Goal: Information Seeking & Learning: Learn about a topic

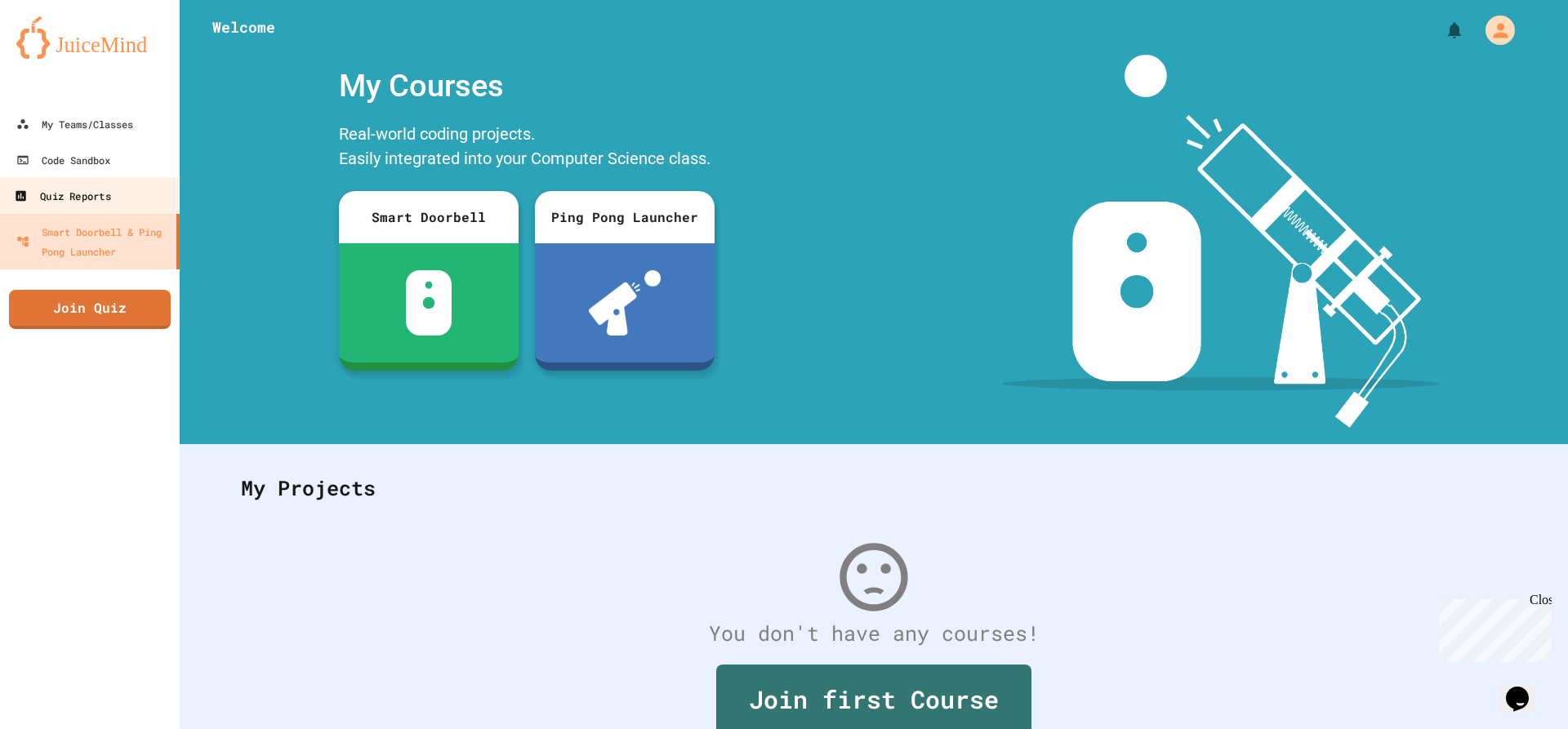
click at [63, 180] on link "Quiz Reports" at bounding box center [90, 195] width 186 height 36
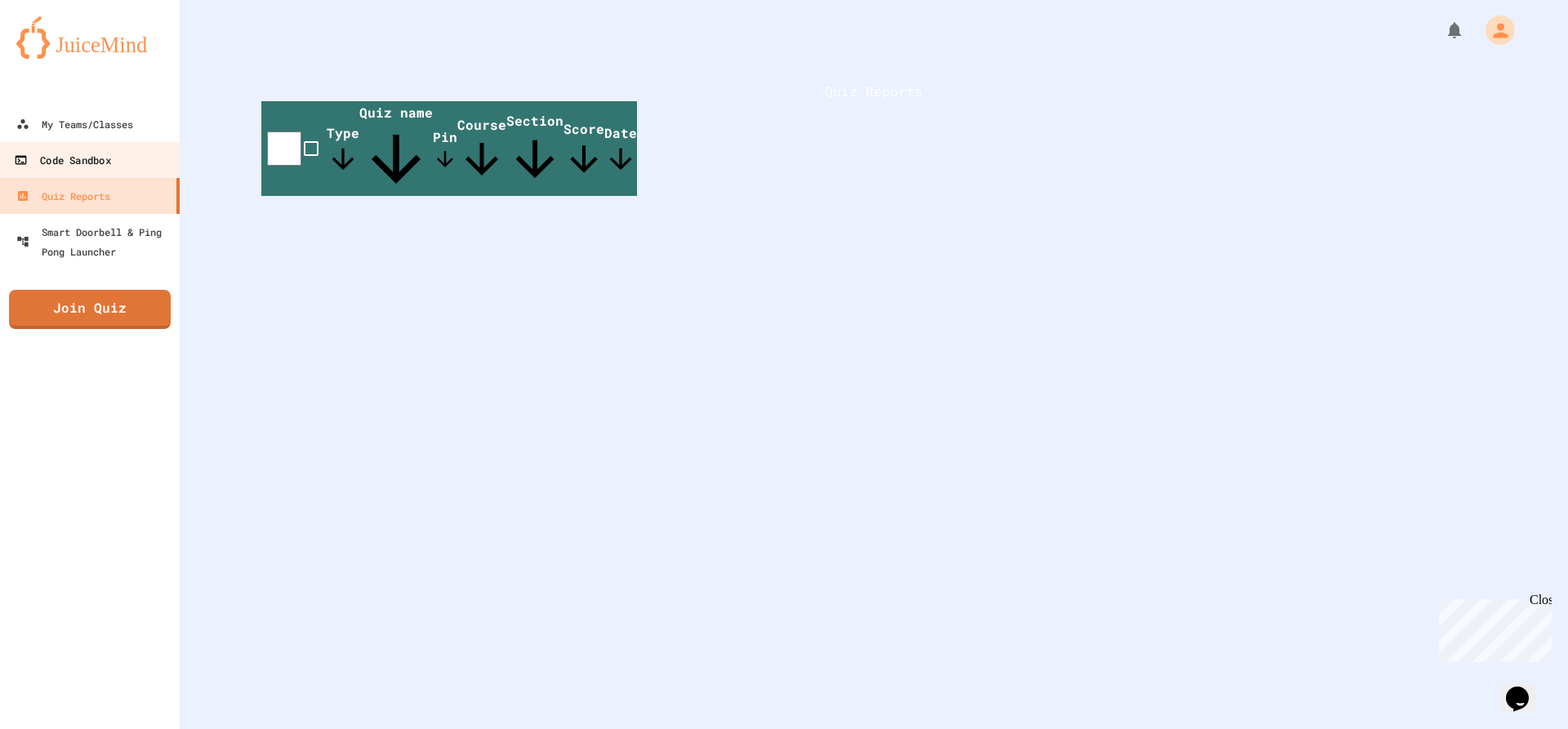
click at [89, 155] on div "Code Sandbox" at bounding box center [62, 161] width 96 height 21
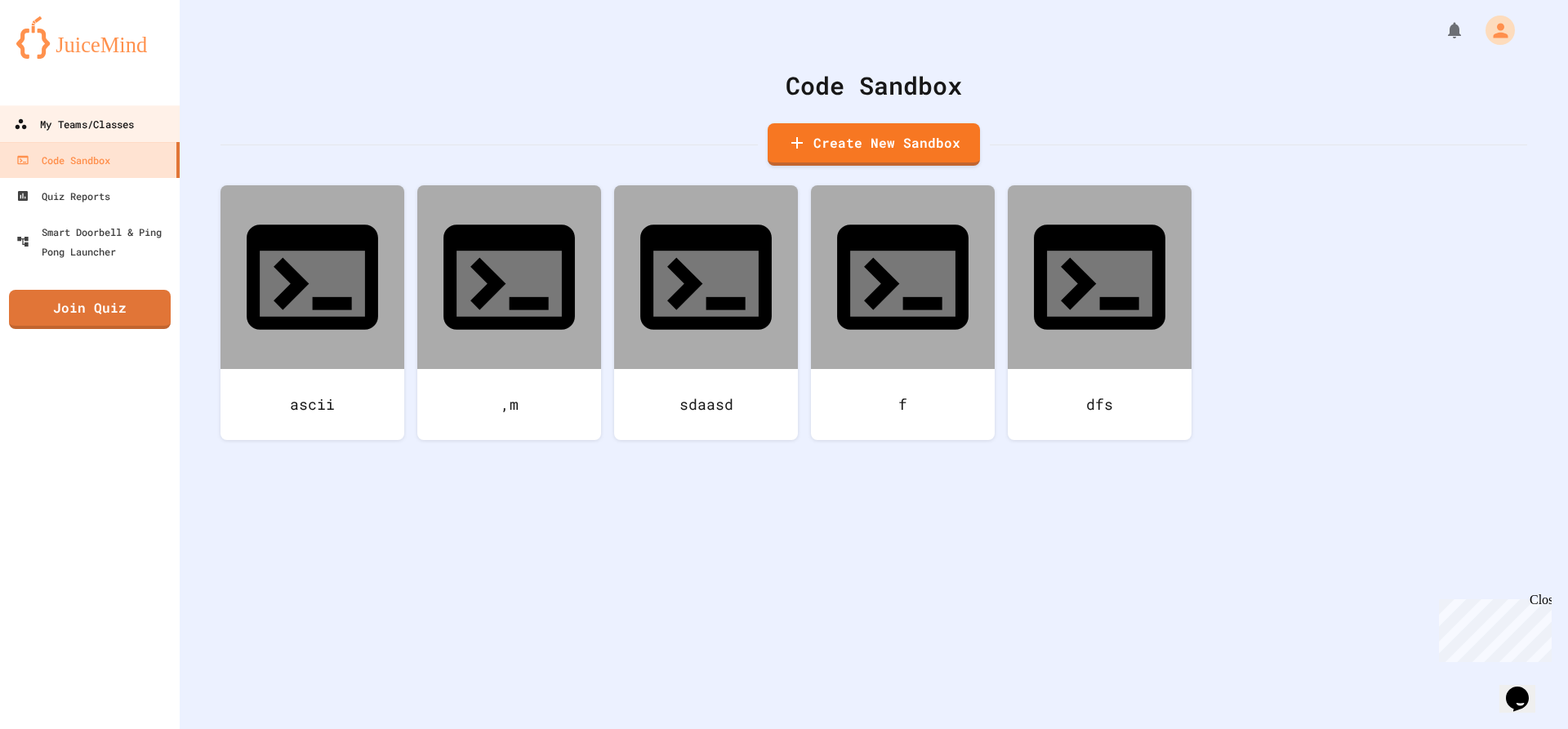
click at [109, 119] on div "My Teams/Classes" at bounding box center [74, 125] width 120 height 21
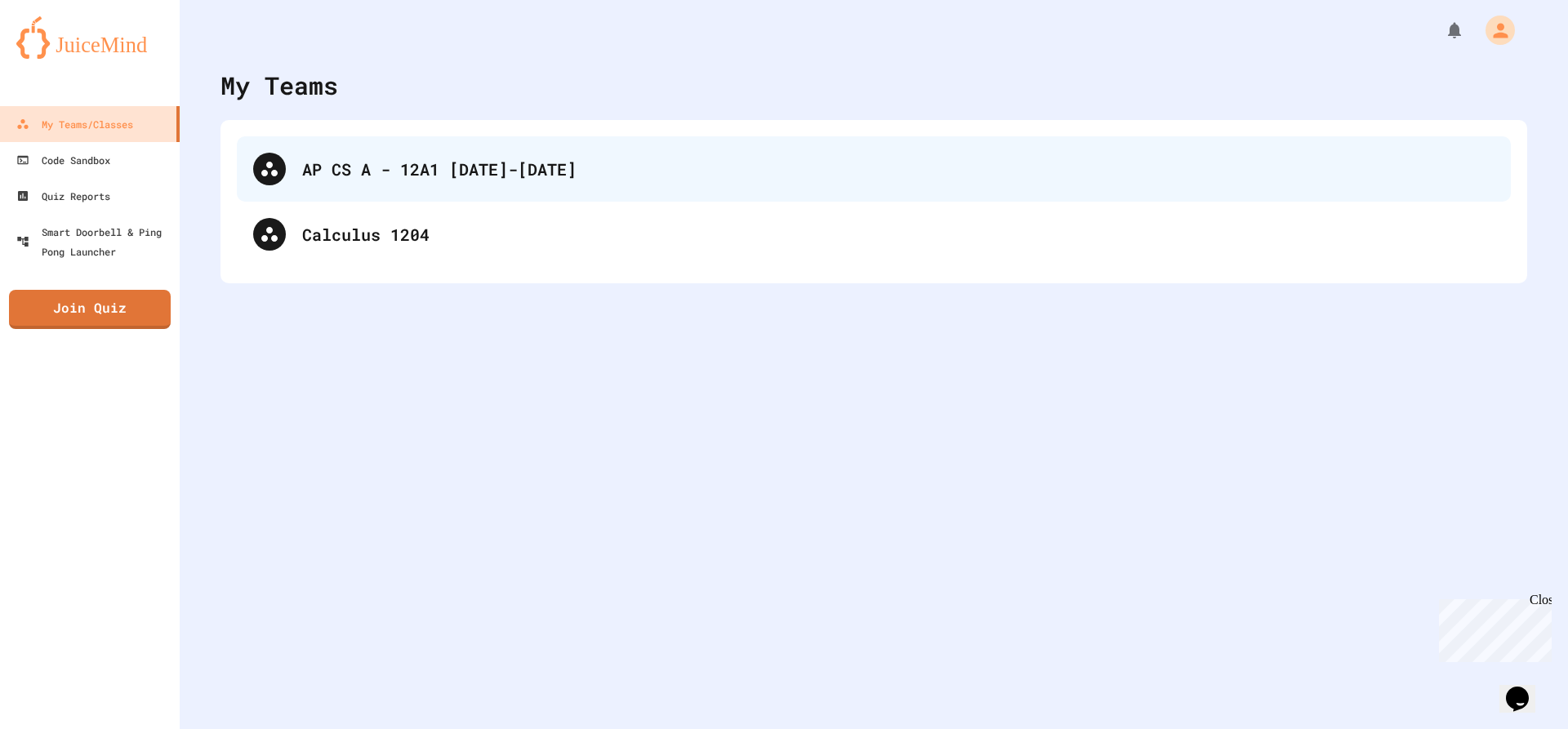
click at [489, 181] on div "AP CS A - 12A1 [DATE]-[DATE]" at bounding box center [874, 169] width 1274 height 65
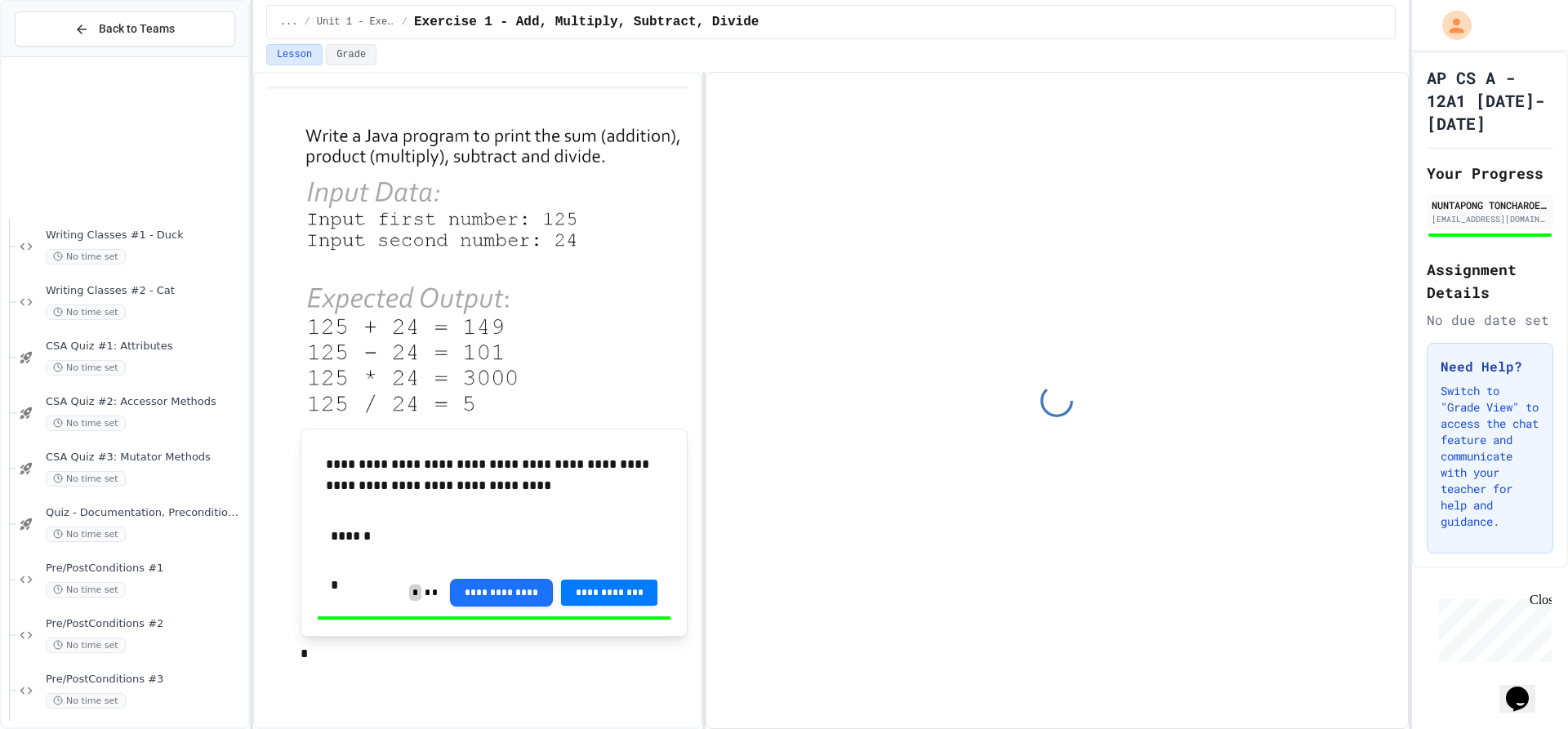
scroll to position [3750, 0]
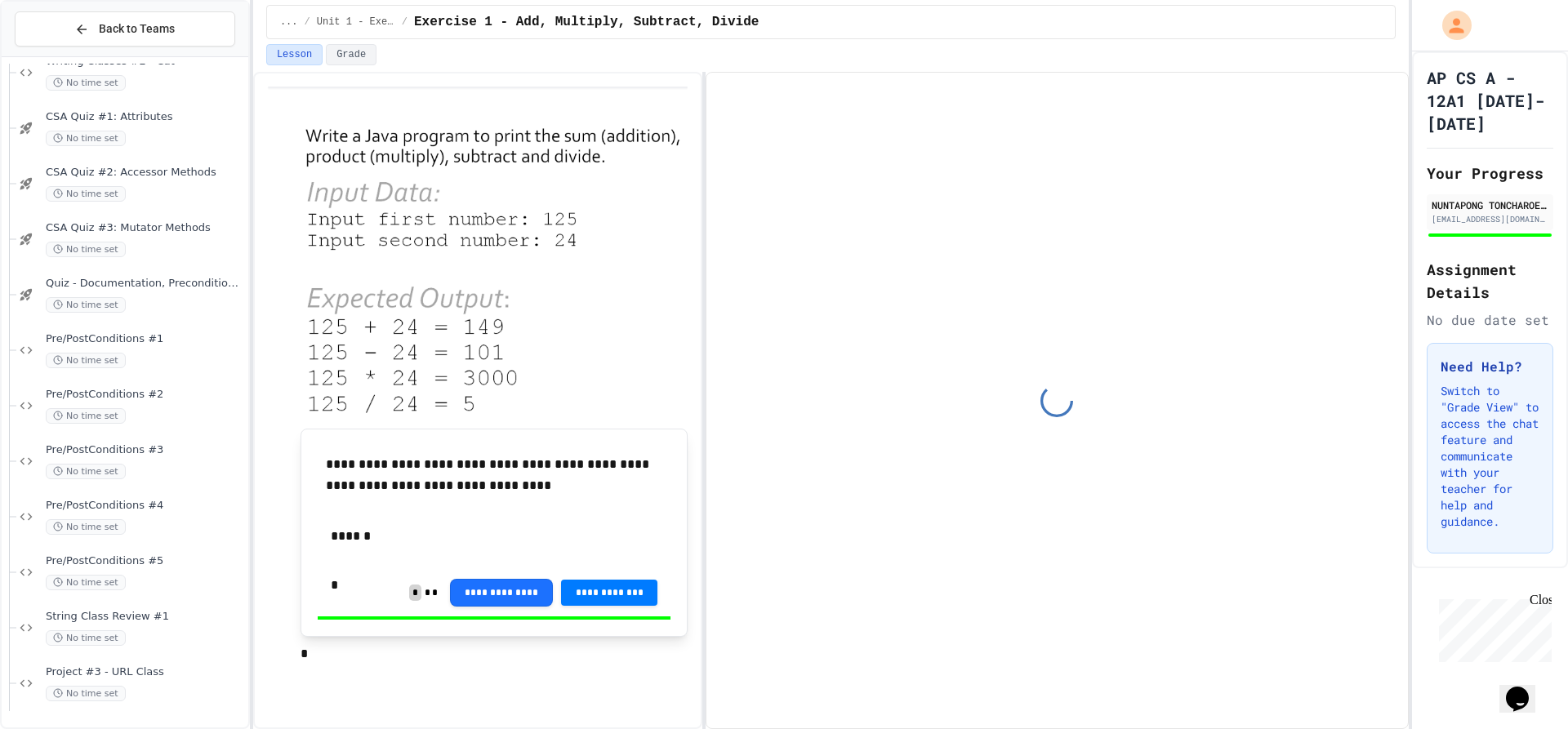
type input "**********"
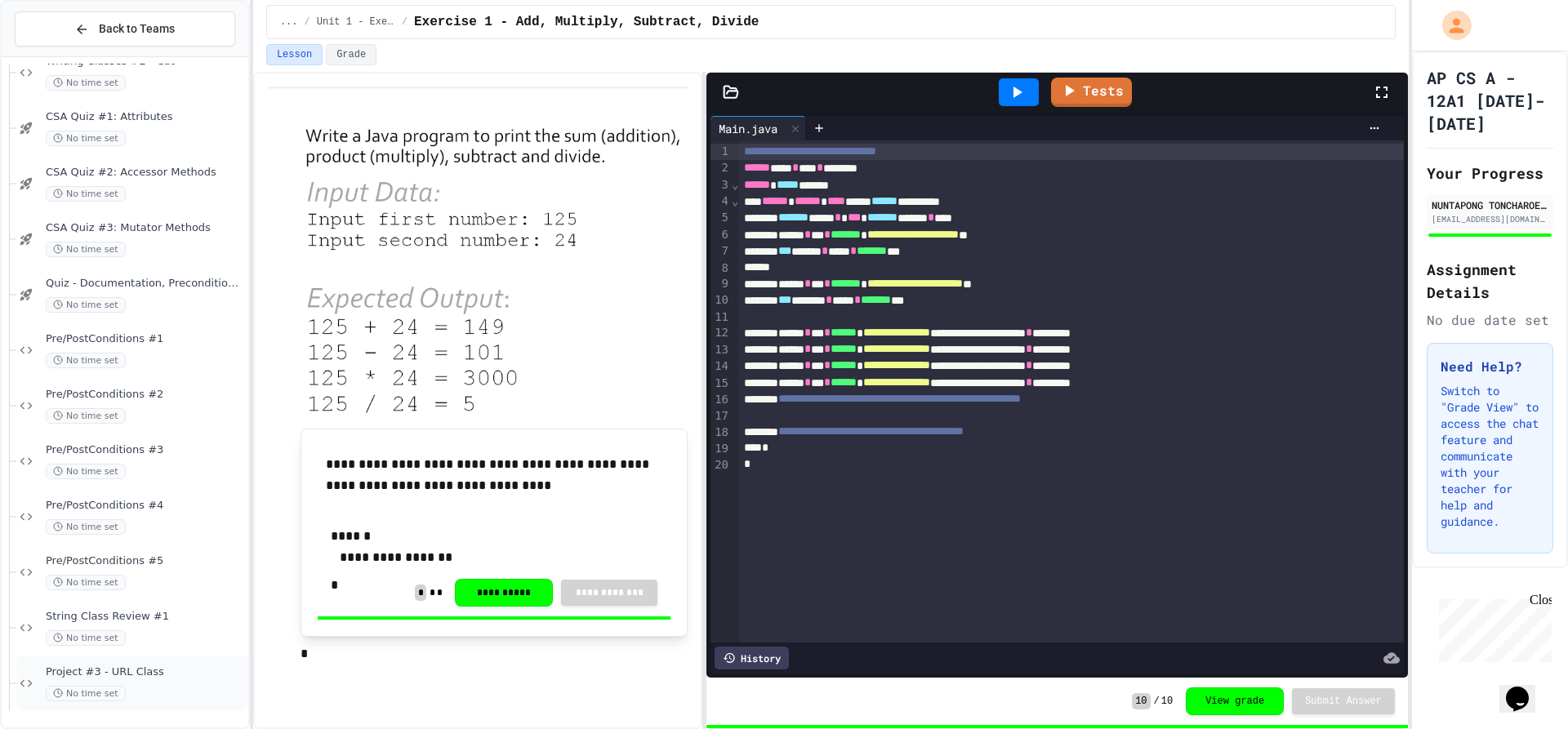
click at [143, 688] on div "No time set" at bounding box center [146, 694] width 200 height 16
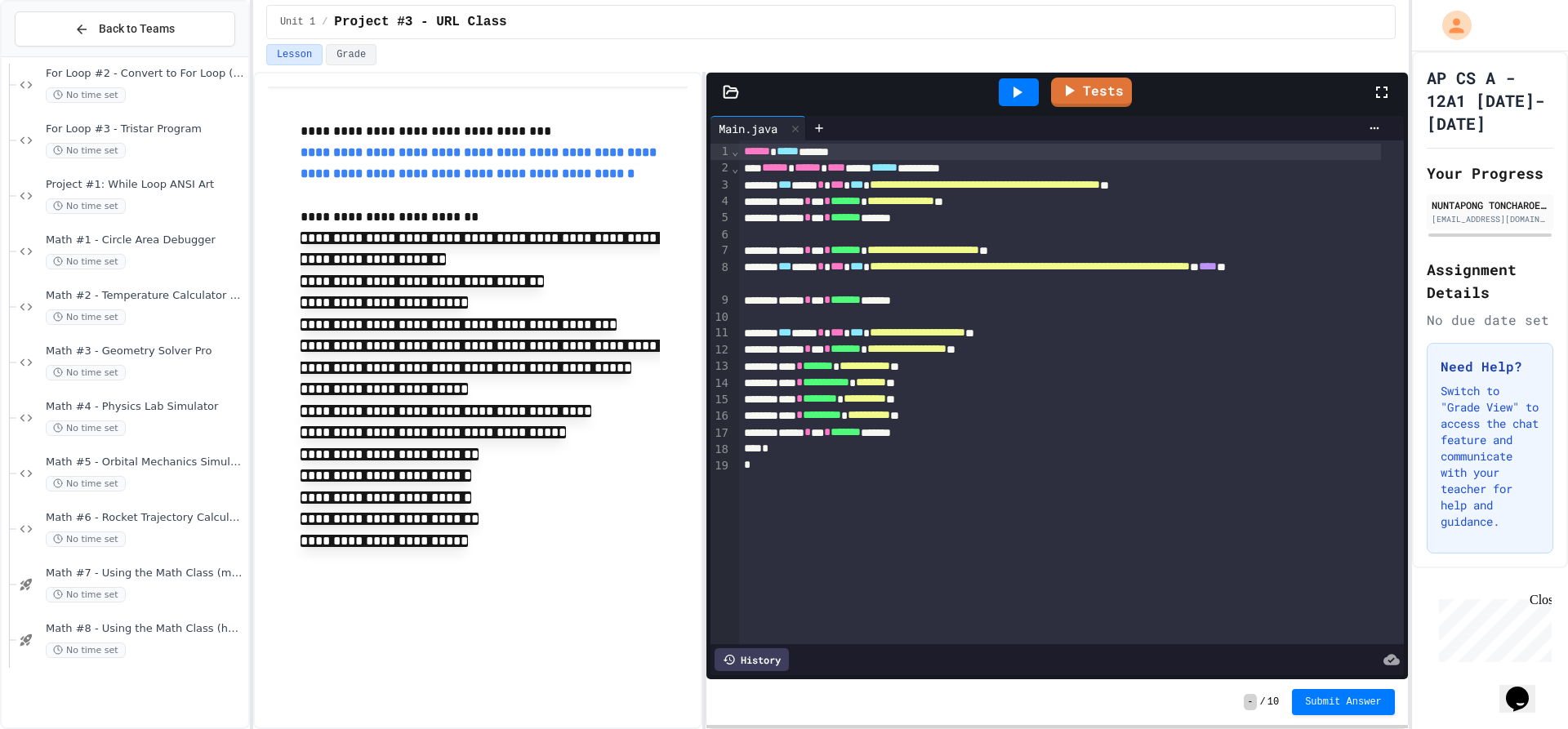
scroll to position [1525, 0]
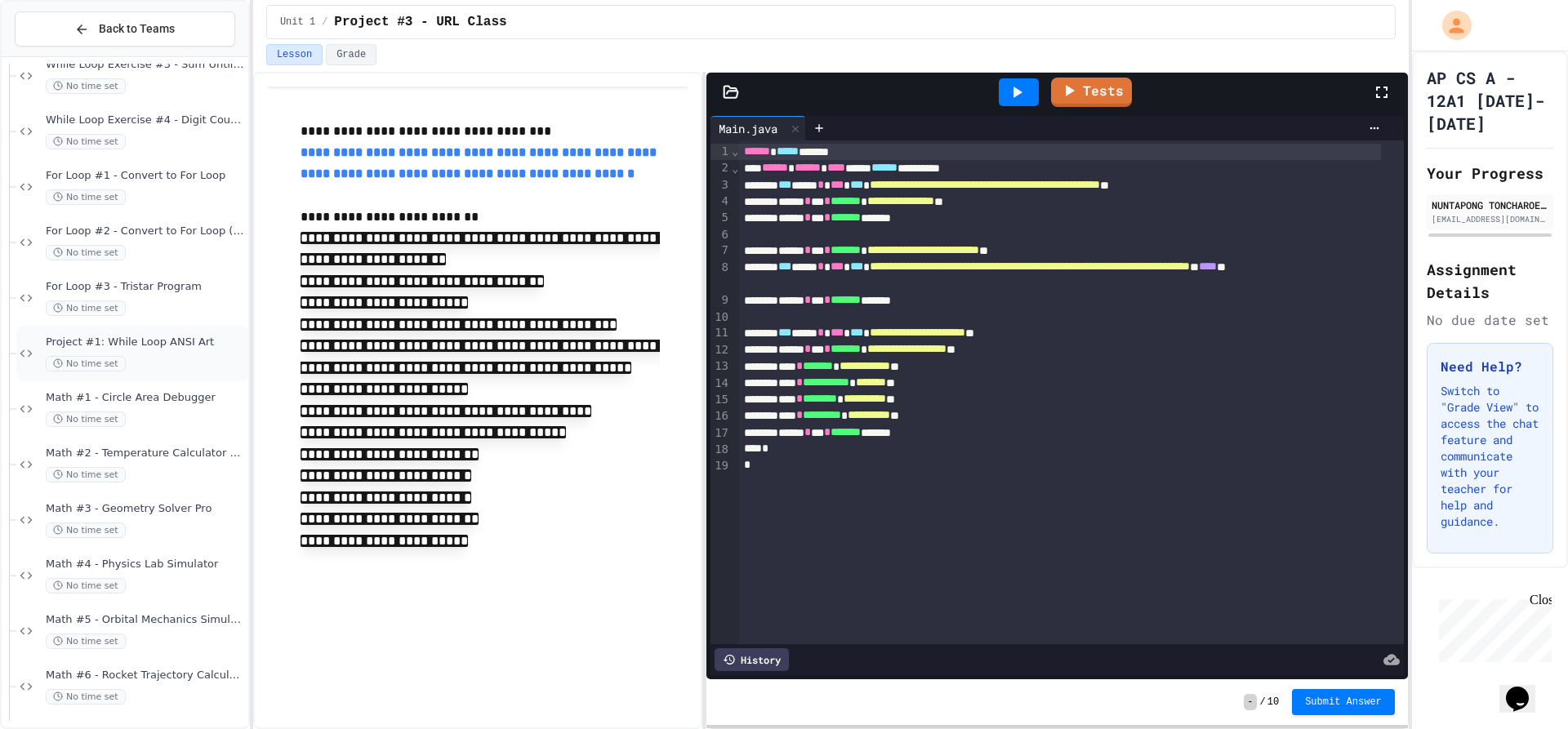
click at [165, 357] on div "No time set" at bounding box center [146, 364] width 200 height 16
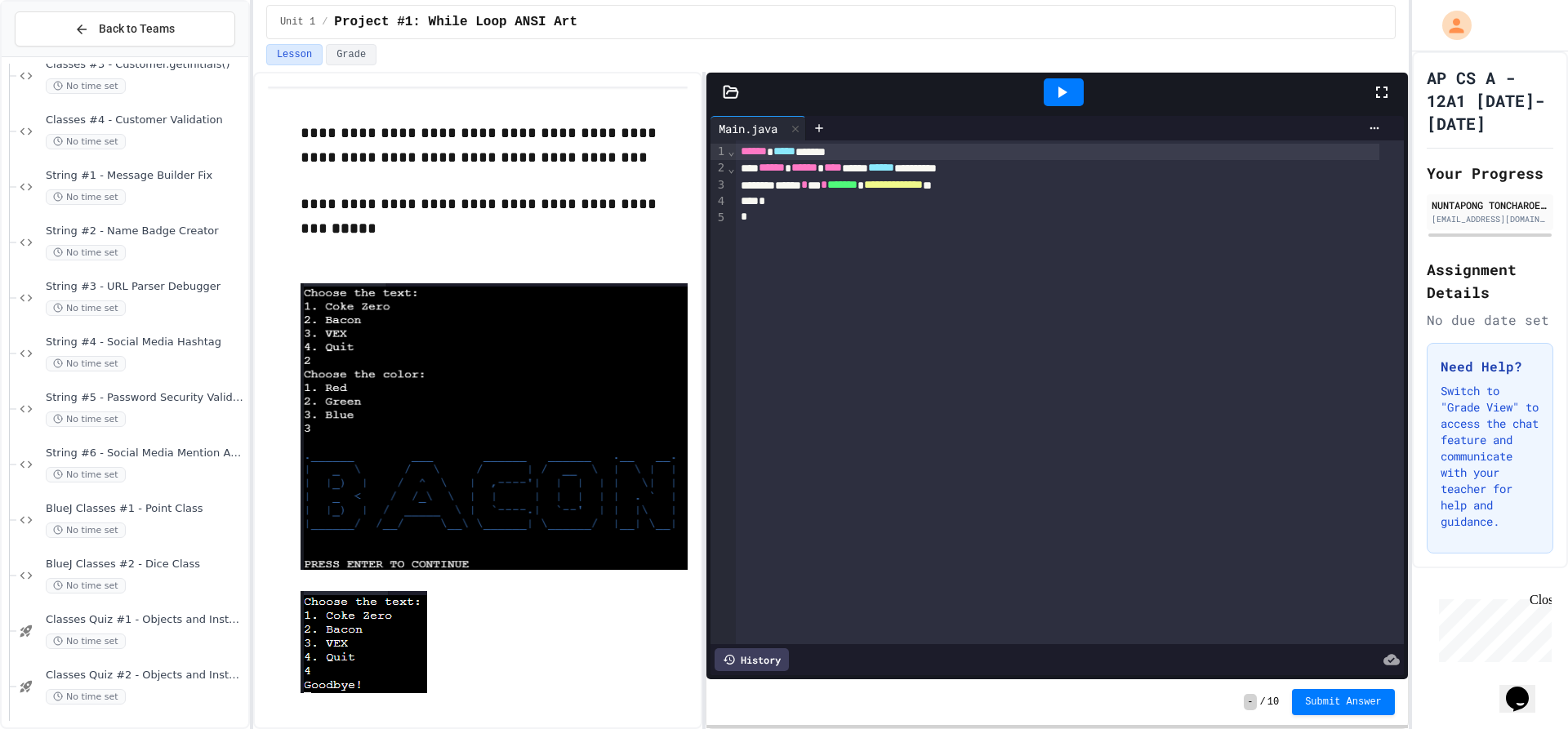
scroll to position [3322, 0]
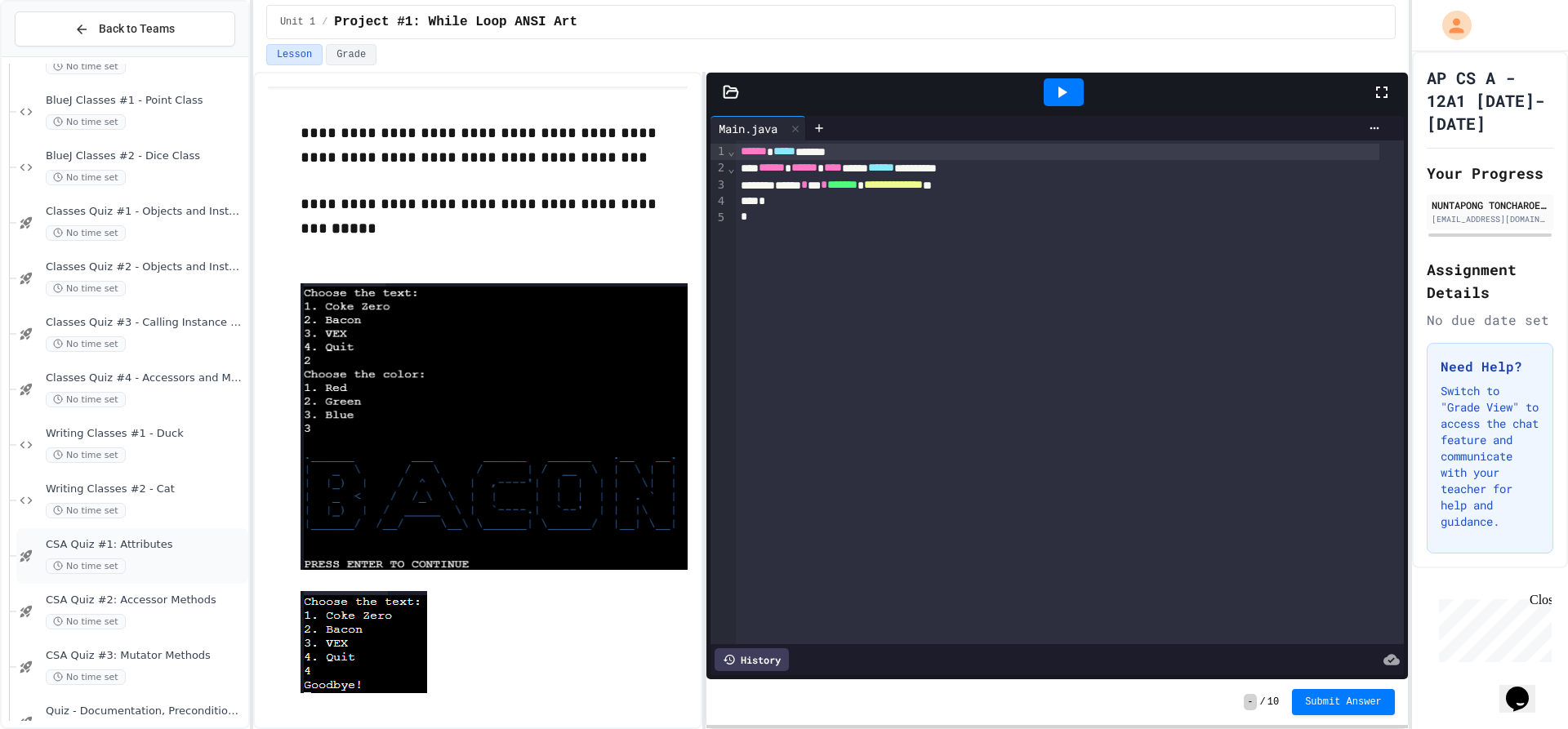
click at [136, 559] on div "No time set" at bounding box center [146, 567] width 200 height 16
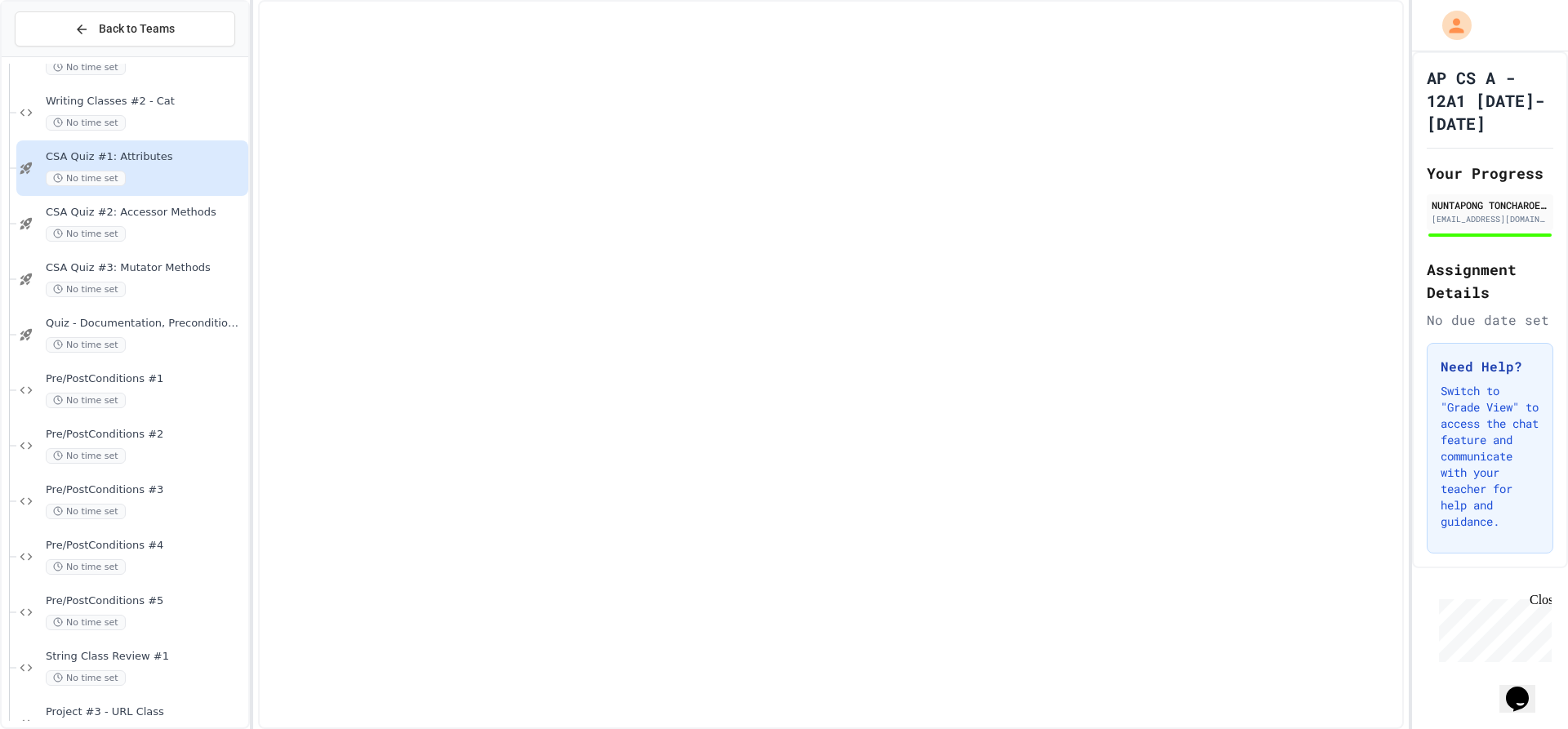
scroll to position [3750, 0]
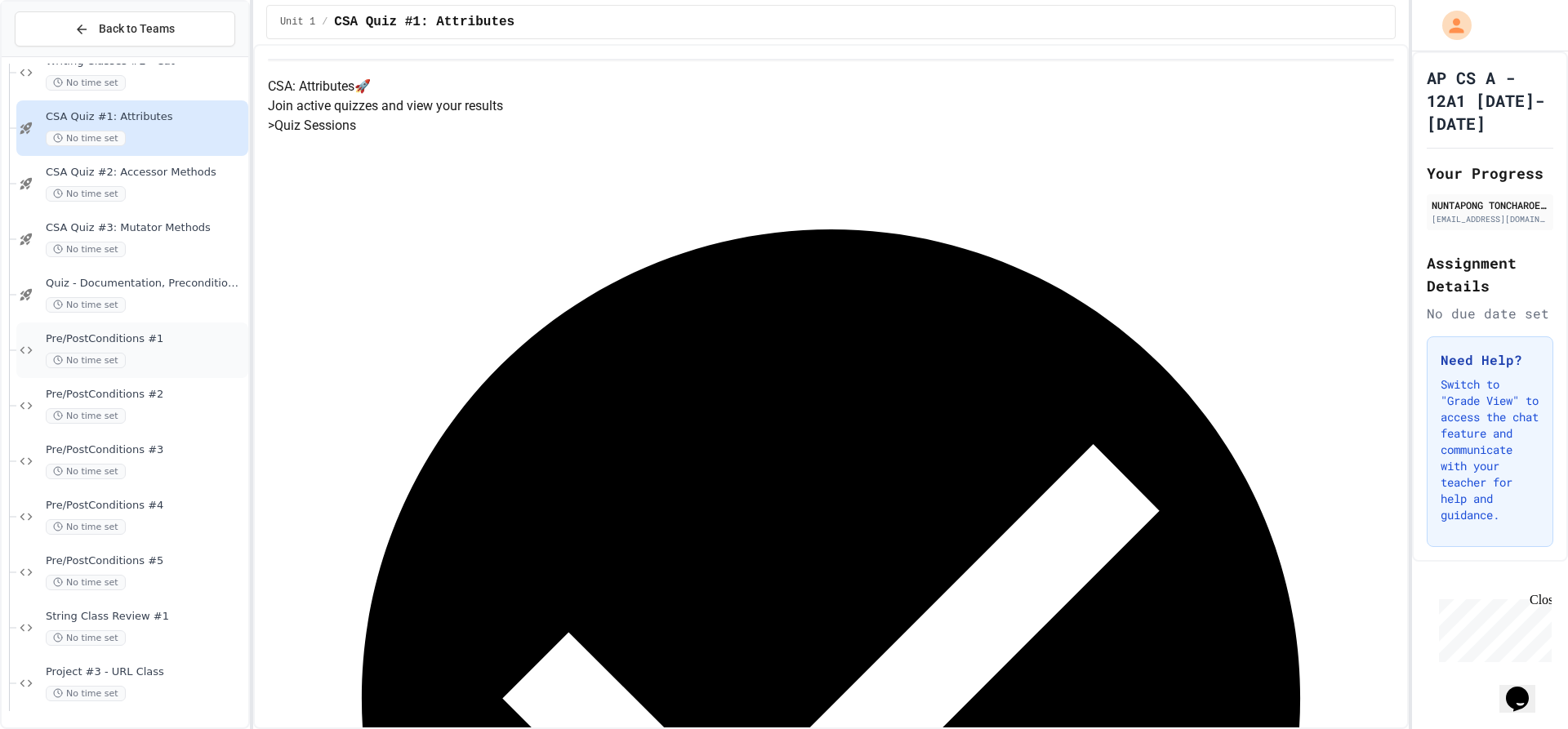
click at [207, 343] on span "Pre/PostConditions #1" at bounding box center [146, 339] width 200 height 14
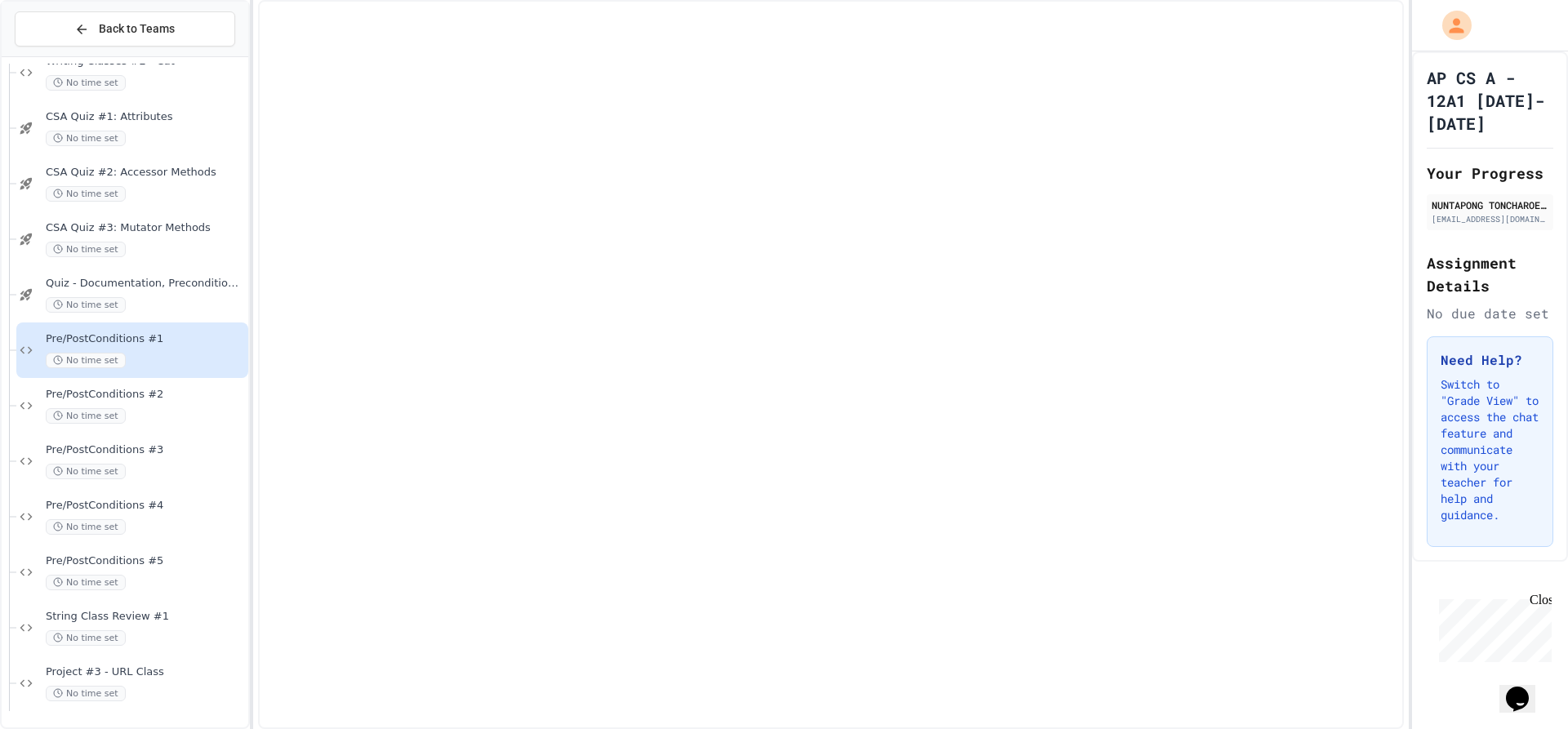
scroll to position [3730, 0]
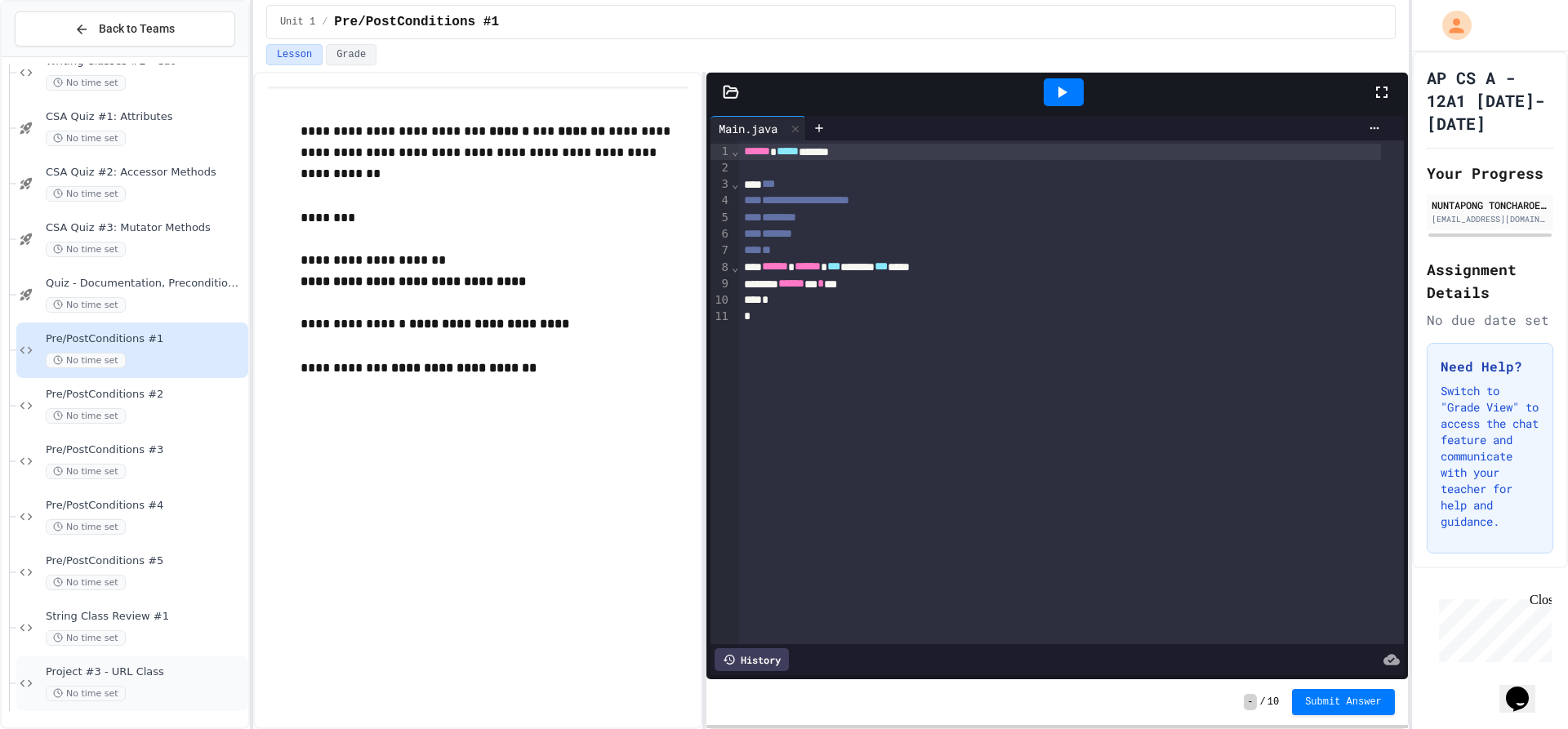
click at [165, 680] on div "Project #3 - URL Class No time set" at bounding box center [146, 683] width 200 height 36
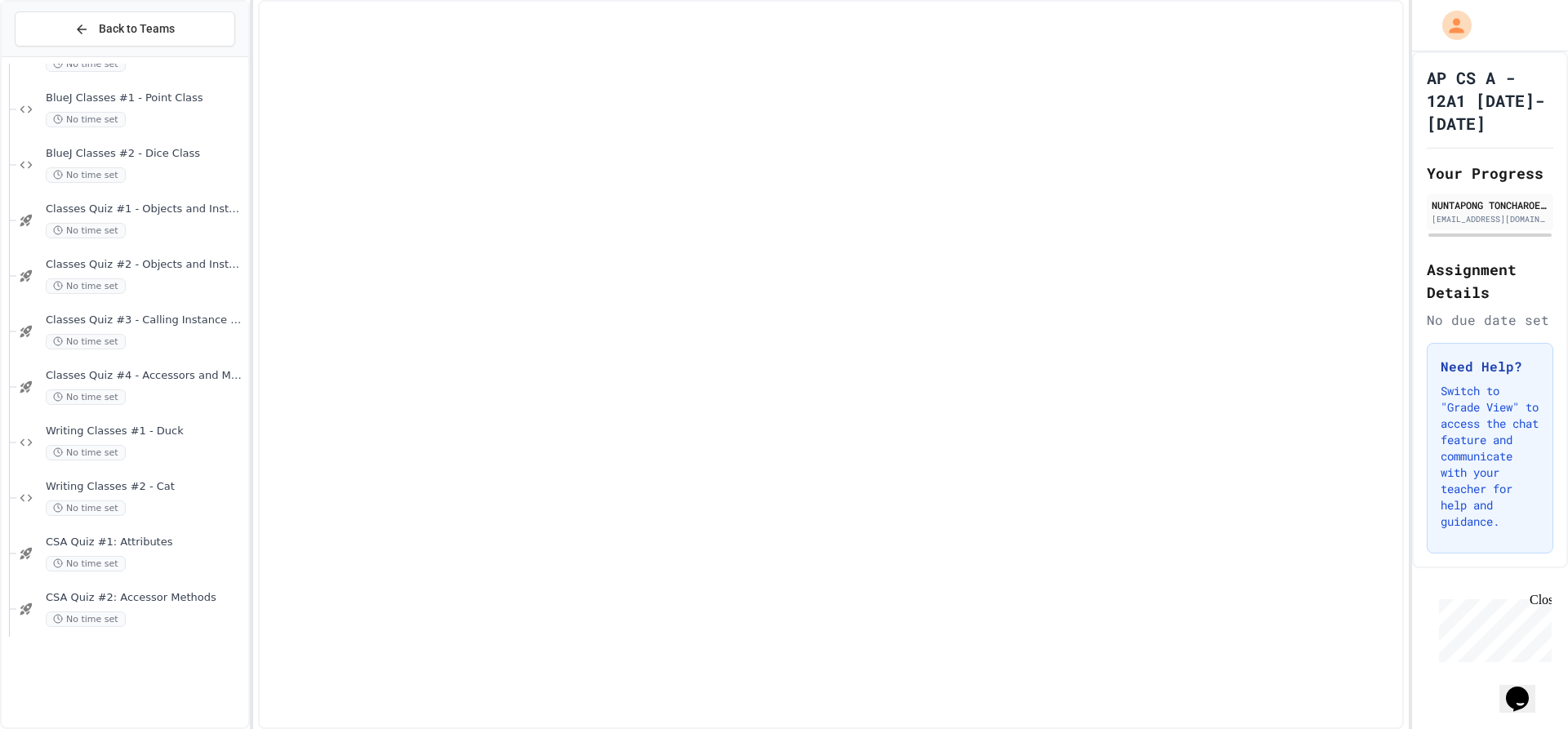
scroll to position [3159, 0]
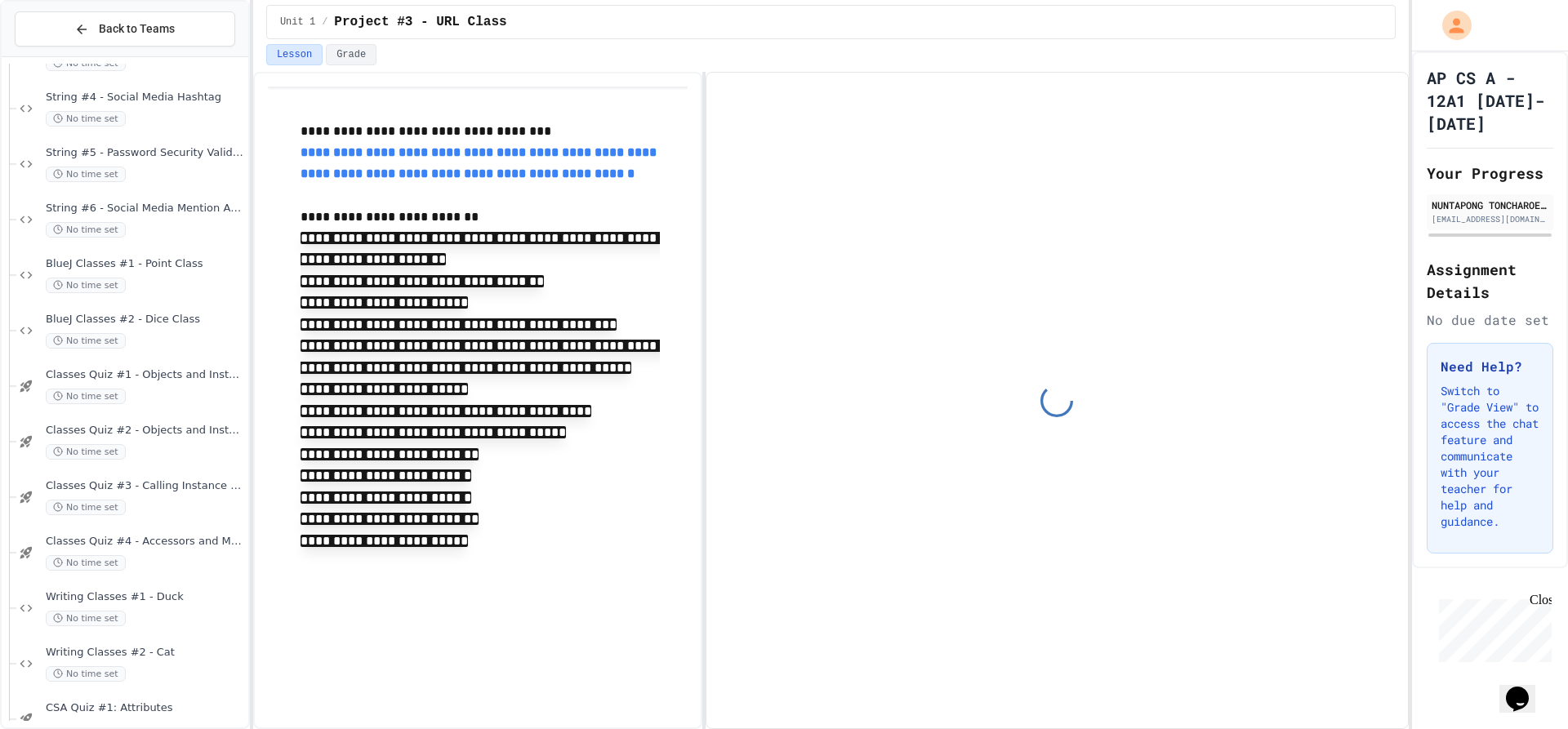
click at [144, 330] on div "BlueJ Classes #2 - Dice Class No time set" at bounding box center [146, 330] width 200 height 36
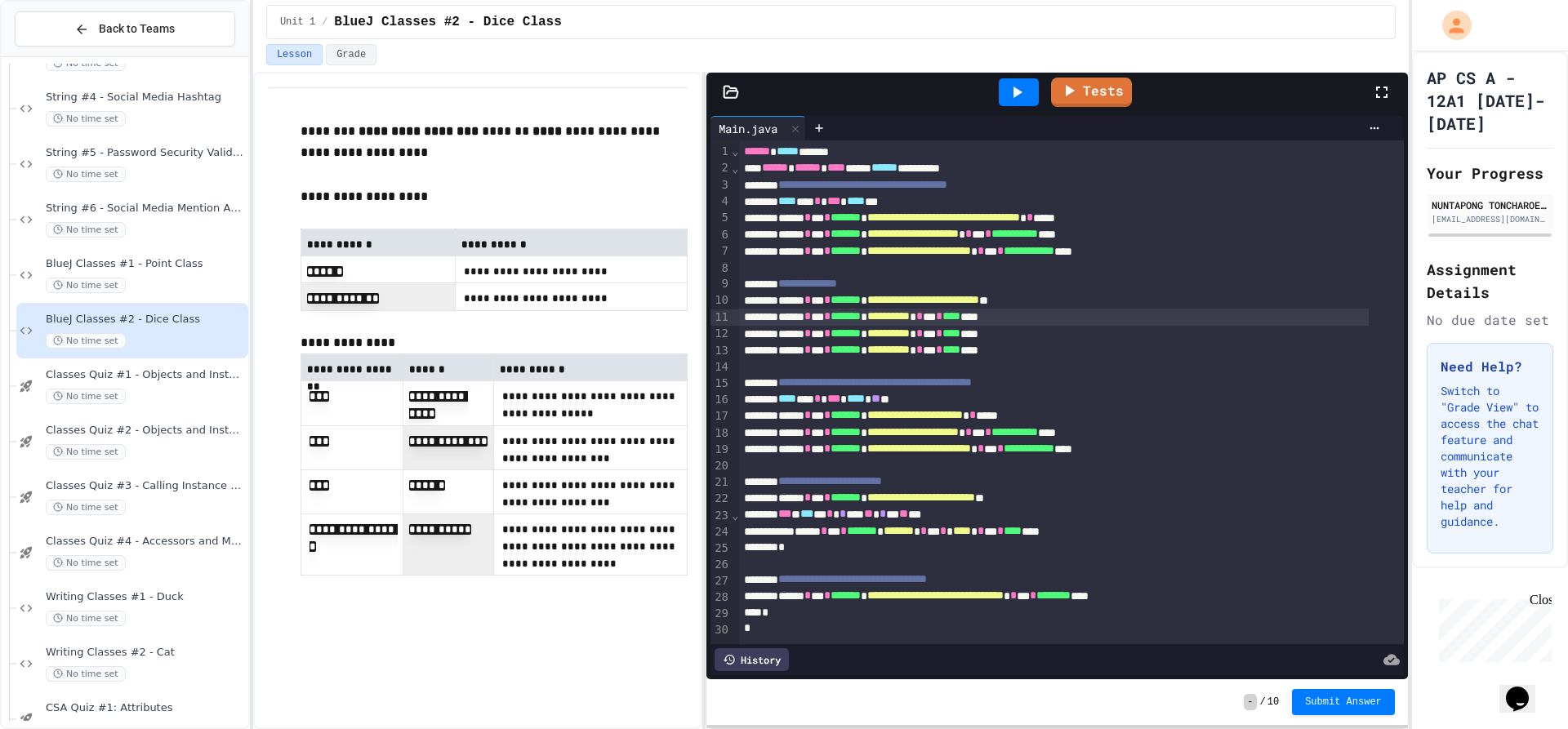
click at [1005, 320] on div "**********" at bounding box center [1054, 317] width 629 height 17
click at [1023, 91] on icon at bounding box center [1016, 91] width 20 height 20
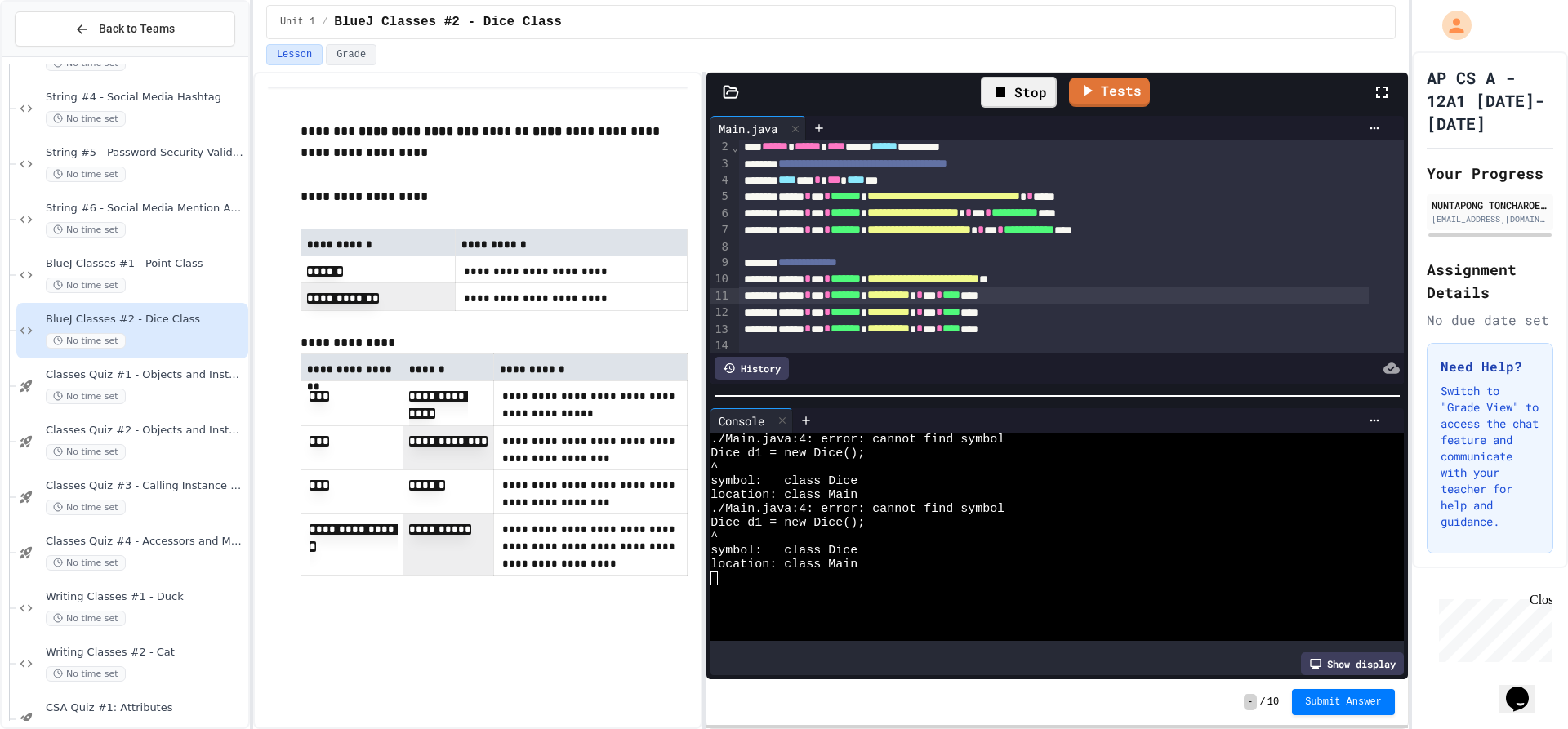
click at [1036, 82] on div "Stop" at bounding box center [1018, 91] width 76 height 31
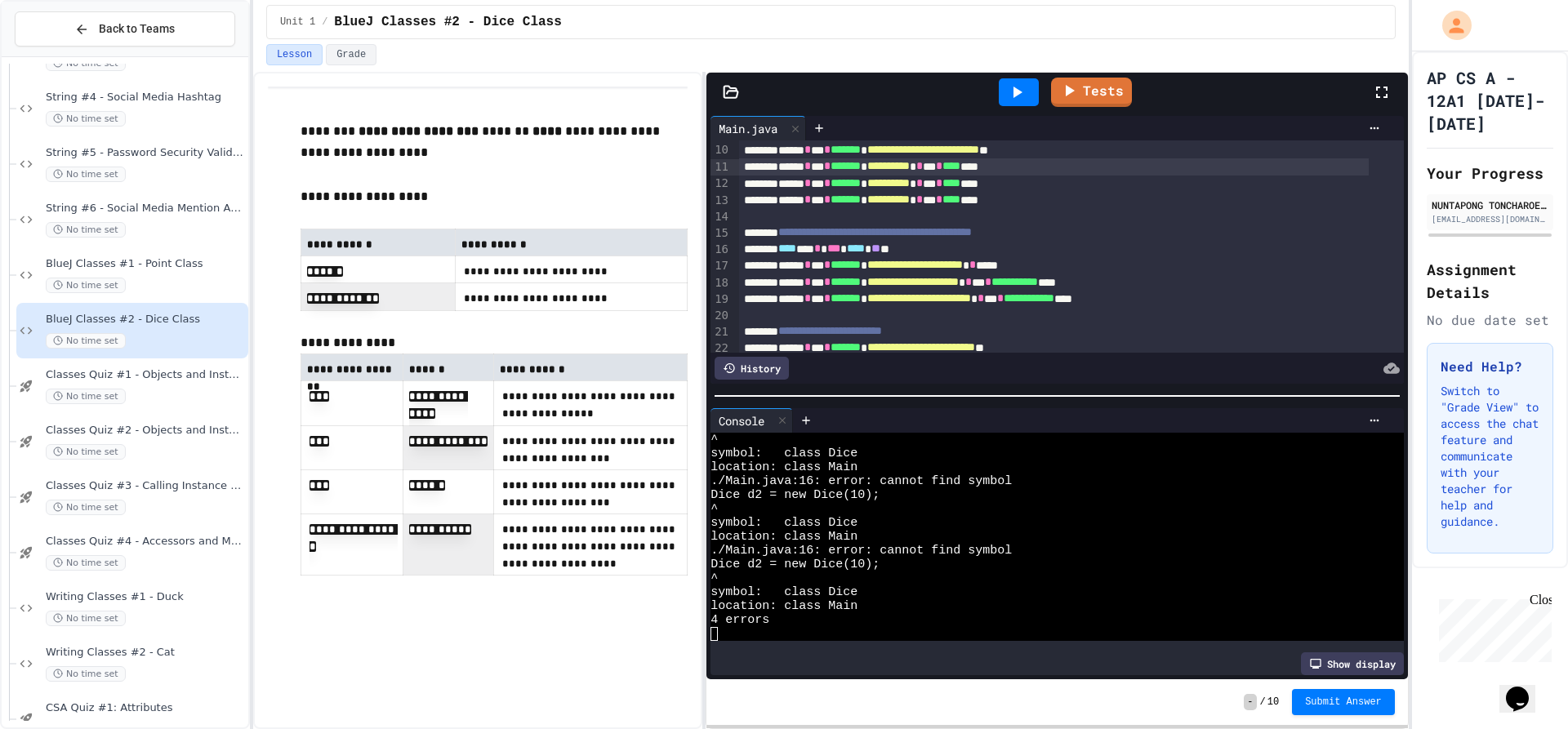
scroll to position [0, 0]
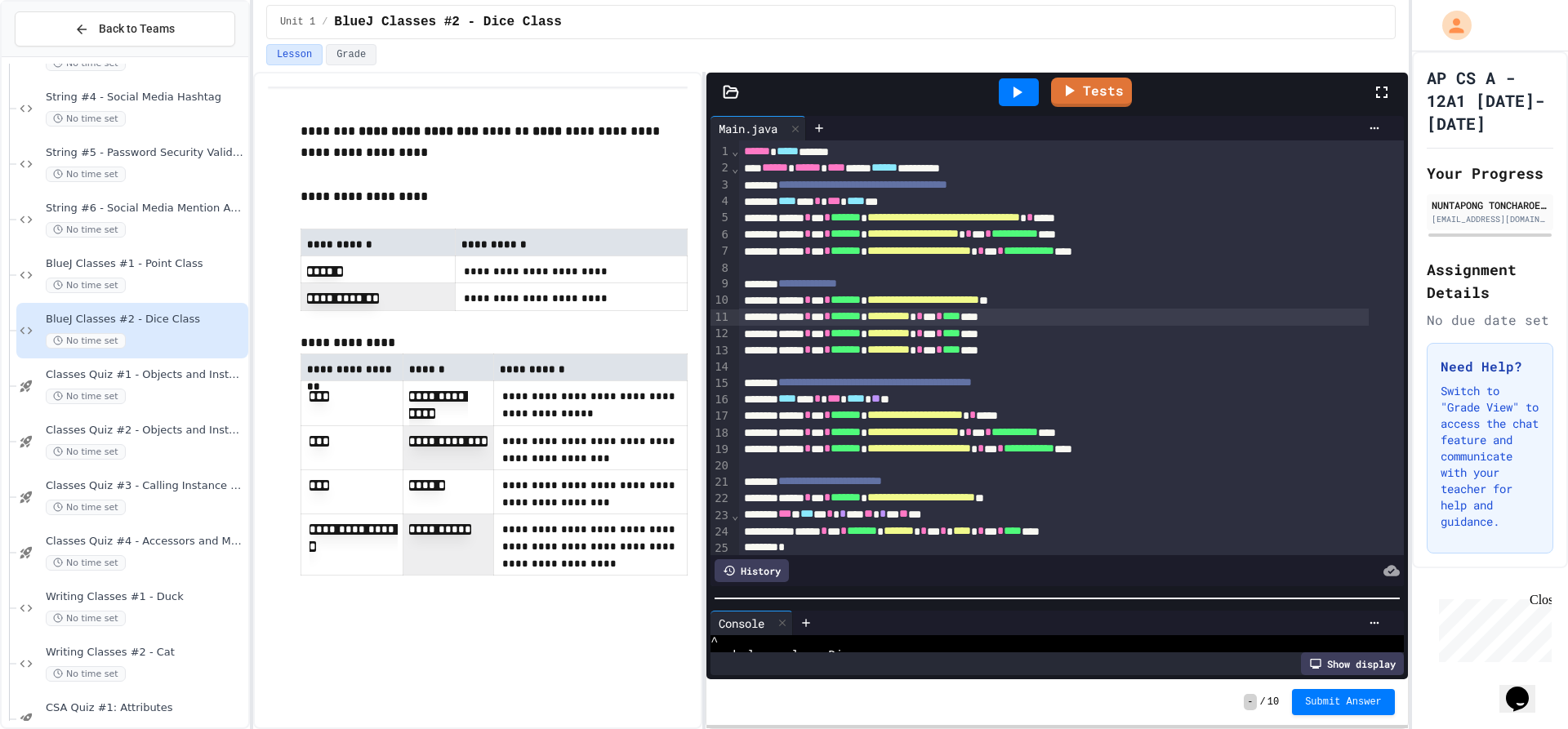
click at [901, 592] on div at bounding box center [1057, 599] width 702 height 17
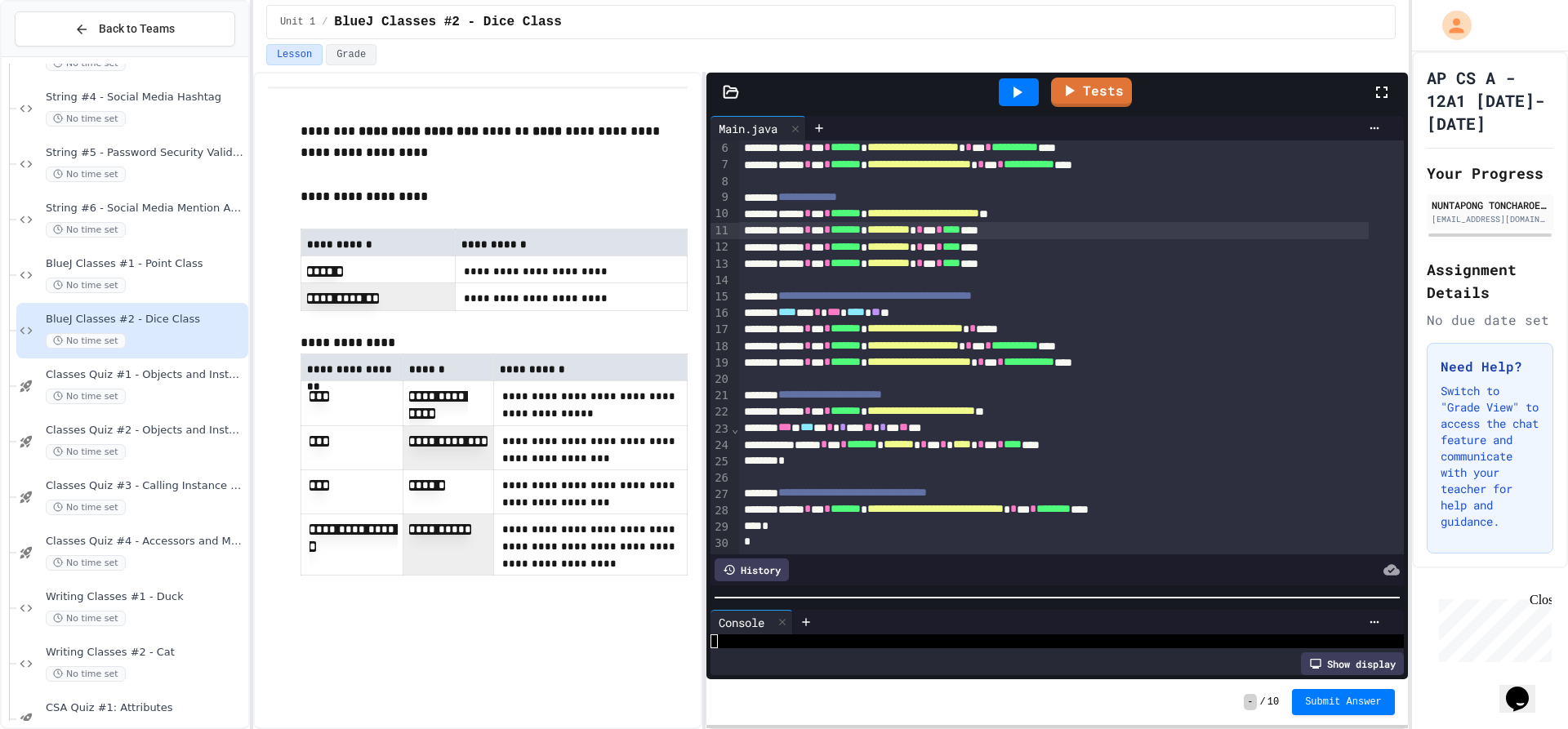
scroll to position [109, 0]
click at [1104, 93] on link "Tests" at bounding box center [1092, 91] width 82 height 31
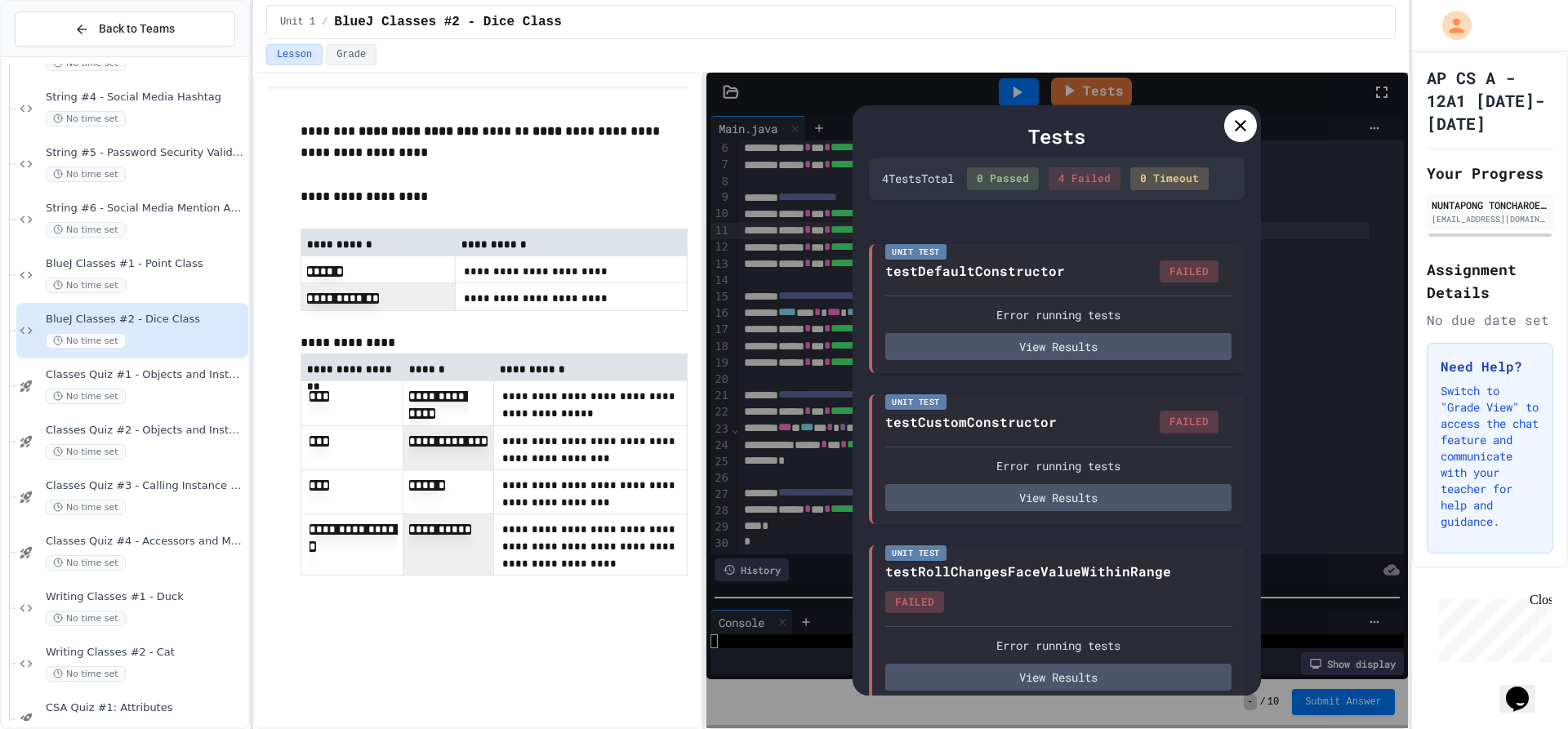
click at [1253, 126] on div at bounding box center [1240, 125] width 33 height 33
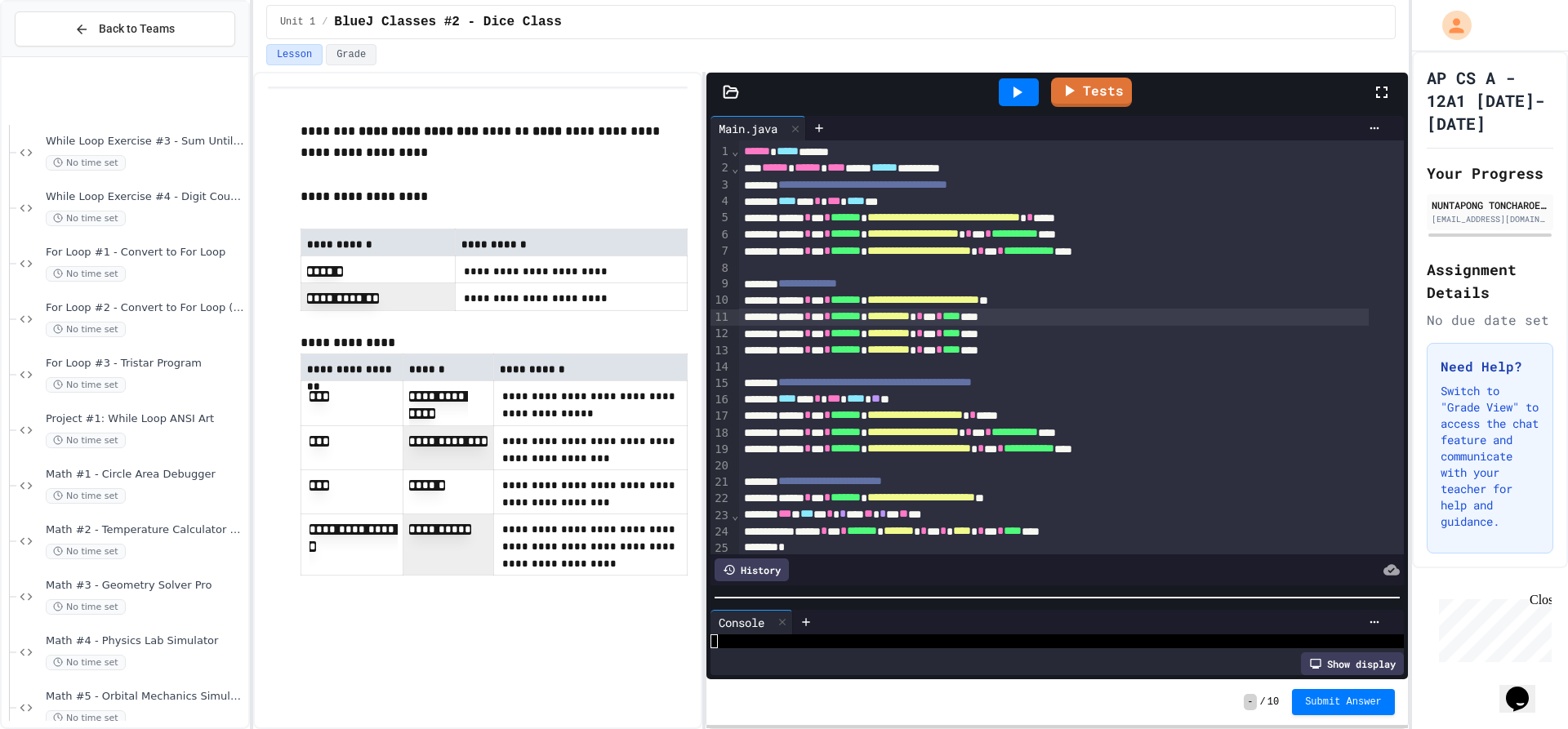
scroll to position [1199, 0]
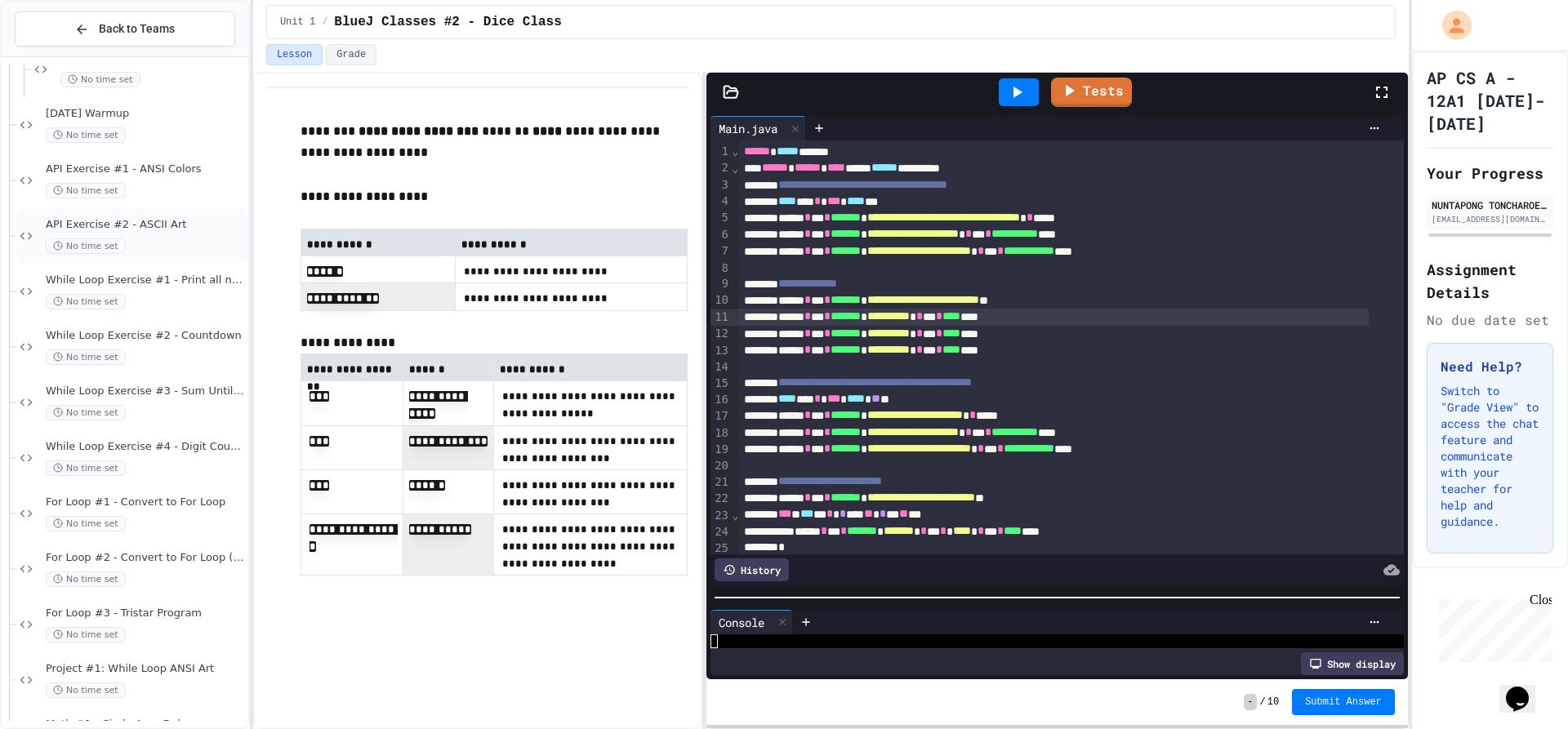
click at [127, 243] on div "No time set" at bounding box center [146, 246] width 200 height 16
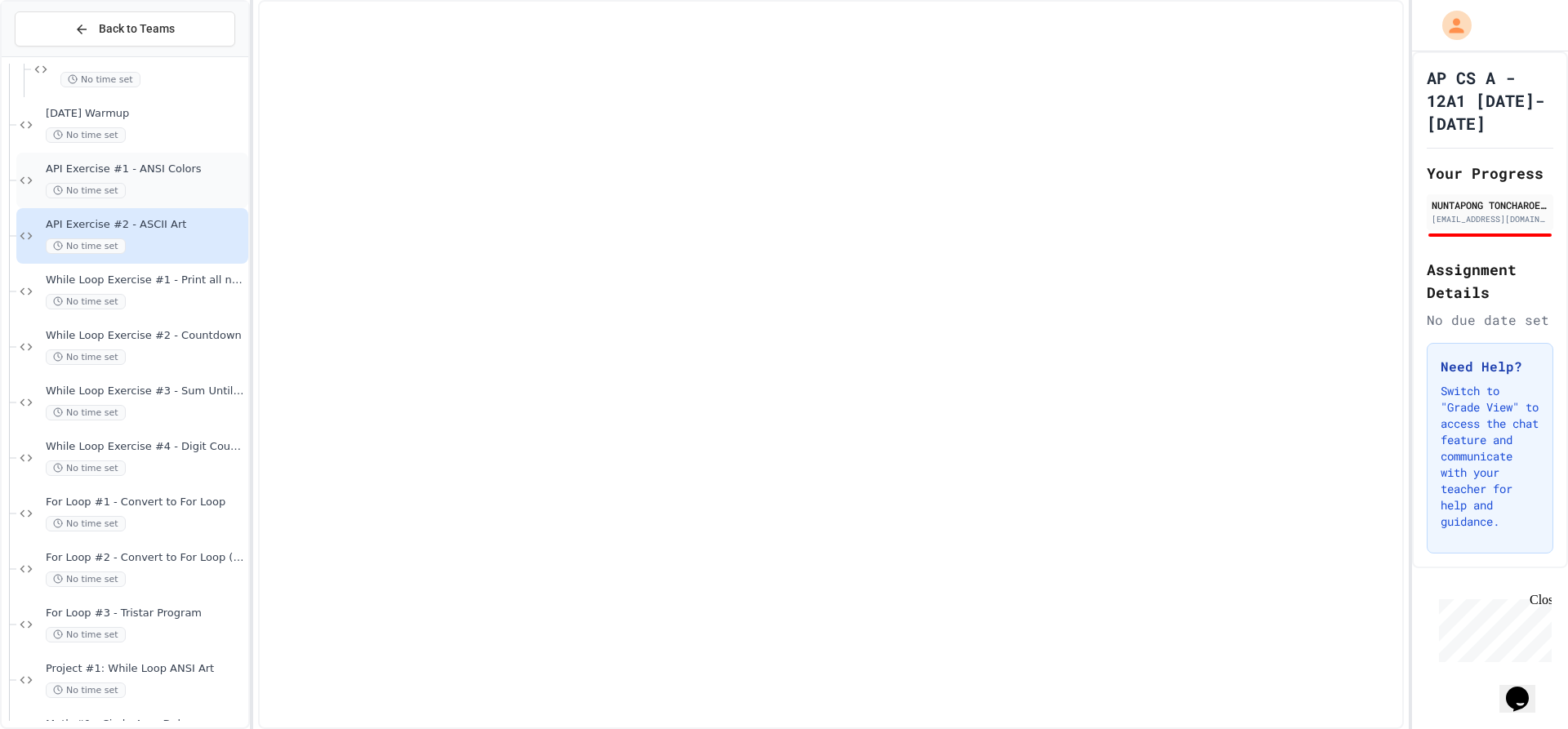
click at [175, 176] on div "API Exercise #1 - ANSI Colors No time set" at bounding box center [146, 180] width 200 height 36
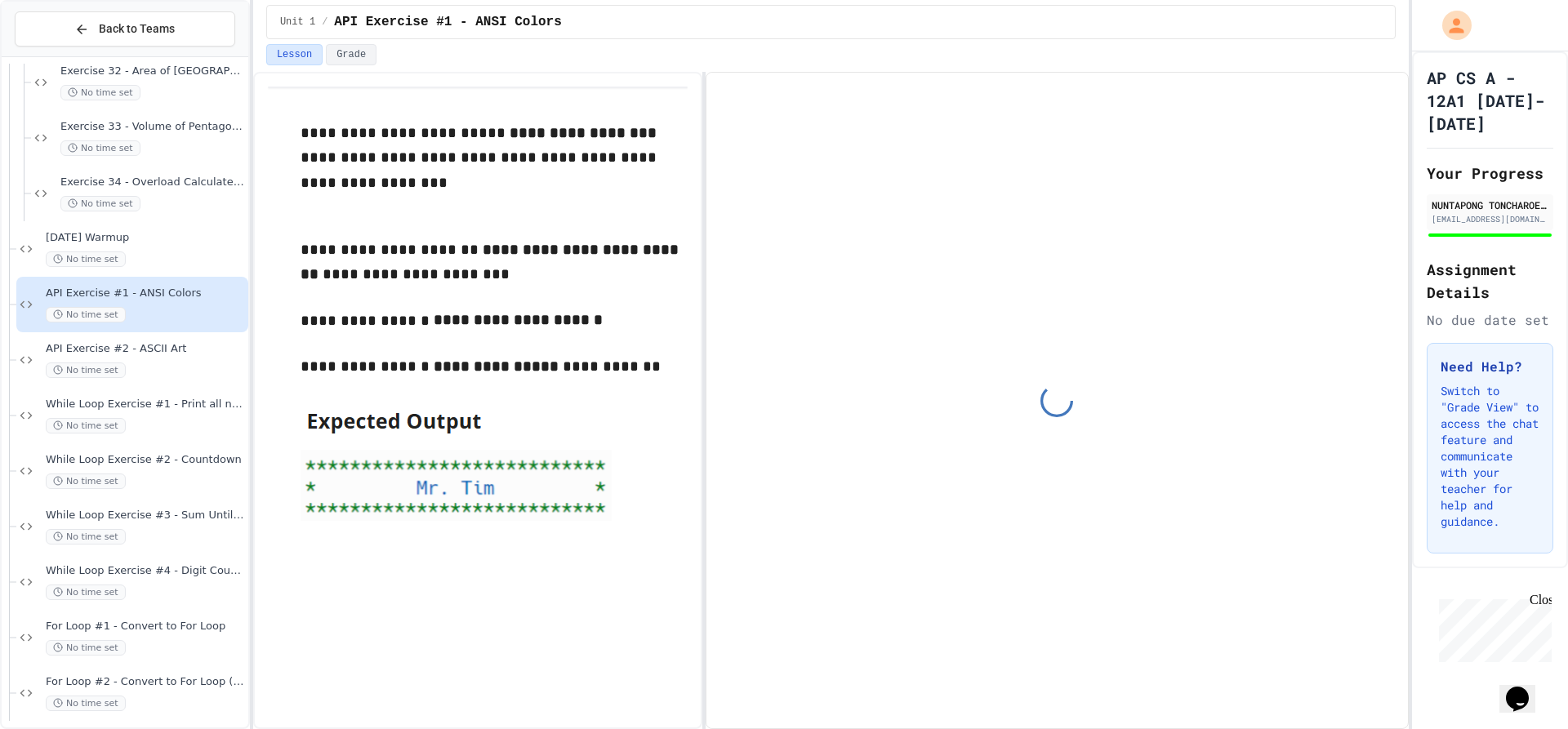
scroll to position [953, 0]
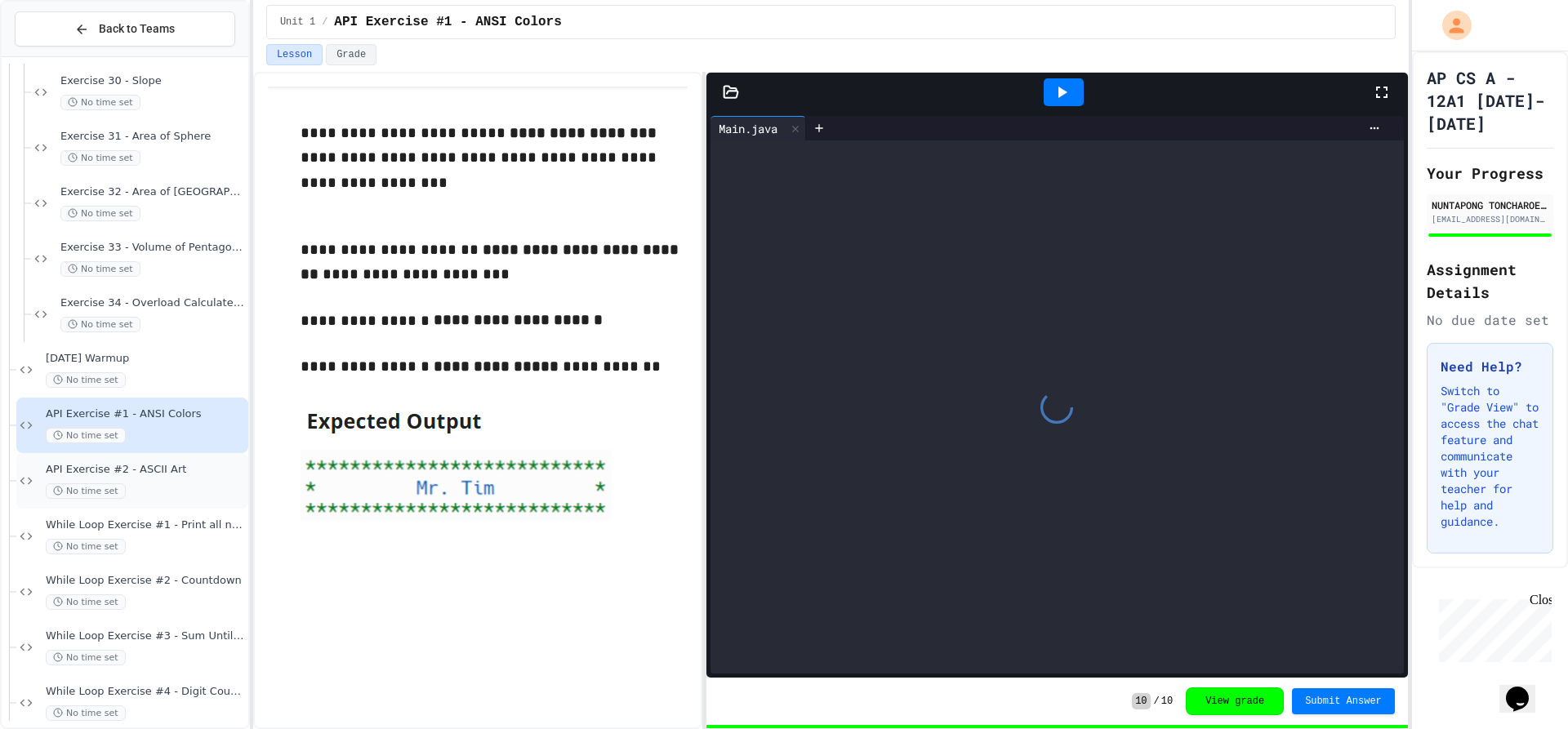
click at [181, 475] on span "API Exercise #2 - ASCII Art" at bounding box center [146, 470] width 200 height 14
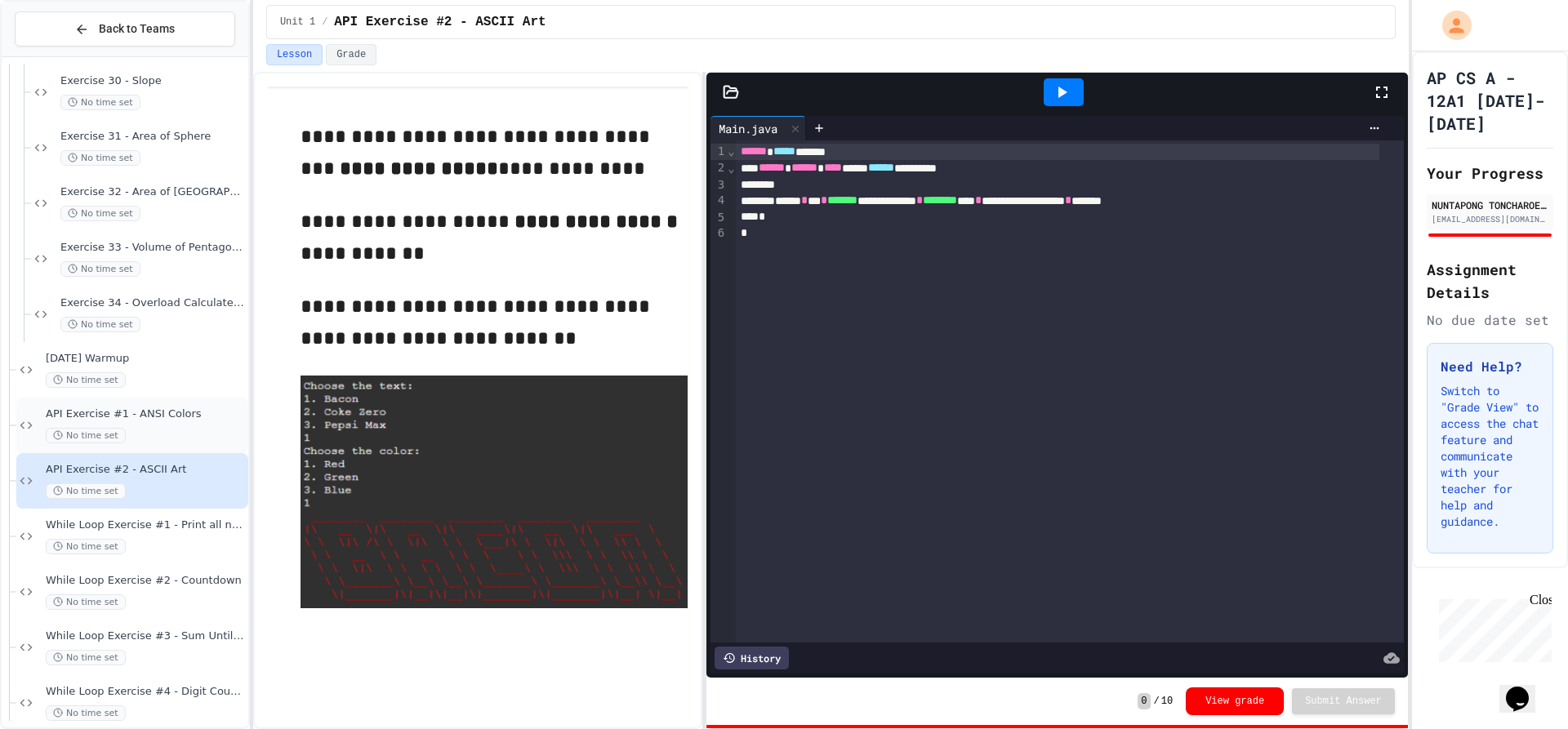
click at [208, 422] on div "API Exercise #1 - ANSI Colors No time set" at bounding box center [146, 426] width 200 height 36
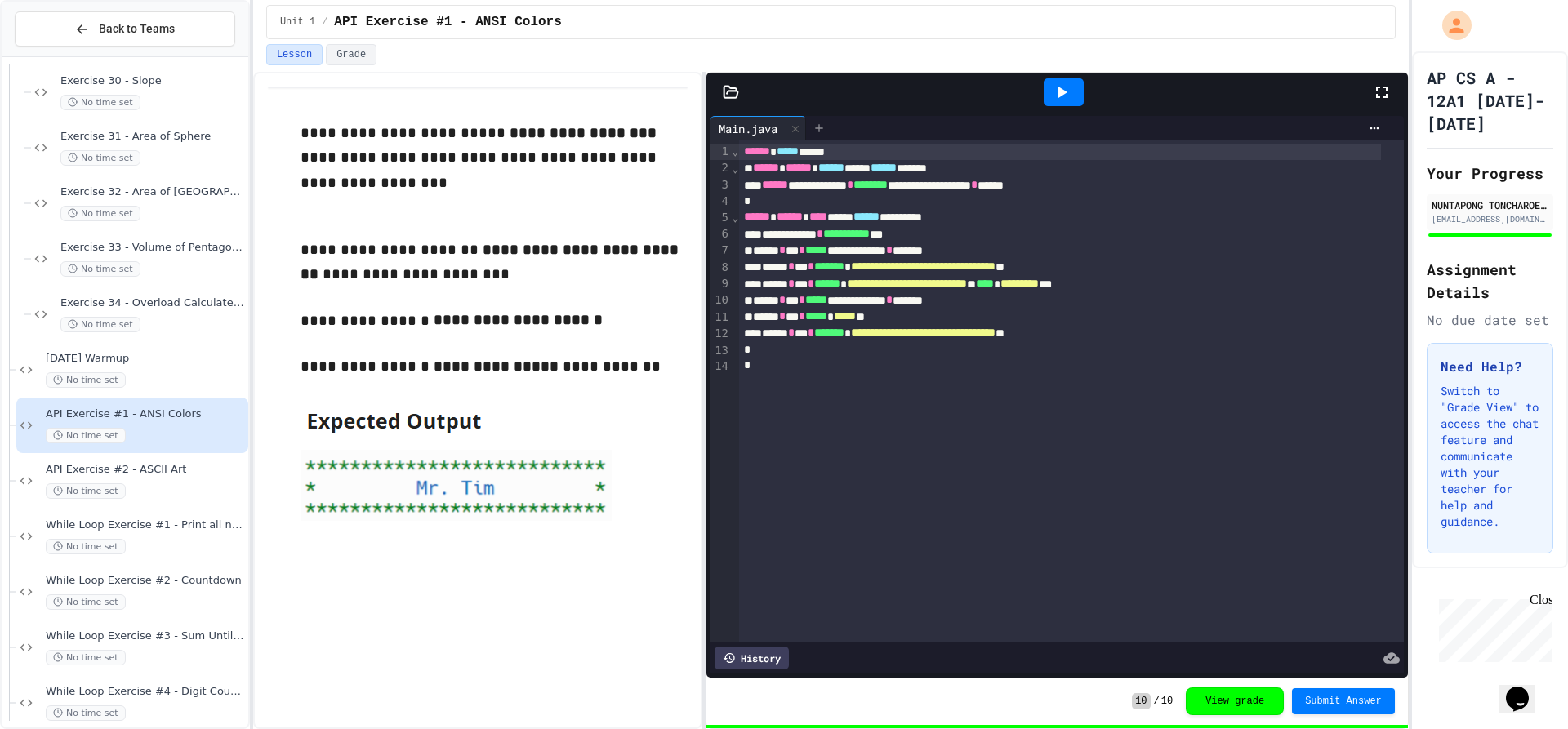
click at [825, 121] on div at bounding box center [819, 128] width 26 height 24
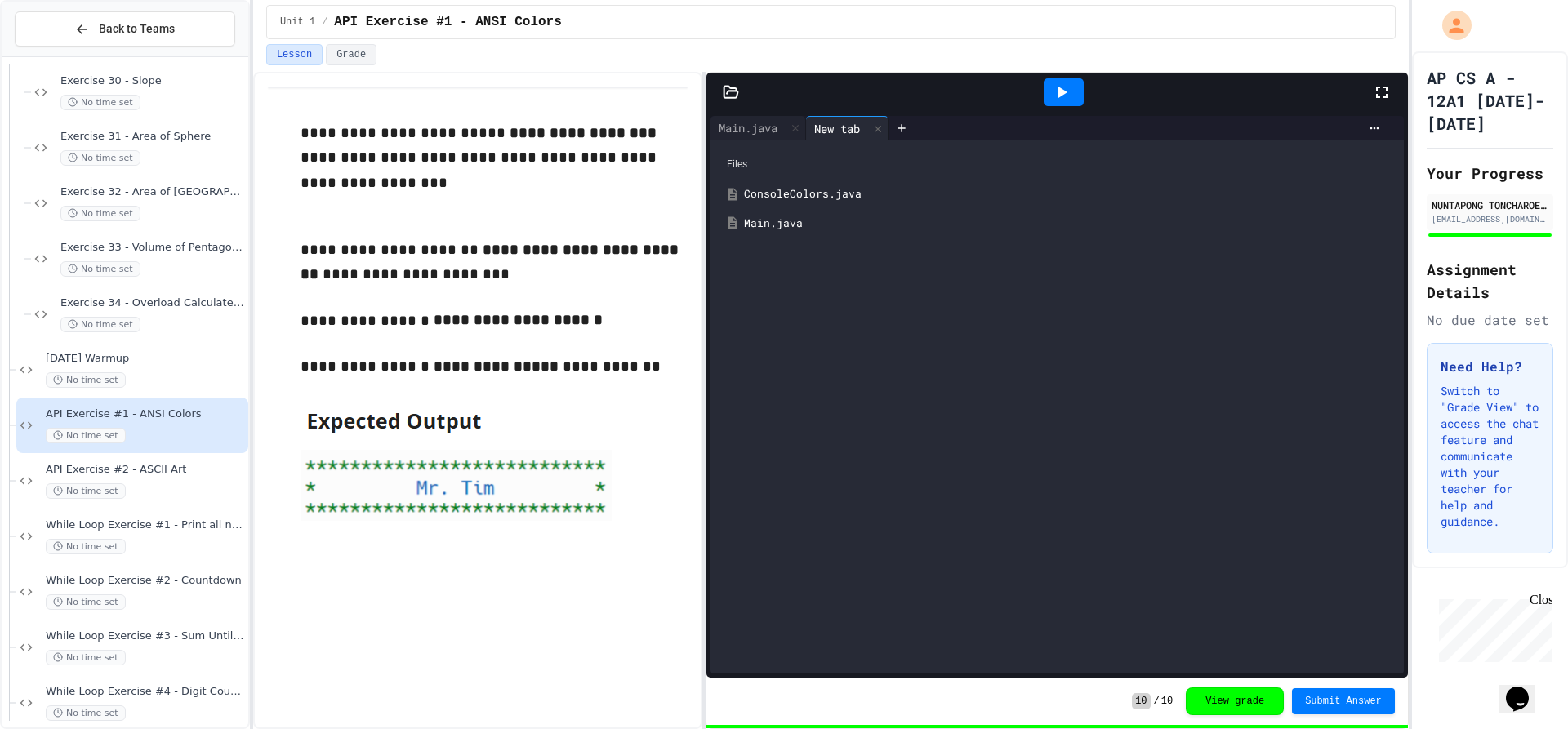
click at [830, 199] on div "ConsoleColors.java" at bounding box center [1069, 195] width 651 height 17
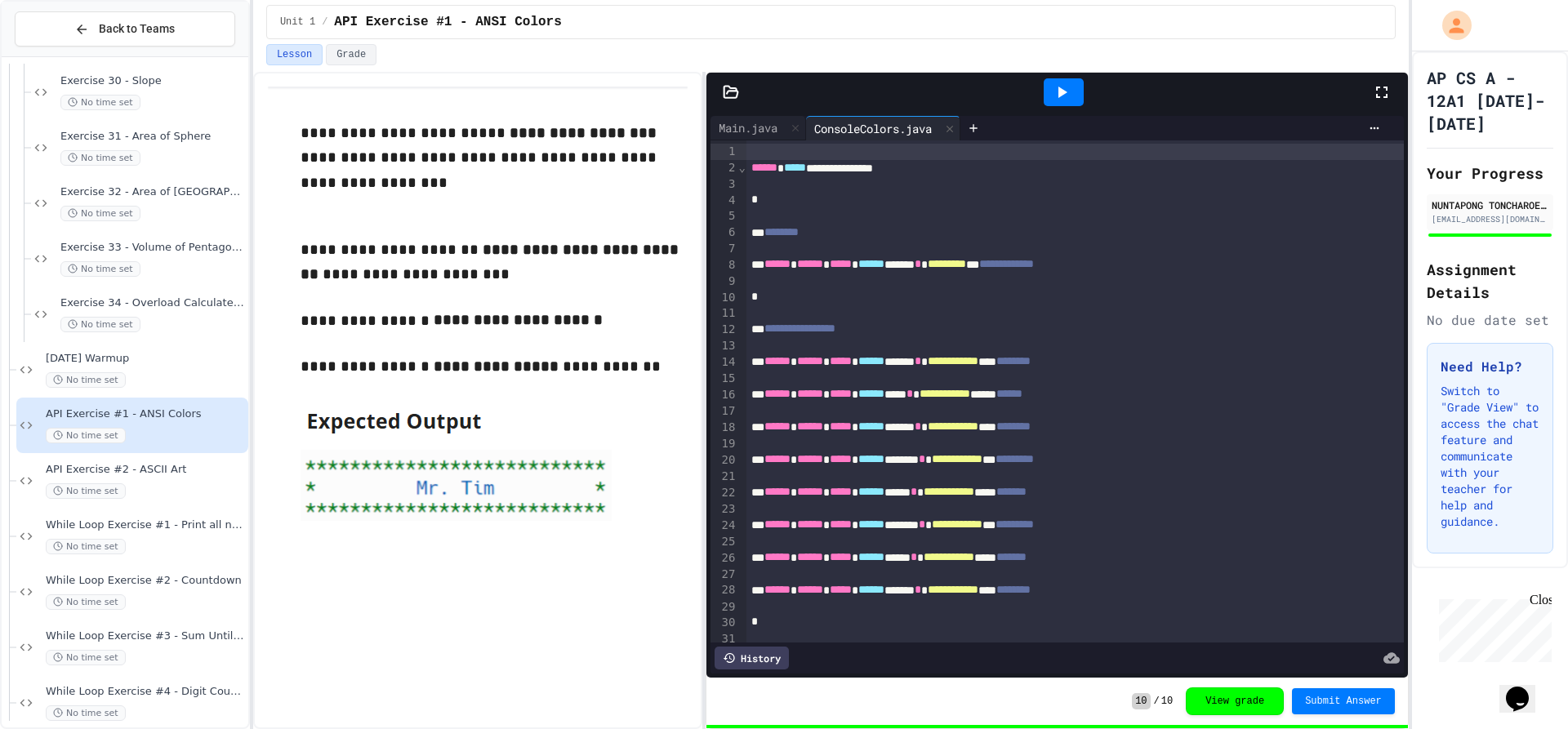
click at [959, 203] on div at bounding box center [1058, 201] width 623 height 17
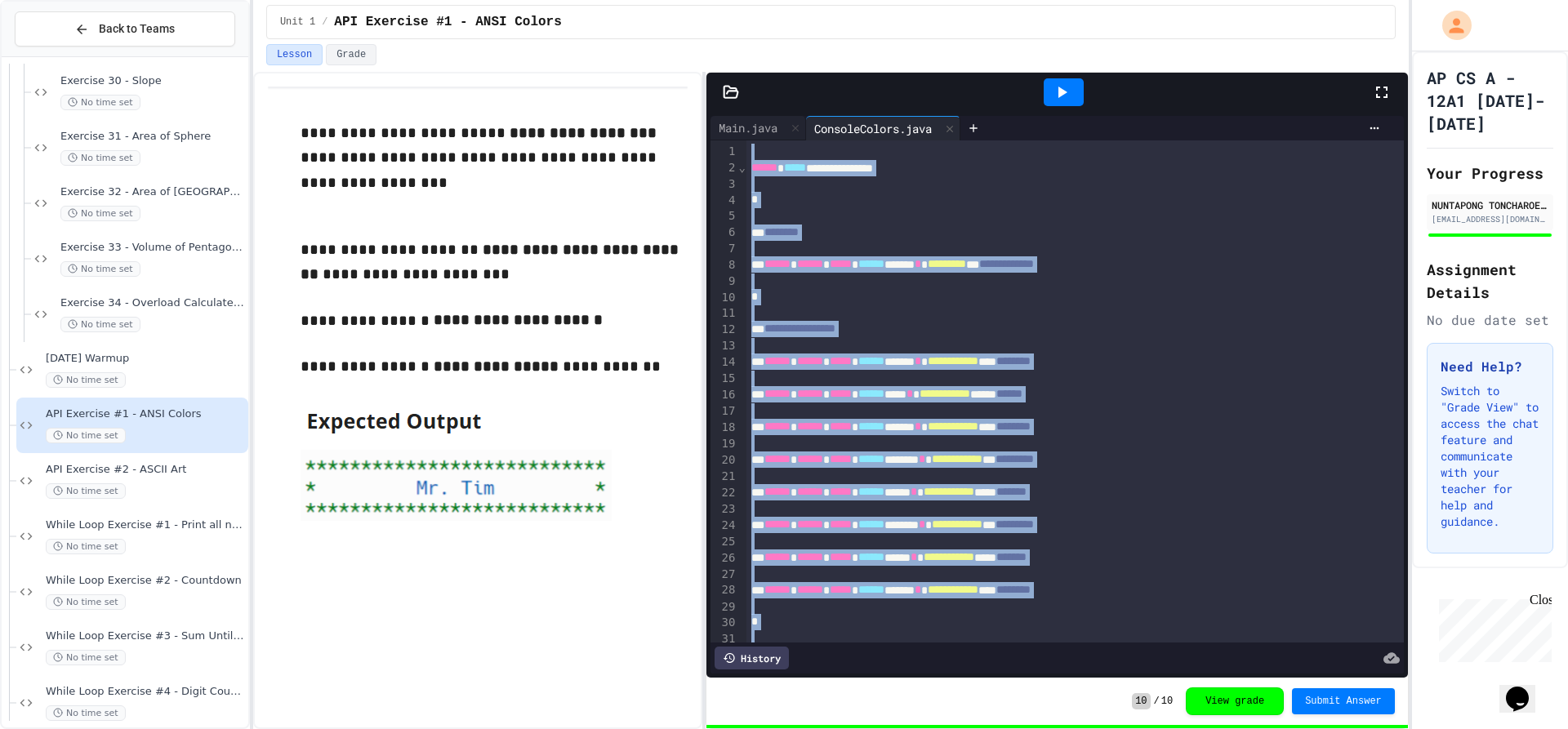
copy div "**********"
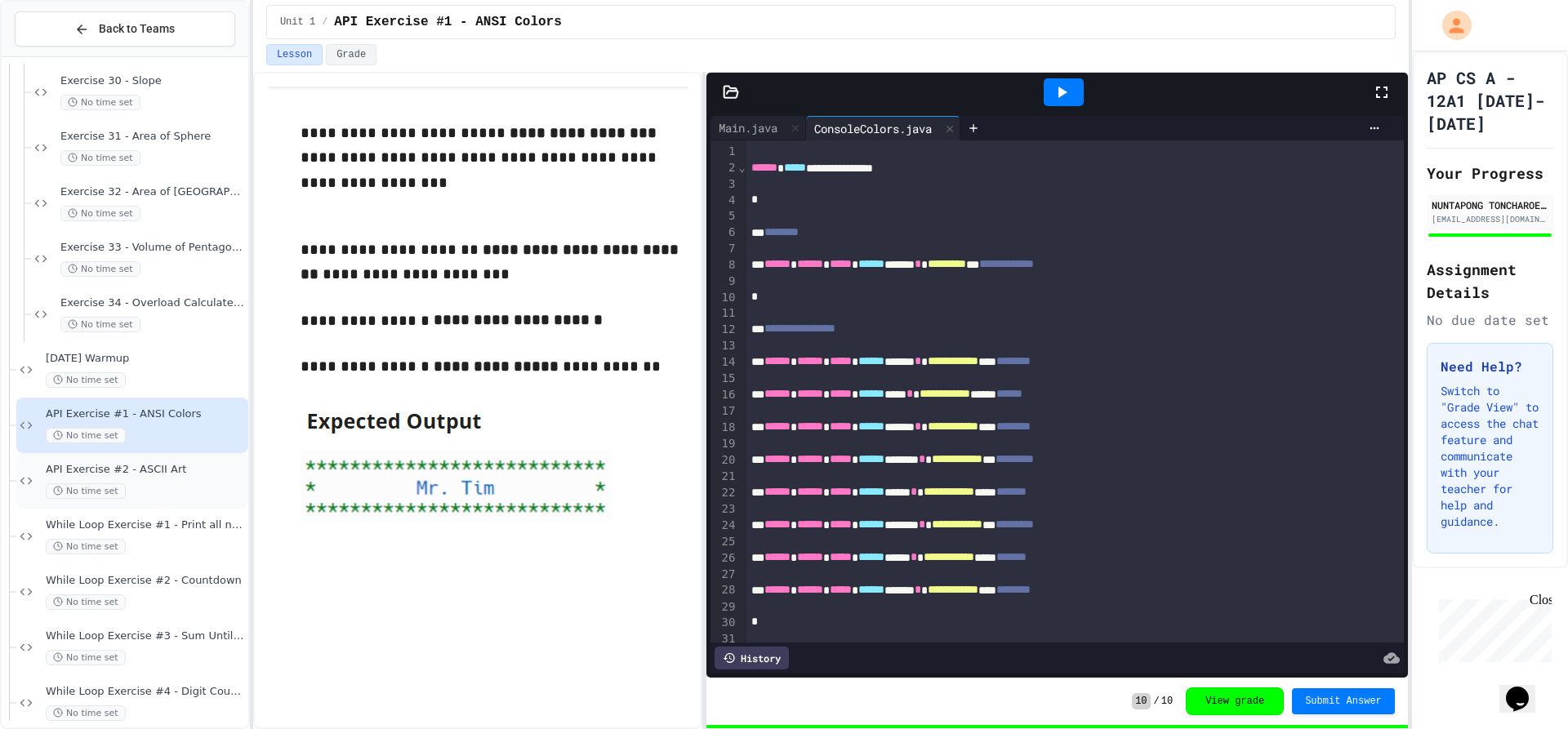
click at [117, 474] on span "API Exercise #2 - ASCII Art" at bounding box center [146, 470] width 200 height 14
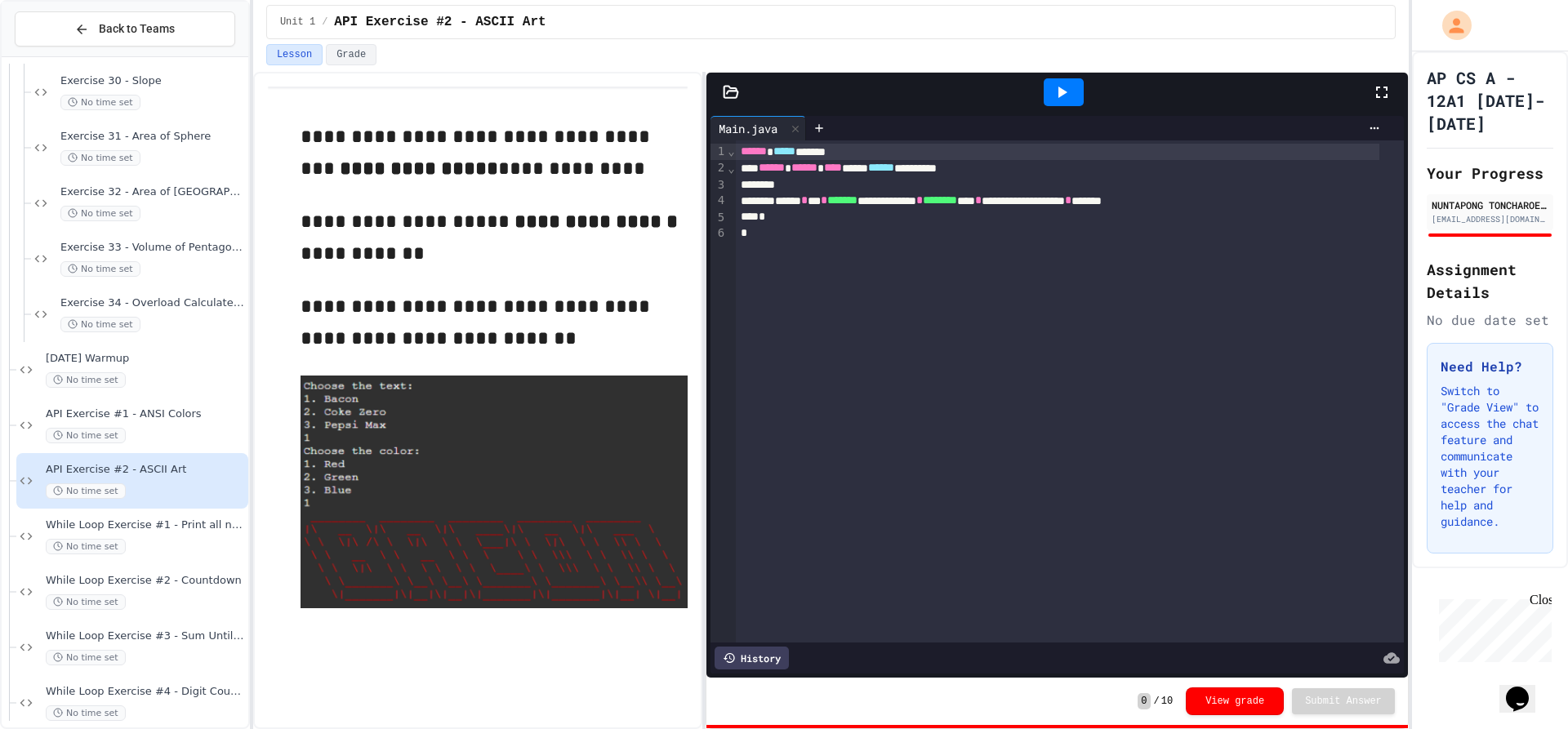
click at [729, 89] on icon at bounding box center [731, 92] width 17 height 17
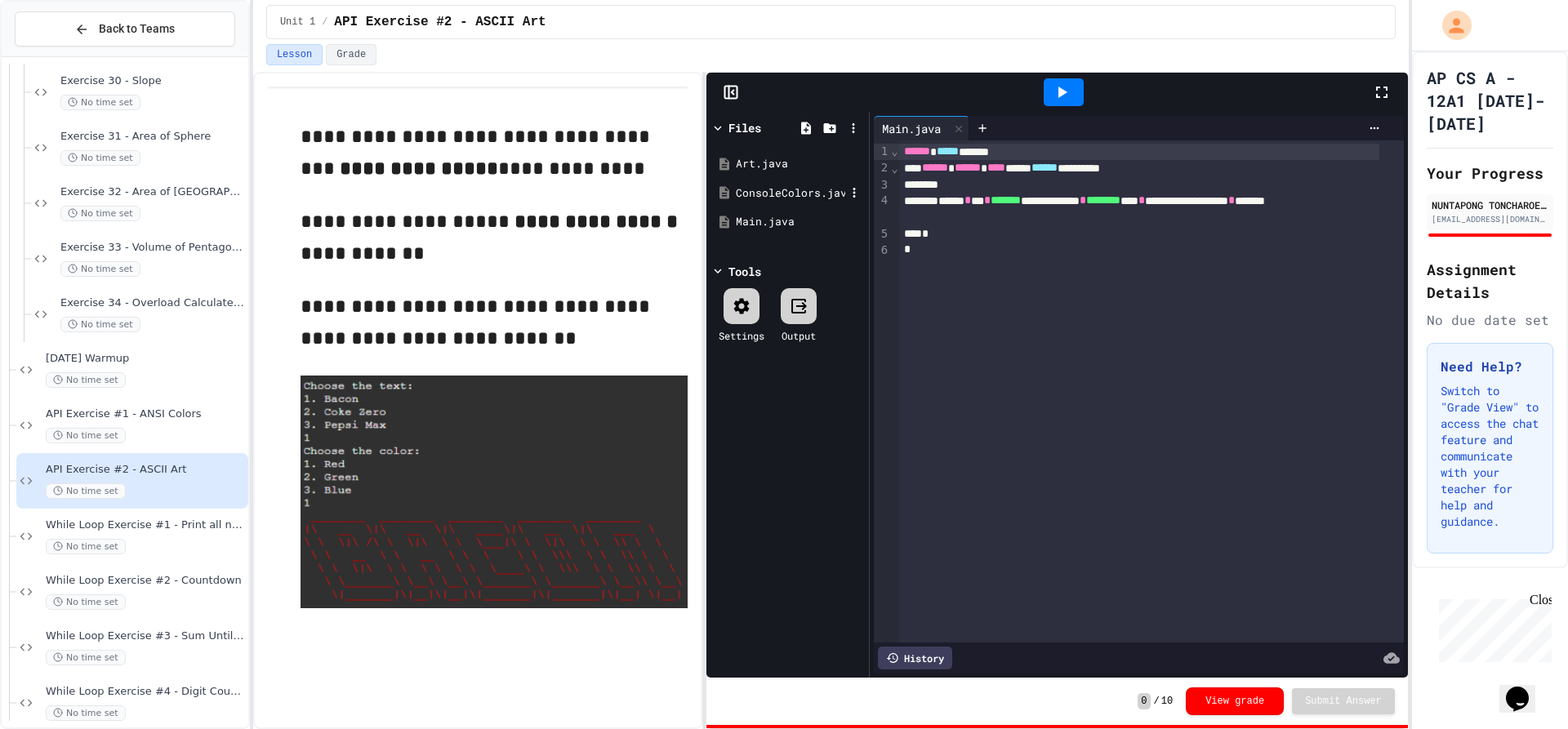
click at [774, 188] on div "ConsoleColors.java" at bounding box center [790, 194] width 109 height 17
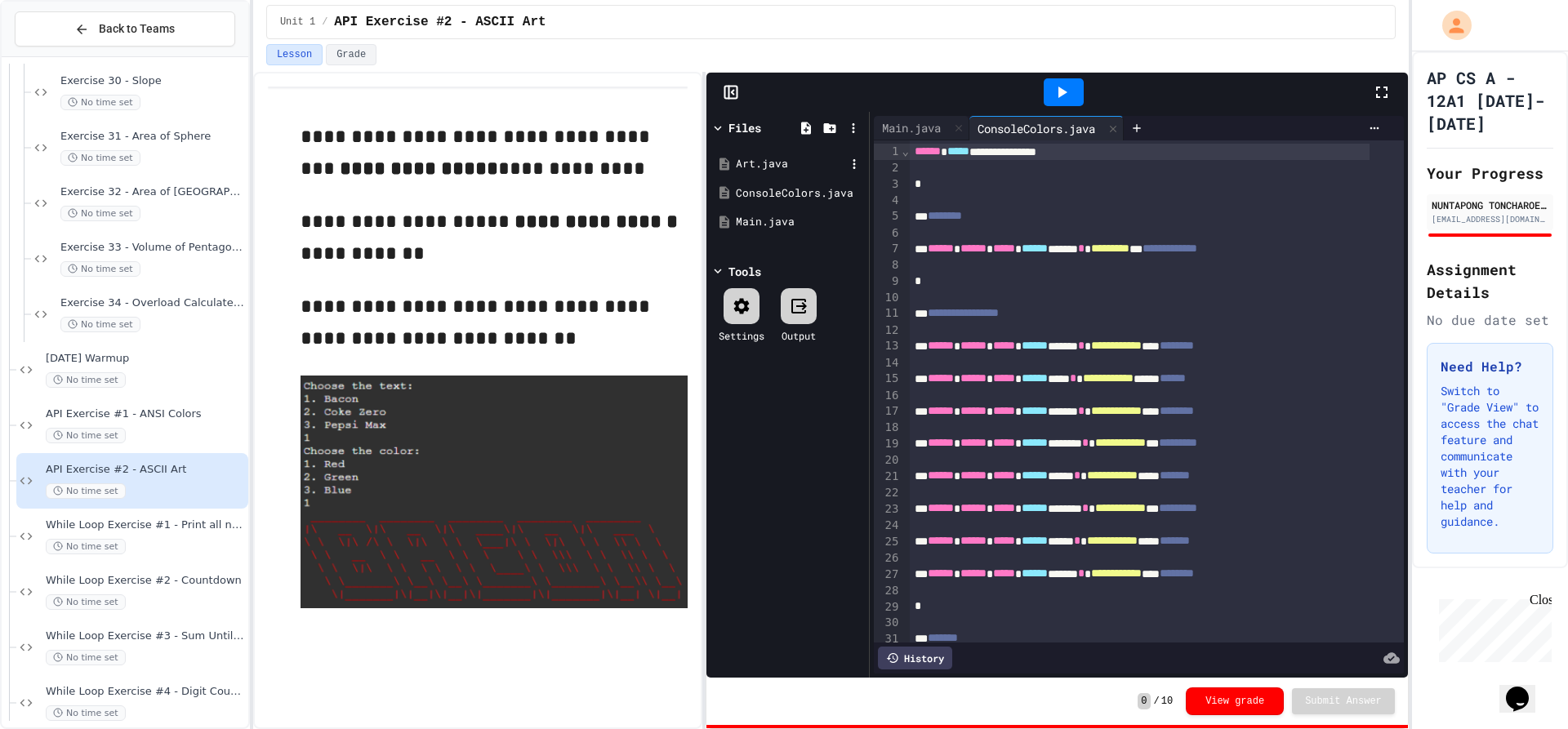
click at [824, 166] on div "Art.java" at bounding box center [790, 164] width 109 height 17
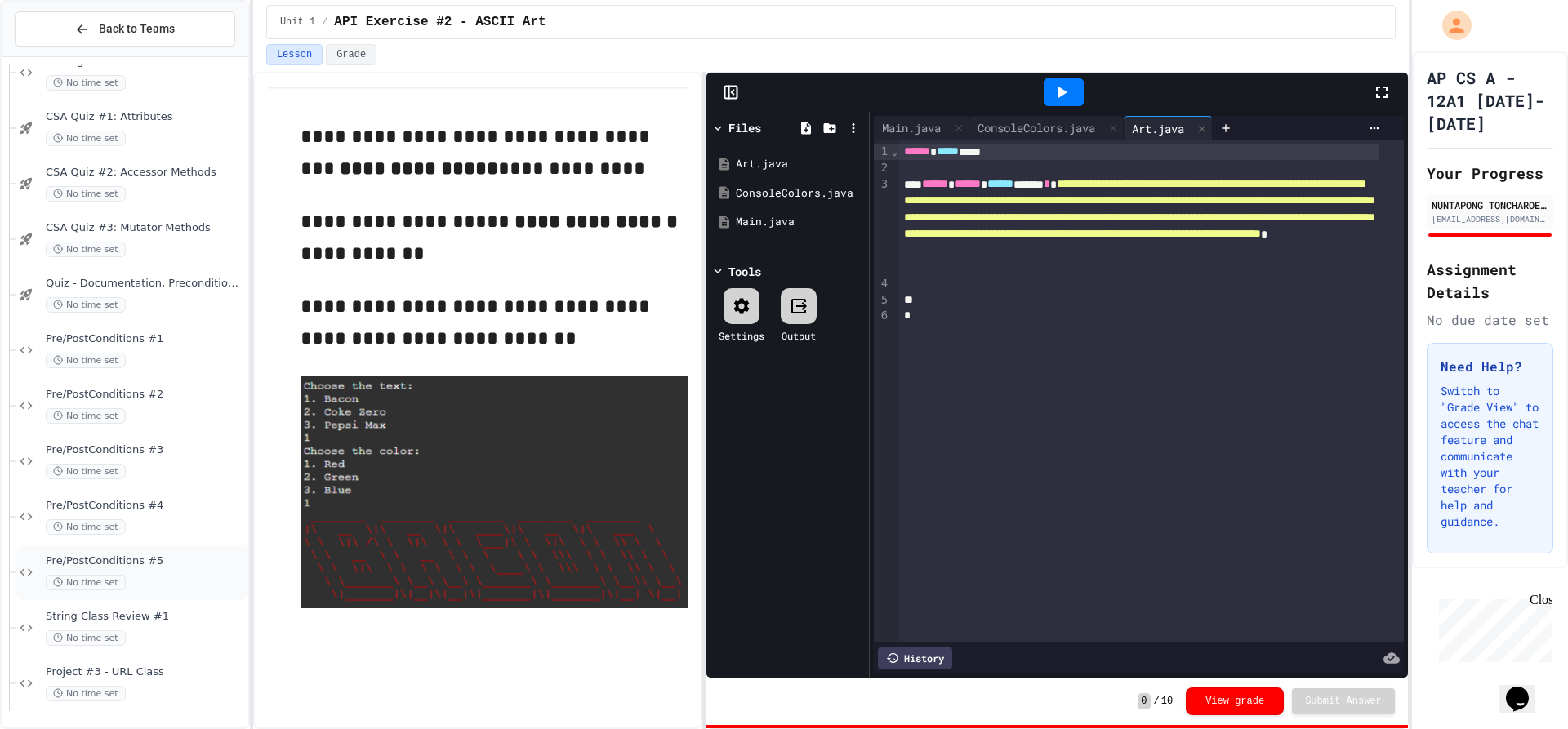
scroll to position [3750, 0]
click at [1010, 311] on div "*" at bounding box center [1139, 316] width 481 height 17
click at [1020, 293] on div at bounding box center [1139, 301] width 481 height 17
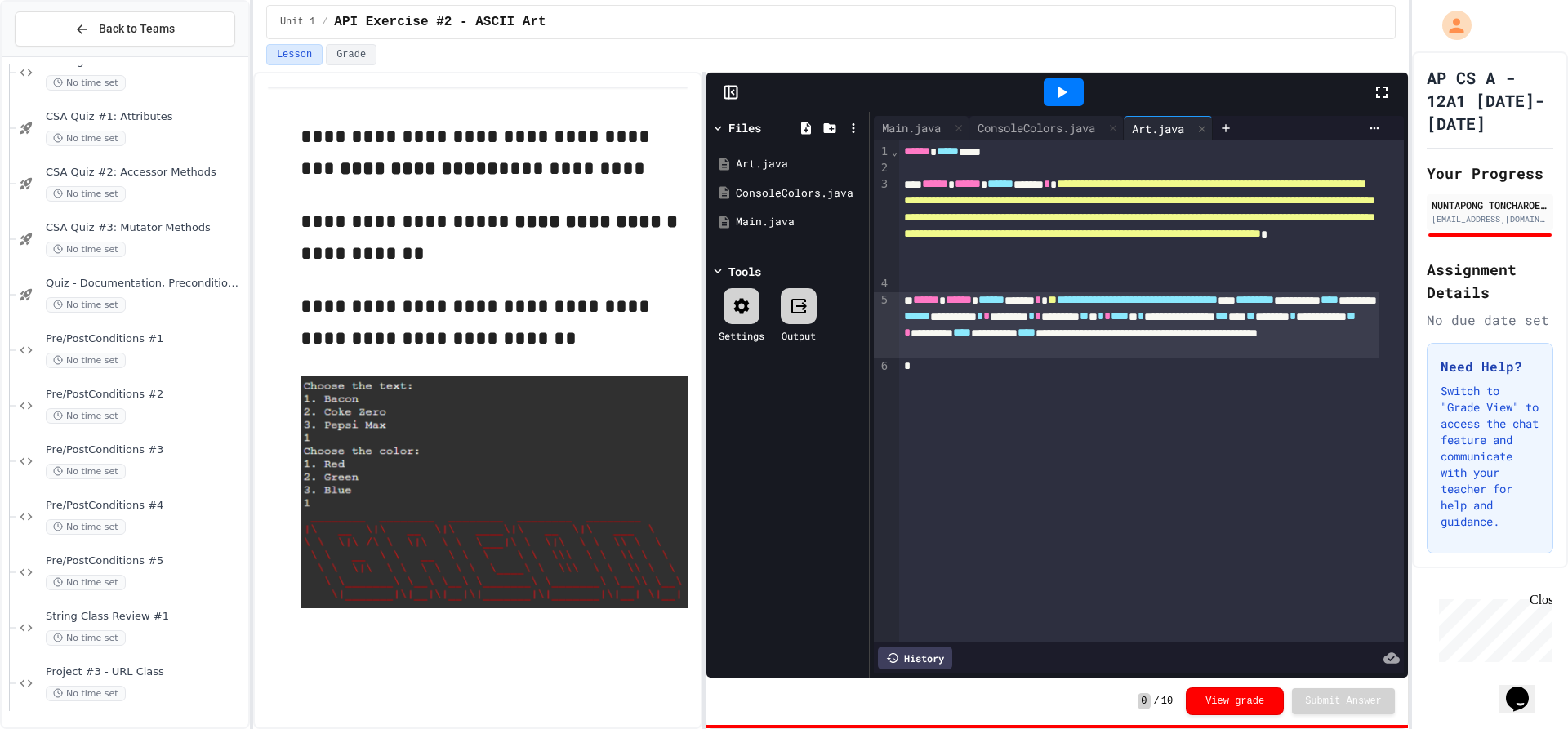
click at [1113, 304] on span "**********" at bounding box center [1137, 300] width 161 height 11
drag, startPoint x: 1092, startPoint y: 638, endPoint x: 1113, endPoint y: 635, distance: 21.2
click at [1110, 647] on div at bounding box center [1176, 658] width 448 height 23
click at [1369, 349] on div "**********" at bounding box center [1139, 325] width 481 height 66
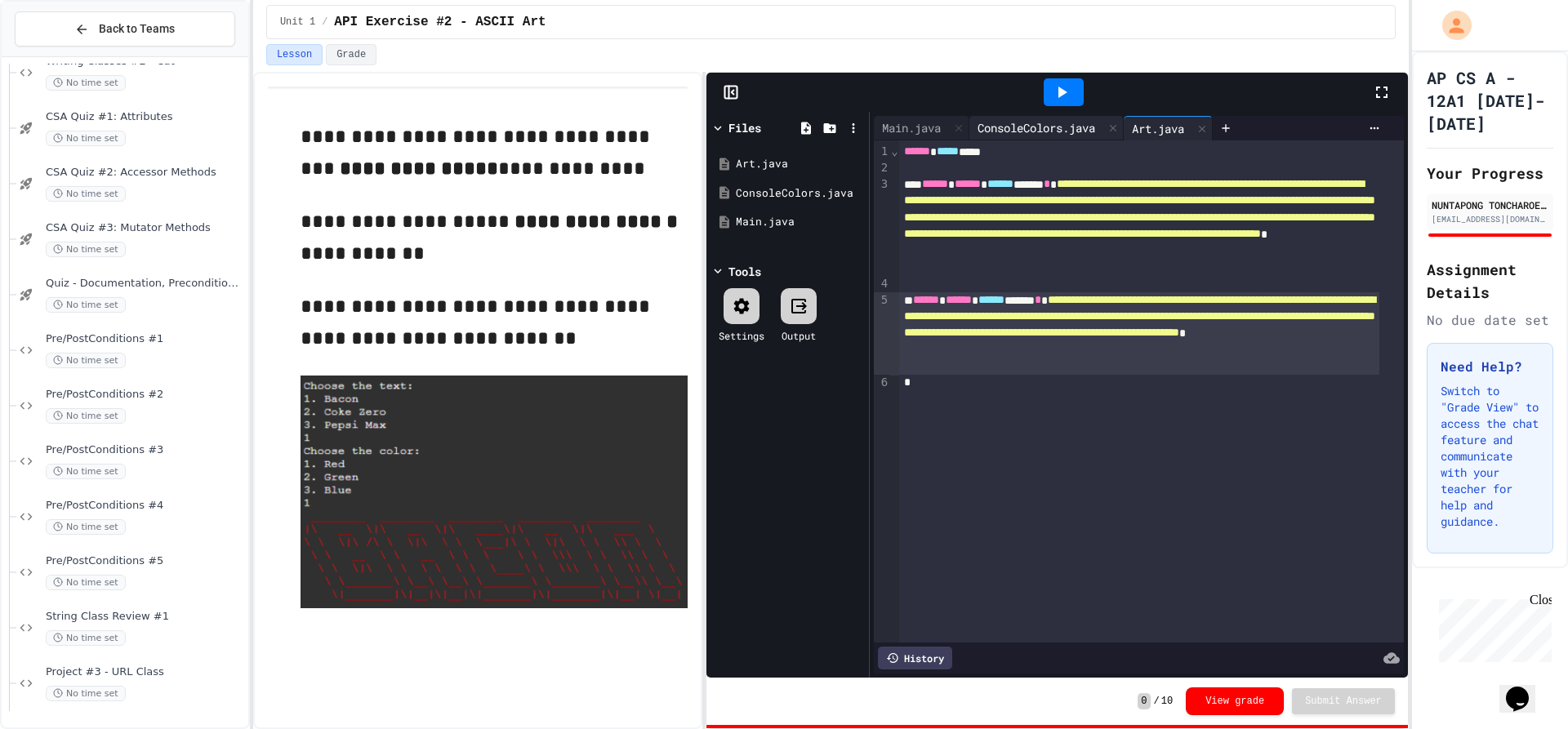
click at [1029, 134] on div "ConsoleColors.java" at bounding box center [1037, 128] width 134 height 17
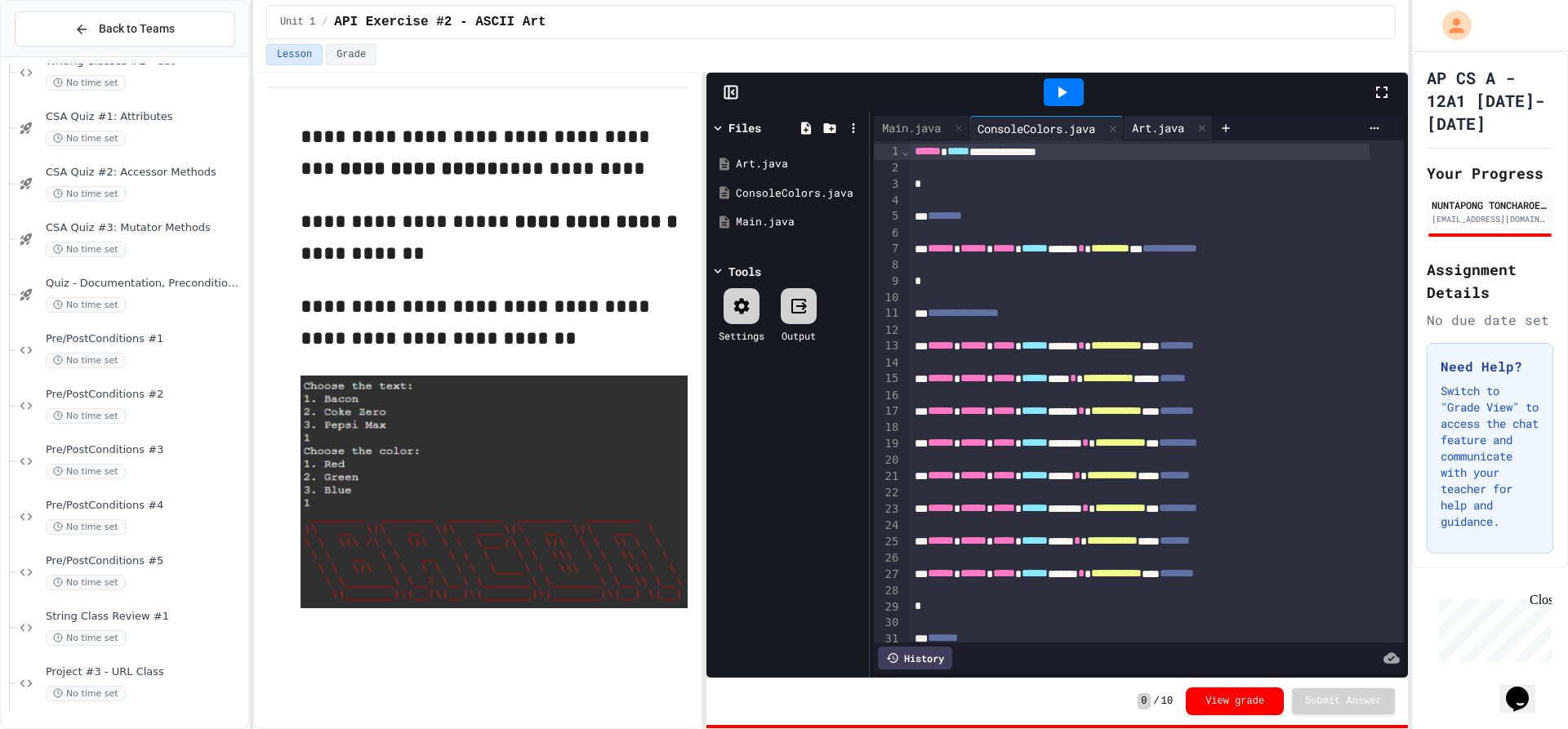
click at [1185, 121] on div "Art.java" at bounding box center [1158, 128] width 69 height 17
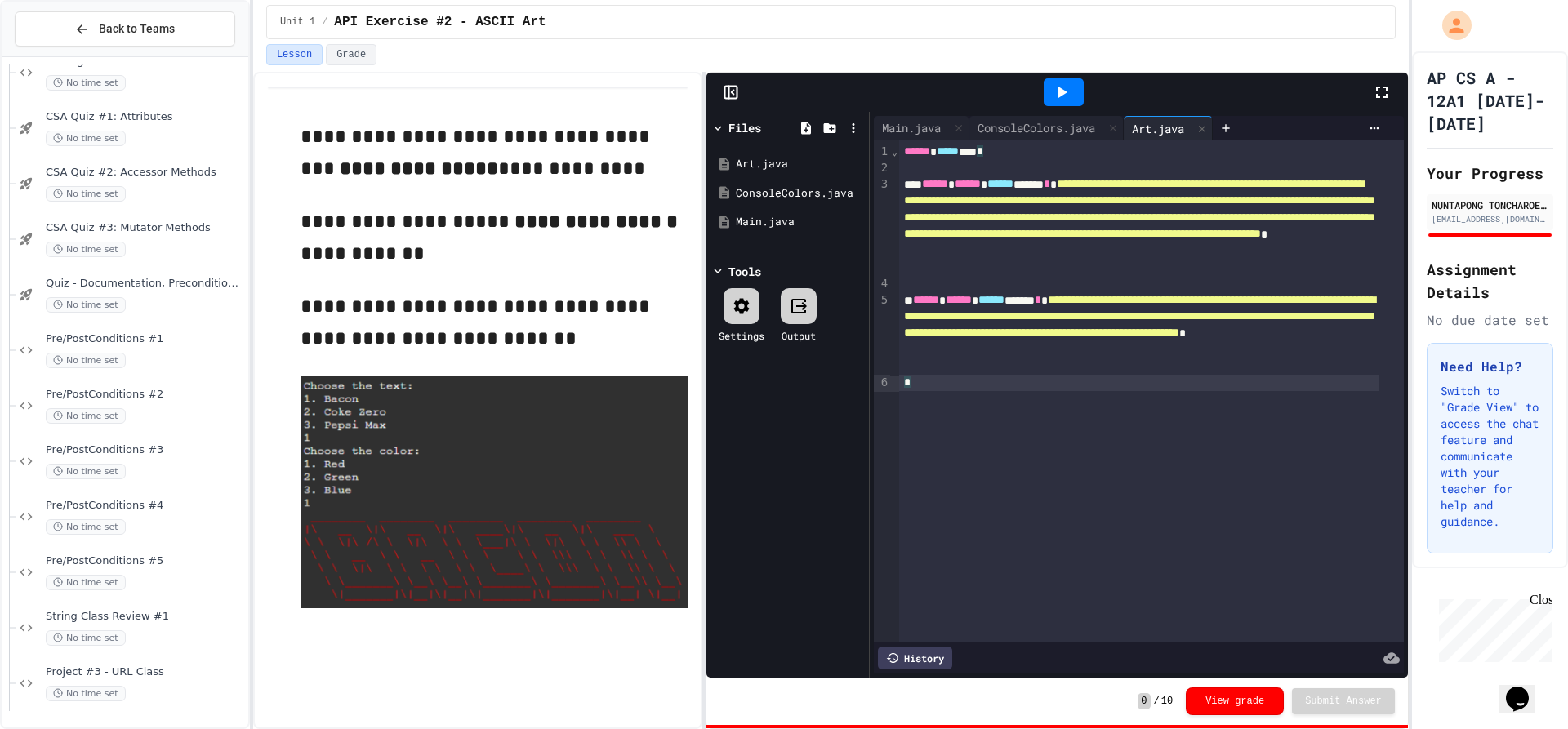
click at [1041, 378] on div "*" at bounding box center [1139, 384] width 481 height 17
click at [1046, 373] on div "**********" at bounding box center [1139, 333] width 481 height 83
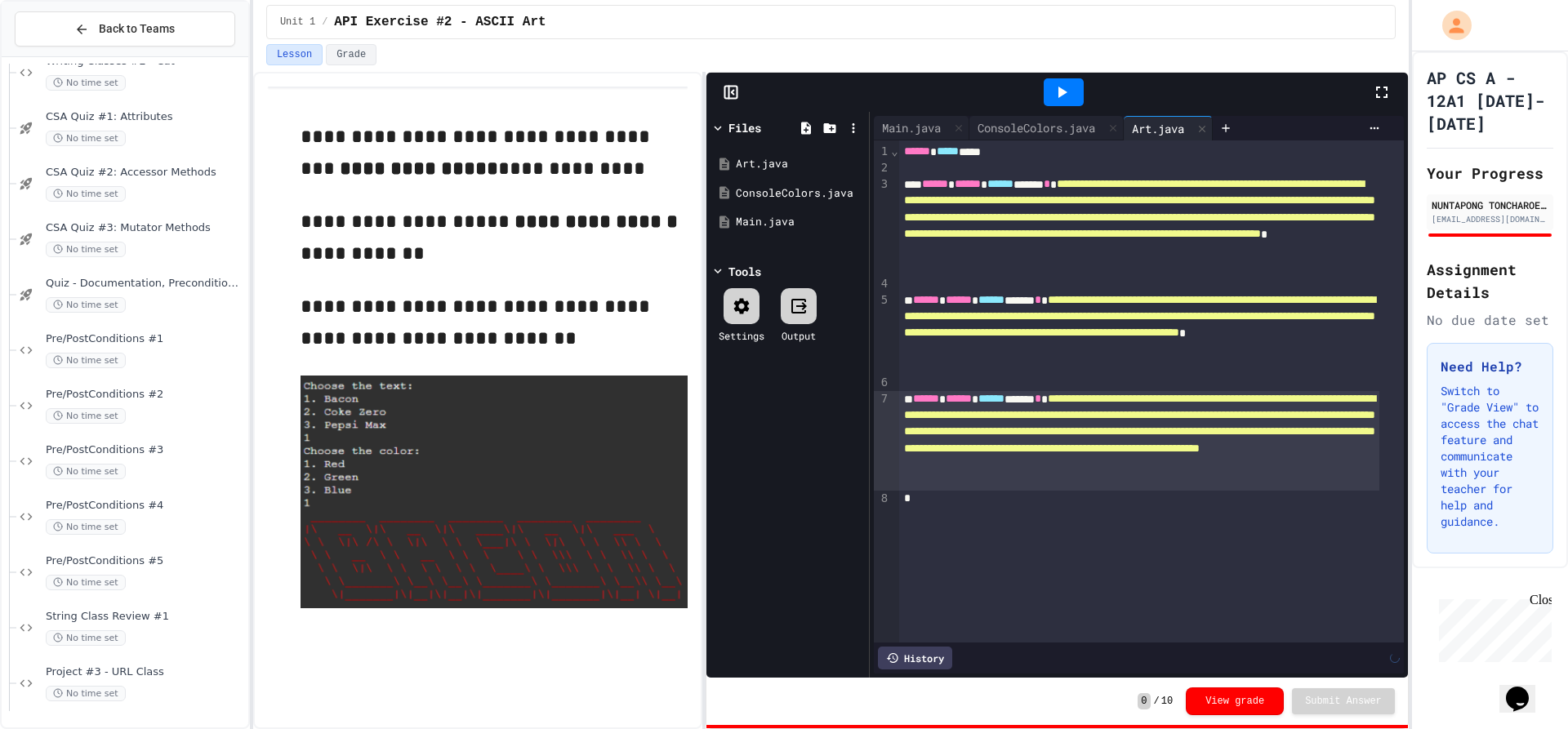
click at [1029, 568] on div "**********" at bounding box center [1151, 392] width 505 height 502
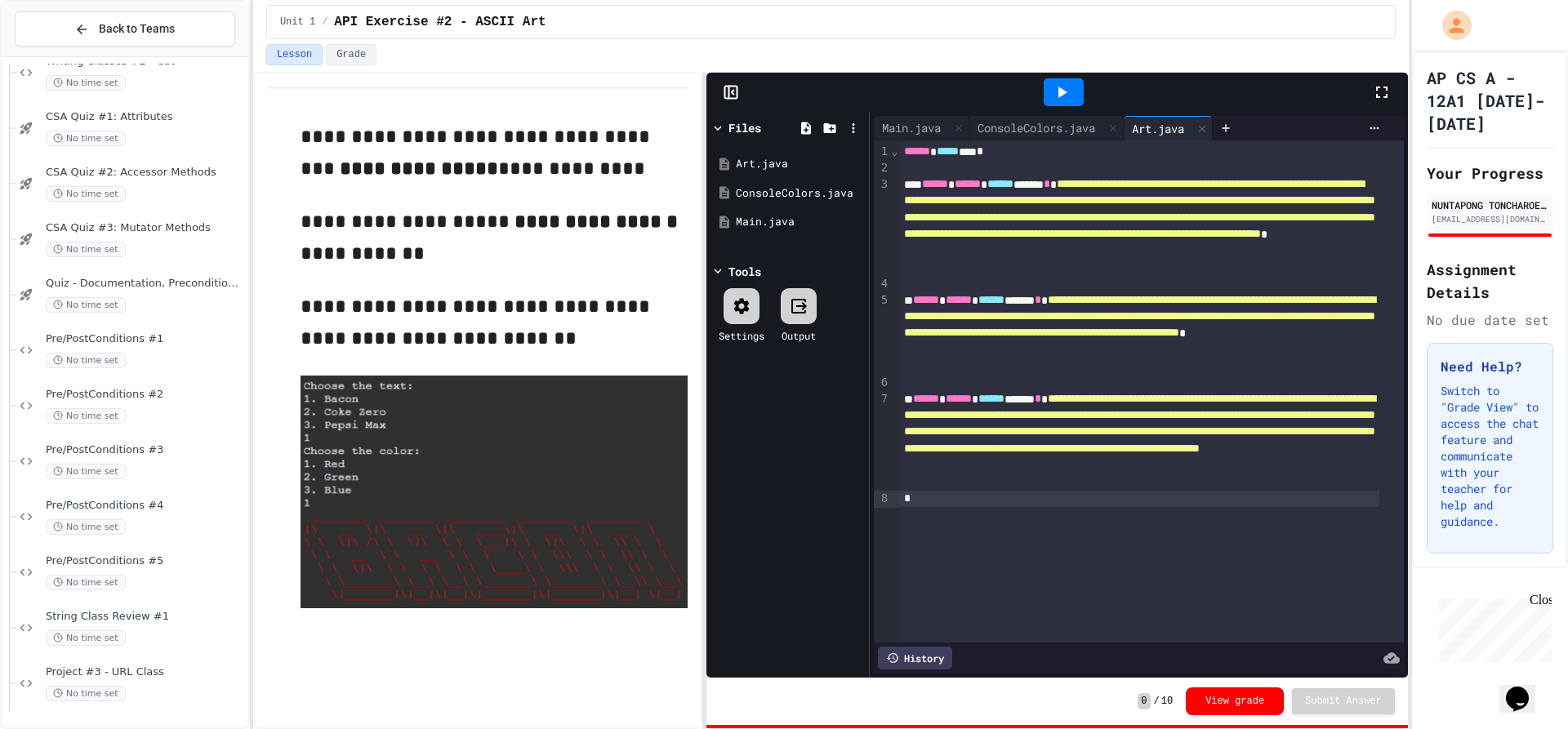
click at [922, 114] on div at bounding box center [1063, 91] width 617 height 44
click at [918, 121] on div "Main.java" at bounding box center [911, 128] width 76 height 17
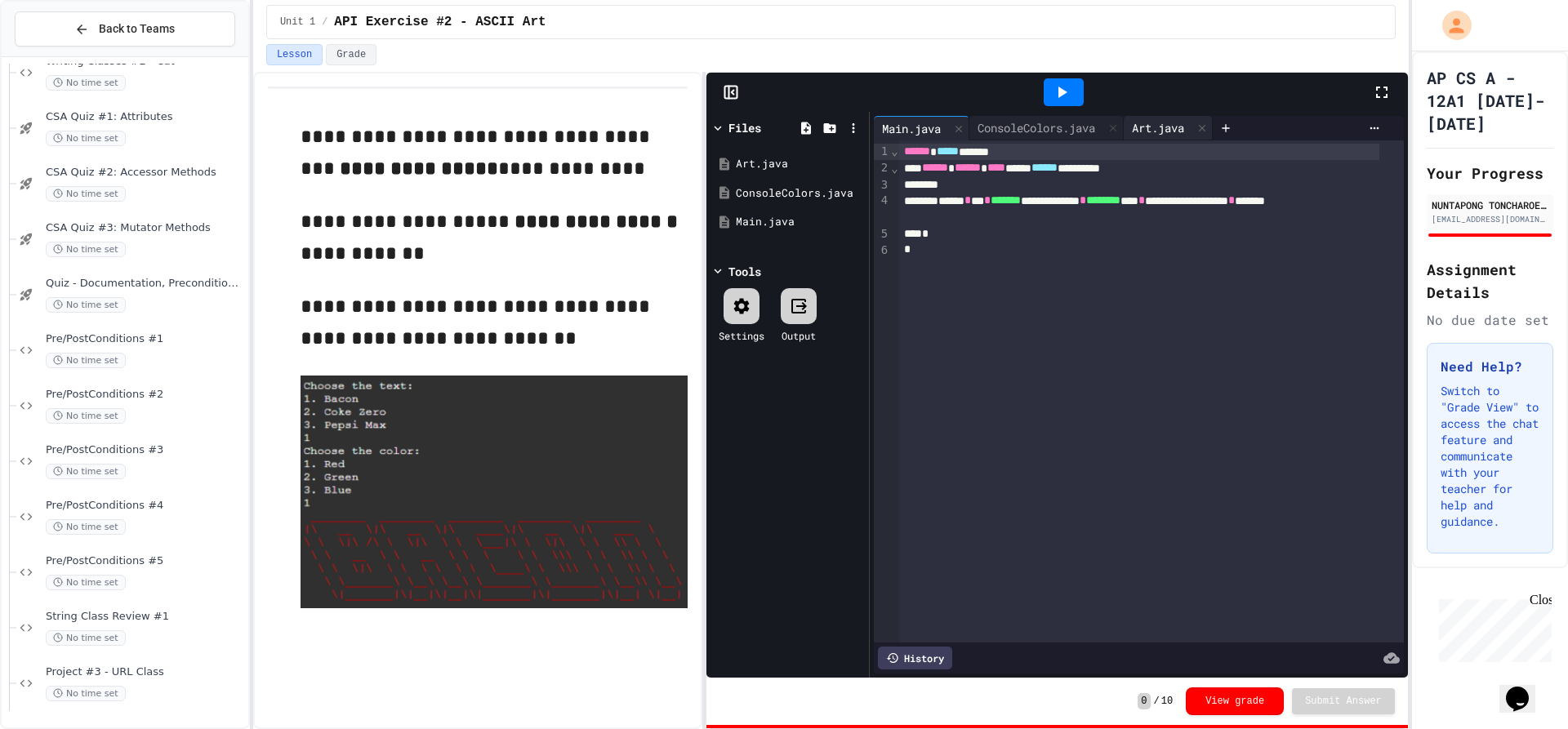
click at [1134, 120] on div "Art.java" at bounding box center [1158, 128] width 69 height 17
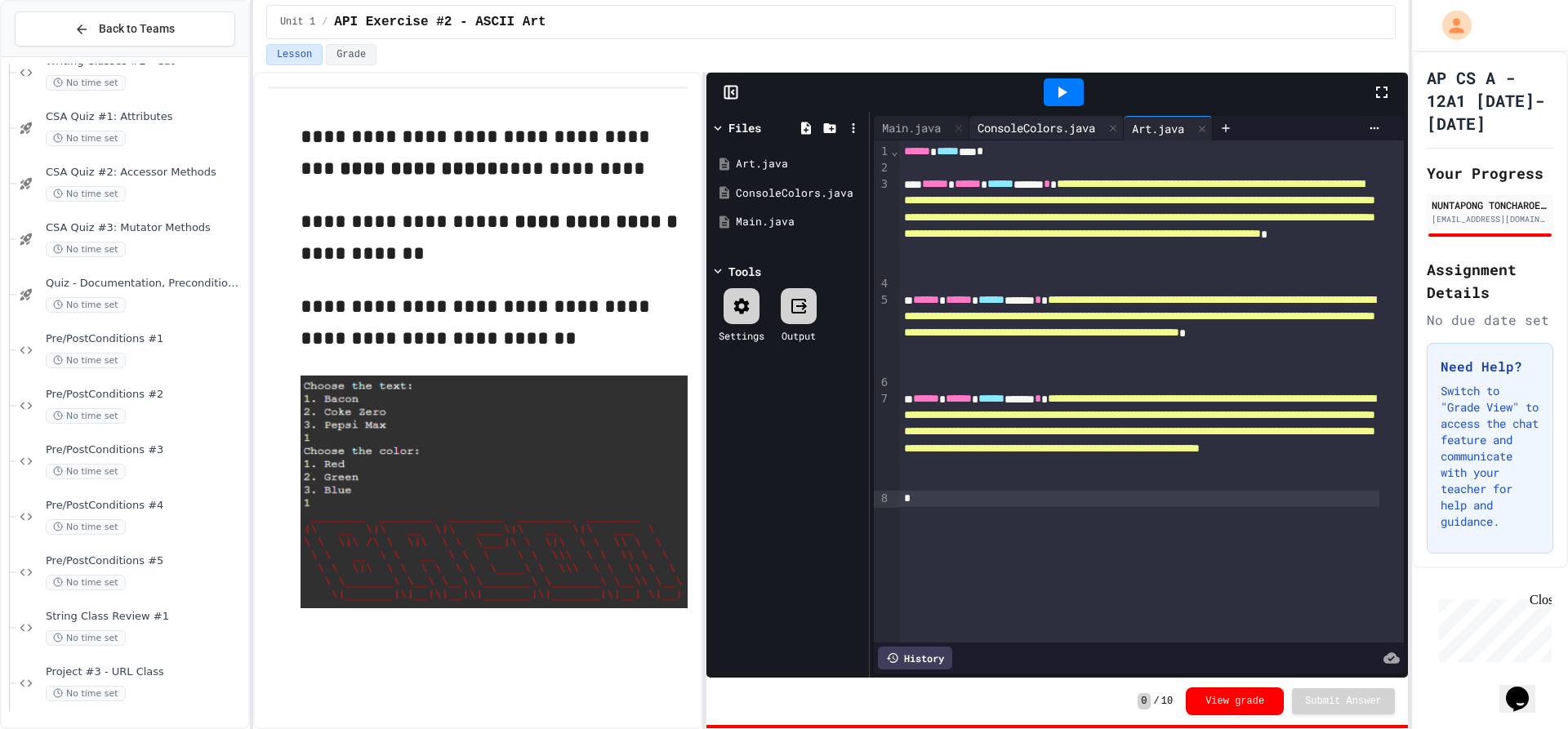
click at [1066, 122] on div "ConsoleColors.java" at bounding box center [1037, 128] width 134 height 17
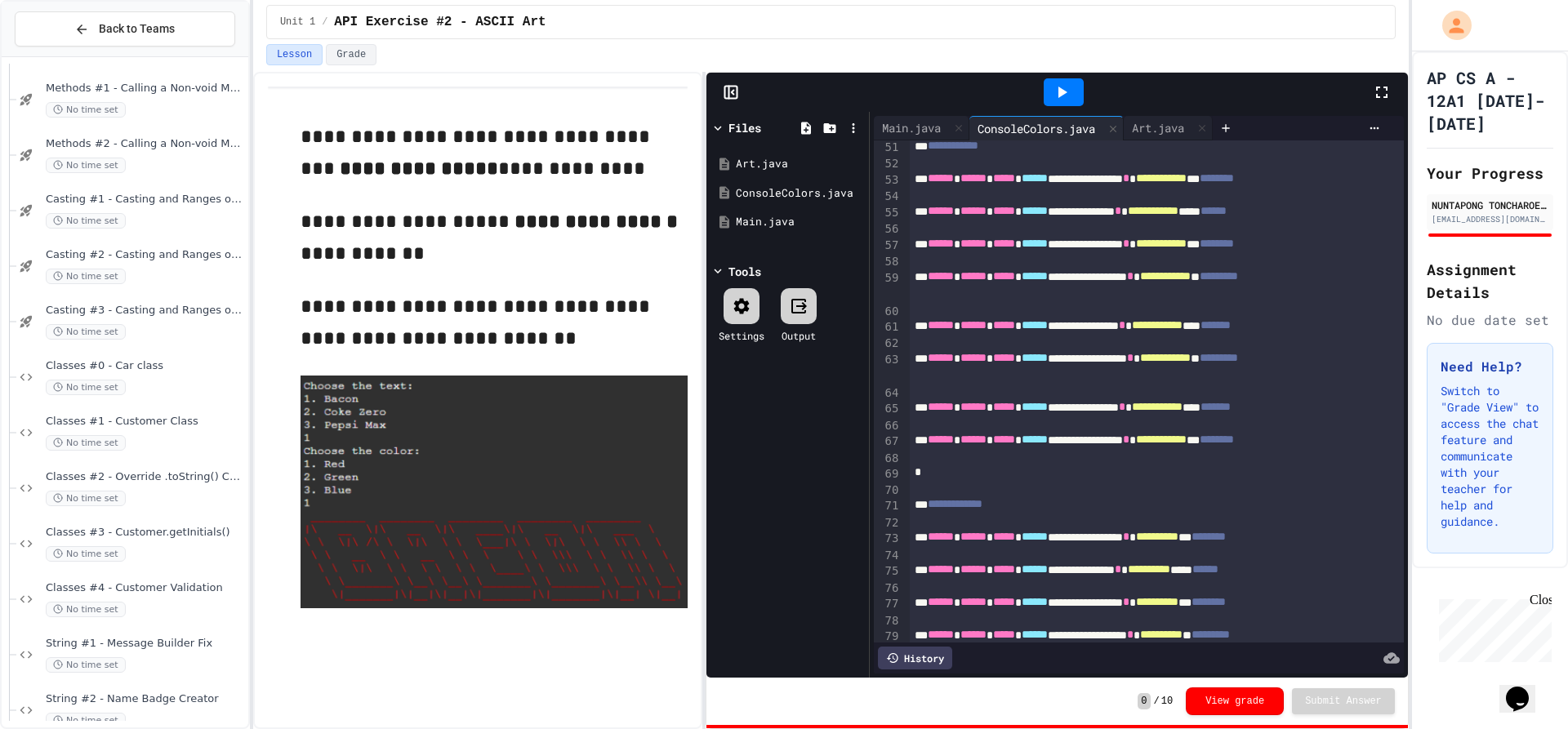
scroll to position [2443, 0]
click at [1159, 133] on div "Art.java" at bounding box center [1158, 128] width 69 height 17
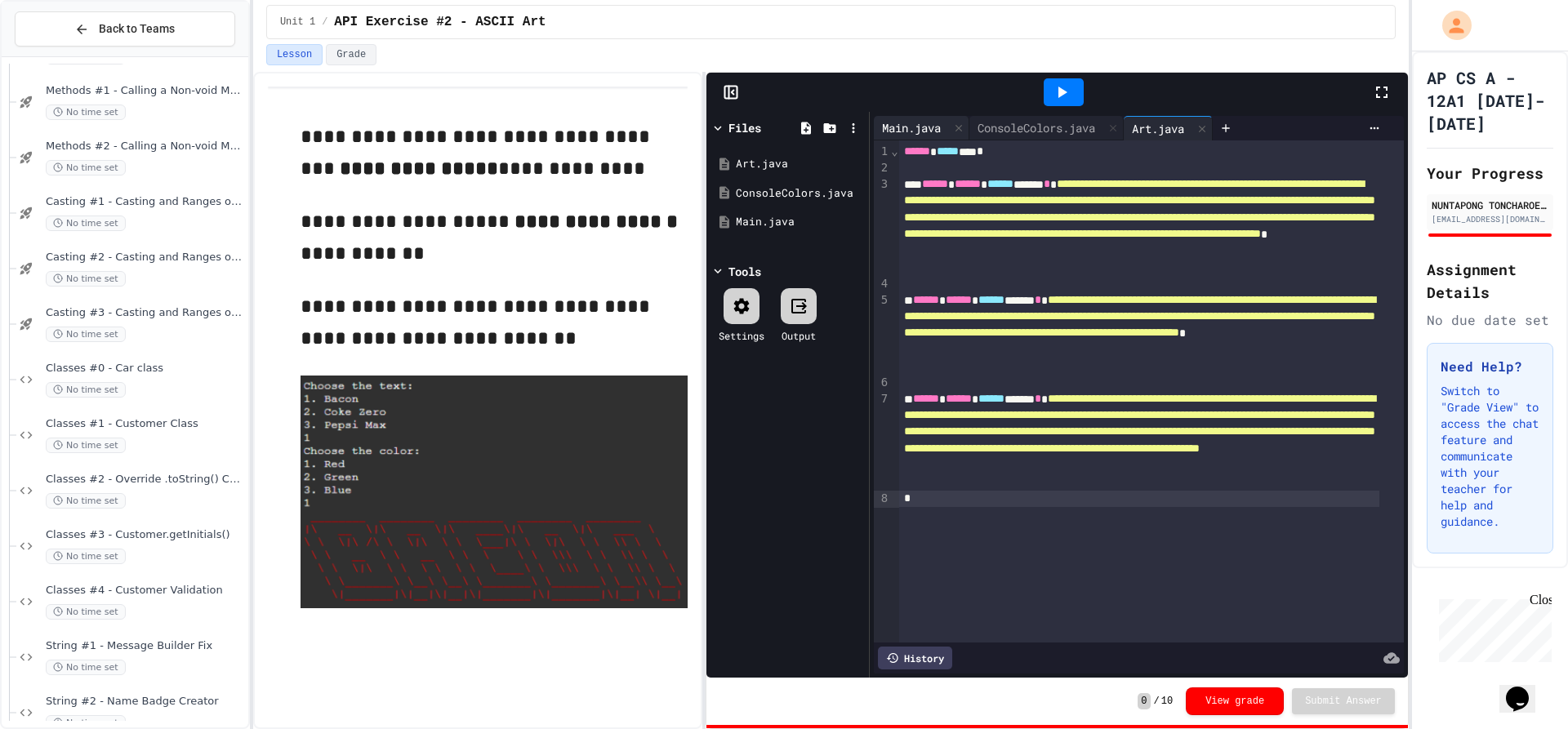
click at [911, 134] on div "Main.java" at bounding box center [911, 128] width 76 height 17
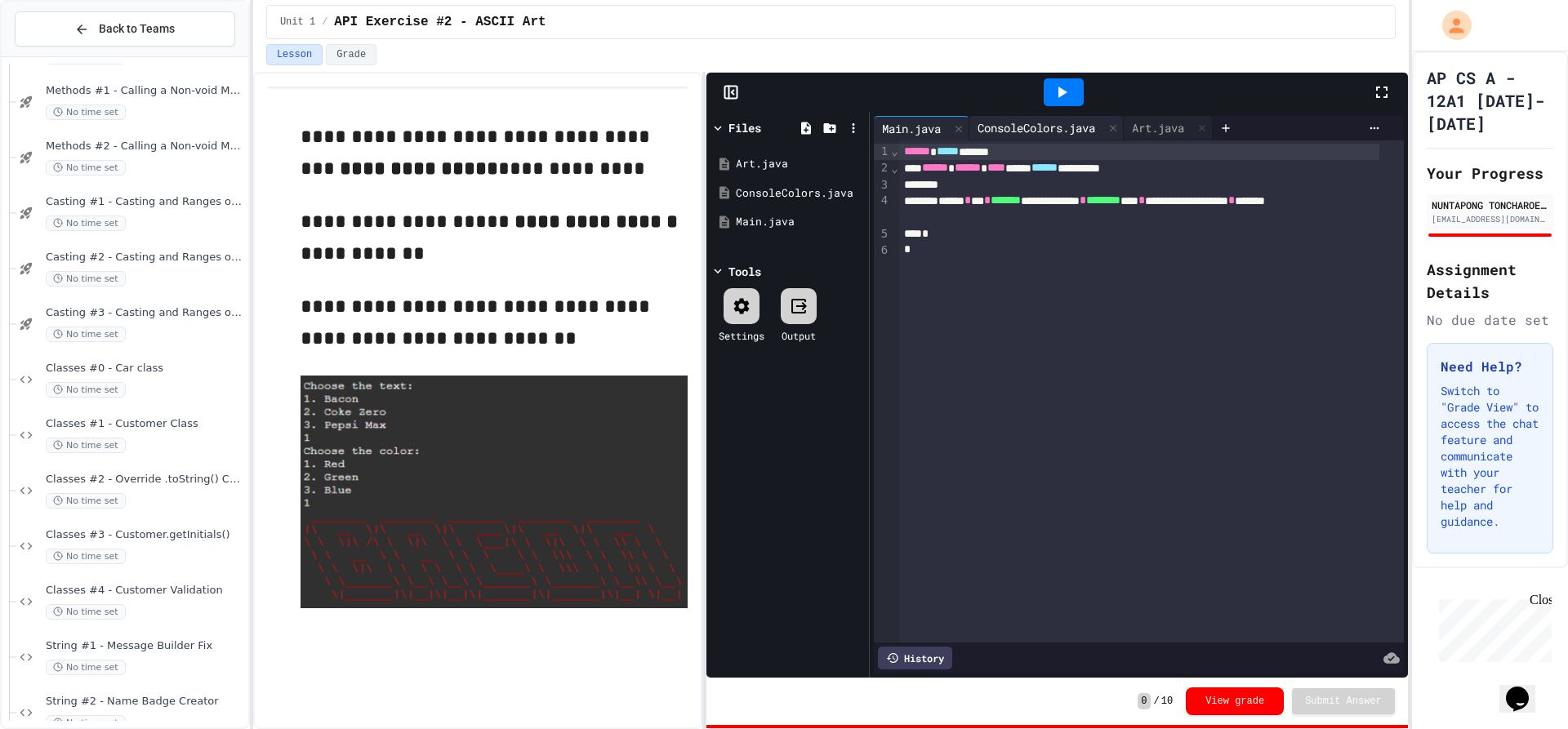
click at [1026, 128] on div "ConsoleColors.java" at bounding box center [1037, 128] width 134 height 17
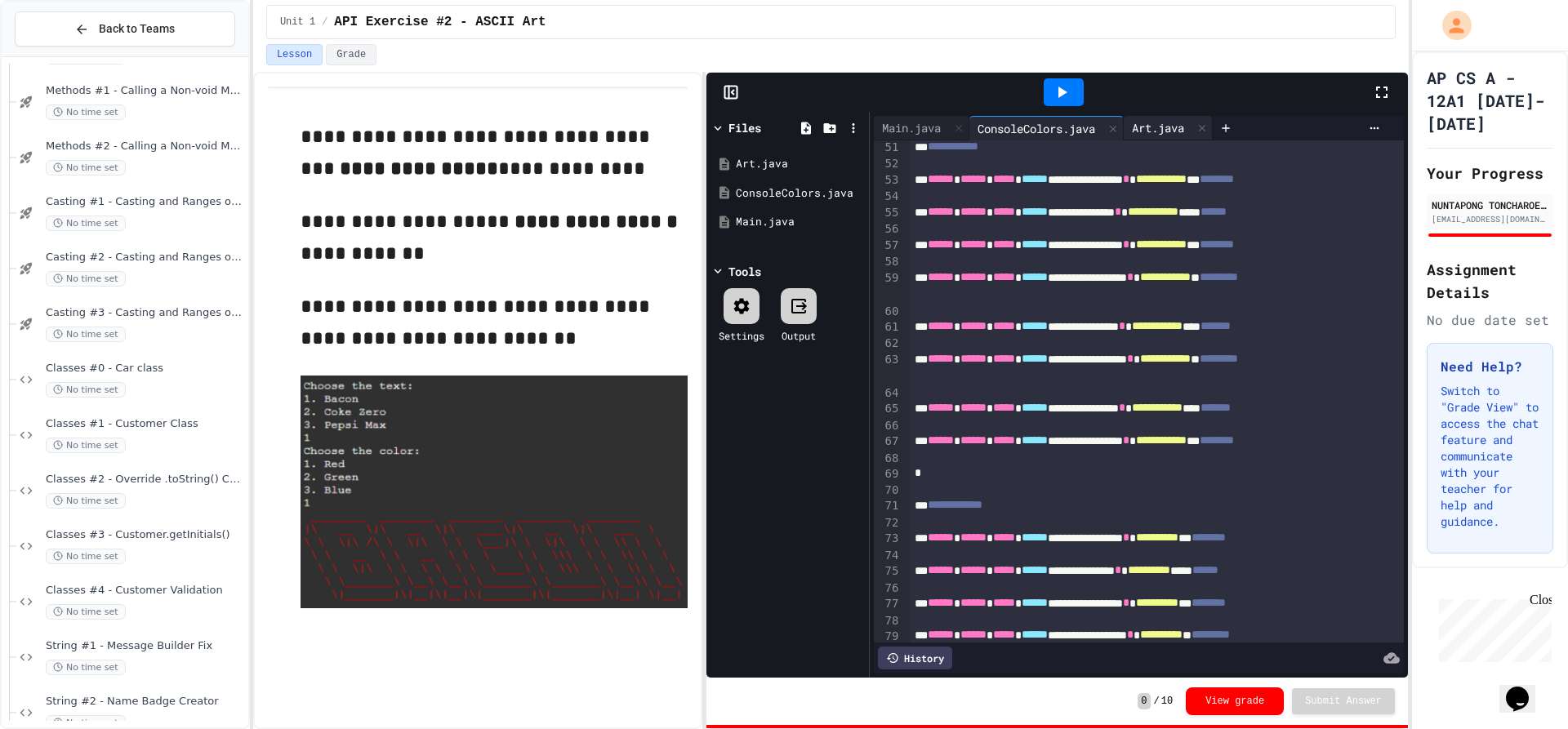
click at [1171, 121] on div "Art.java" at bounding box center [1158, 128] width 69 height 17
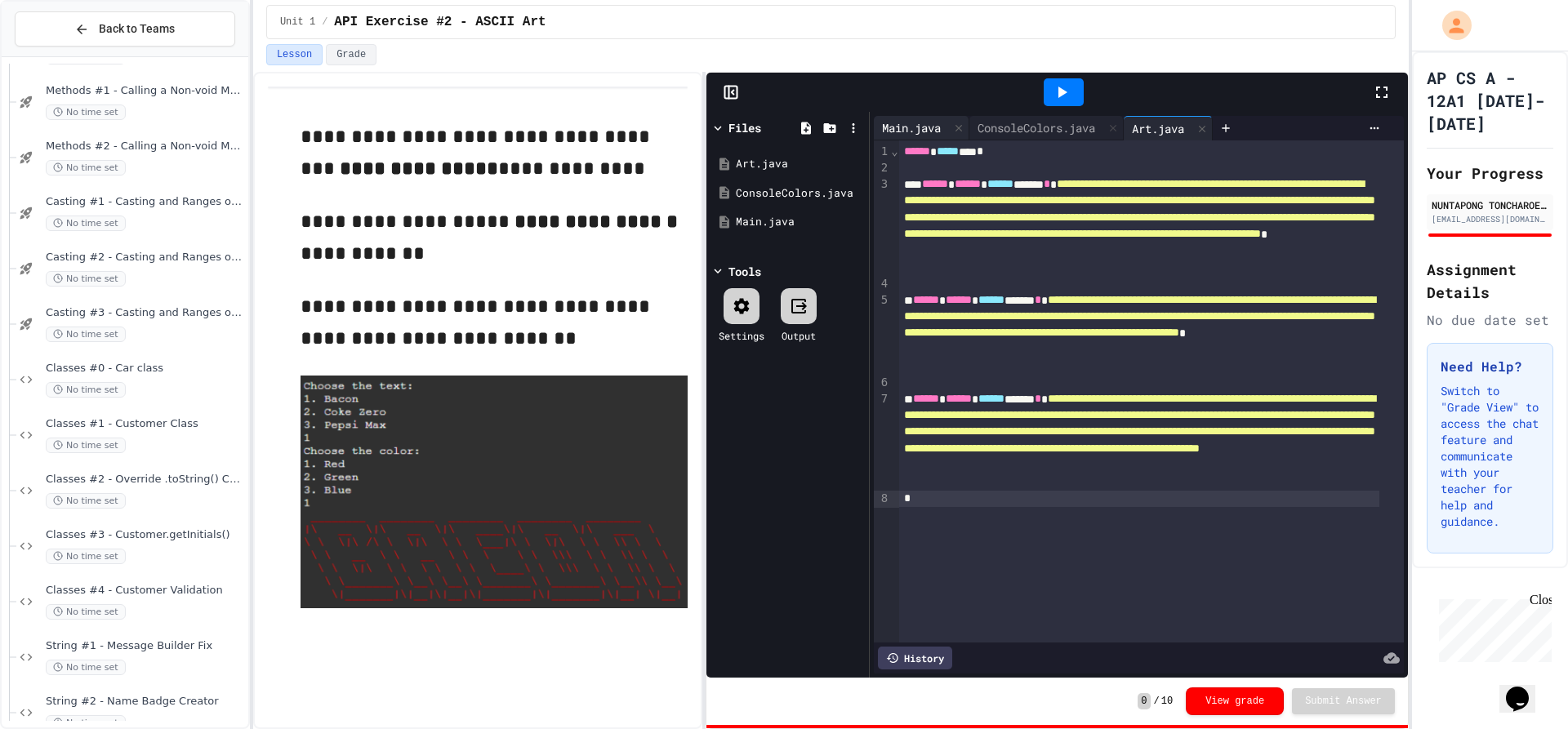
click at [934, 128] on div "Main.java" at bounding box center [911, 128] width 76 height 17
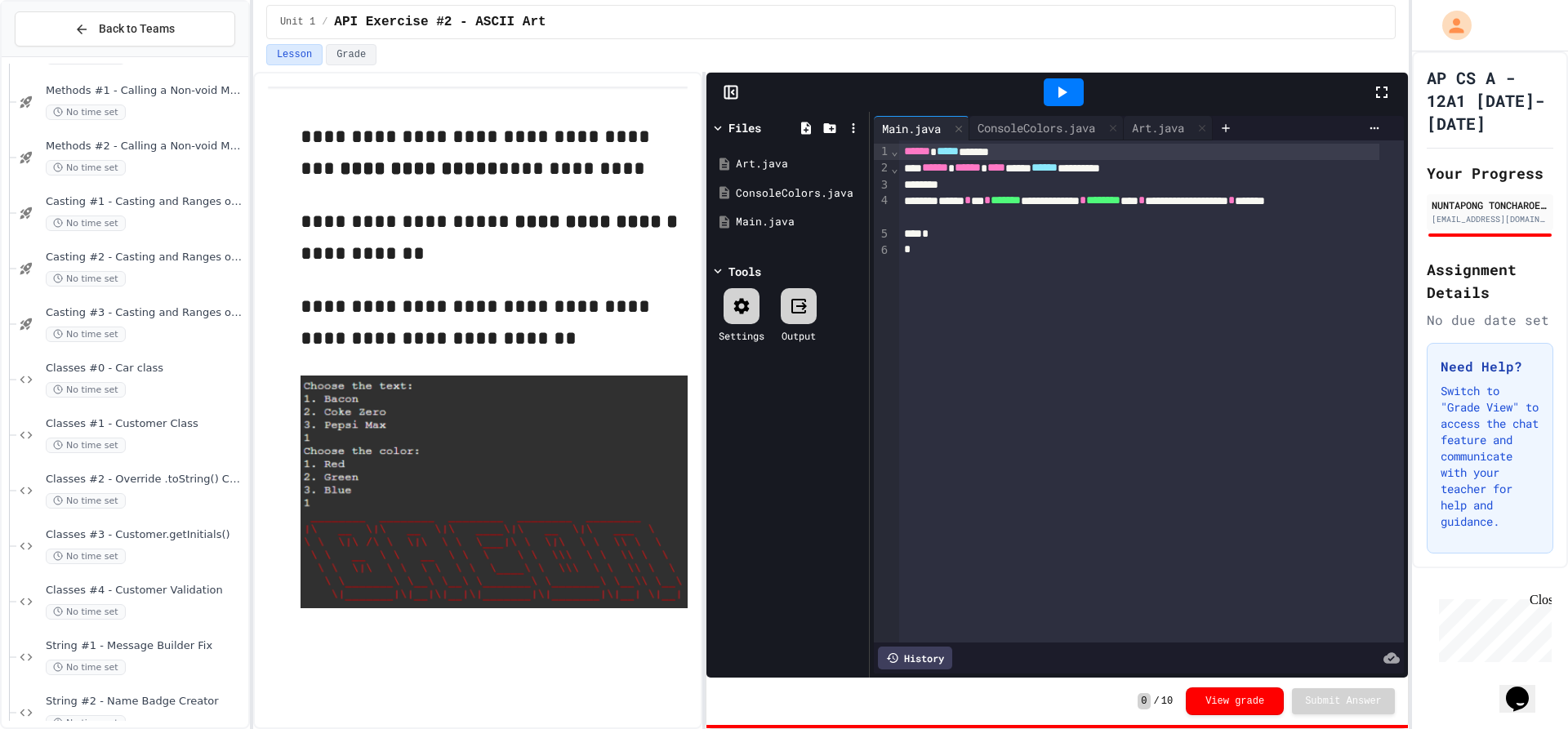
click at [1062, 147] on div "****** ***** ******" at bounding box center [1139, 152] width 481 height 17
click at [895, 153] on span "⌄" at bounding box center [894, 151] width 8 height 13
click at [899, 152] on div "****** ***** **** * * *" at bounding box center [1139, 152] width 481 height 17
click at [892, 174] on span "›" at bounding box center [894, 168] width 8 height 13
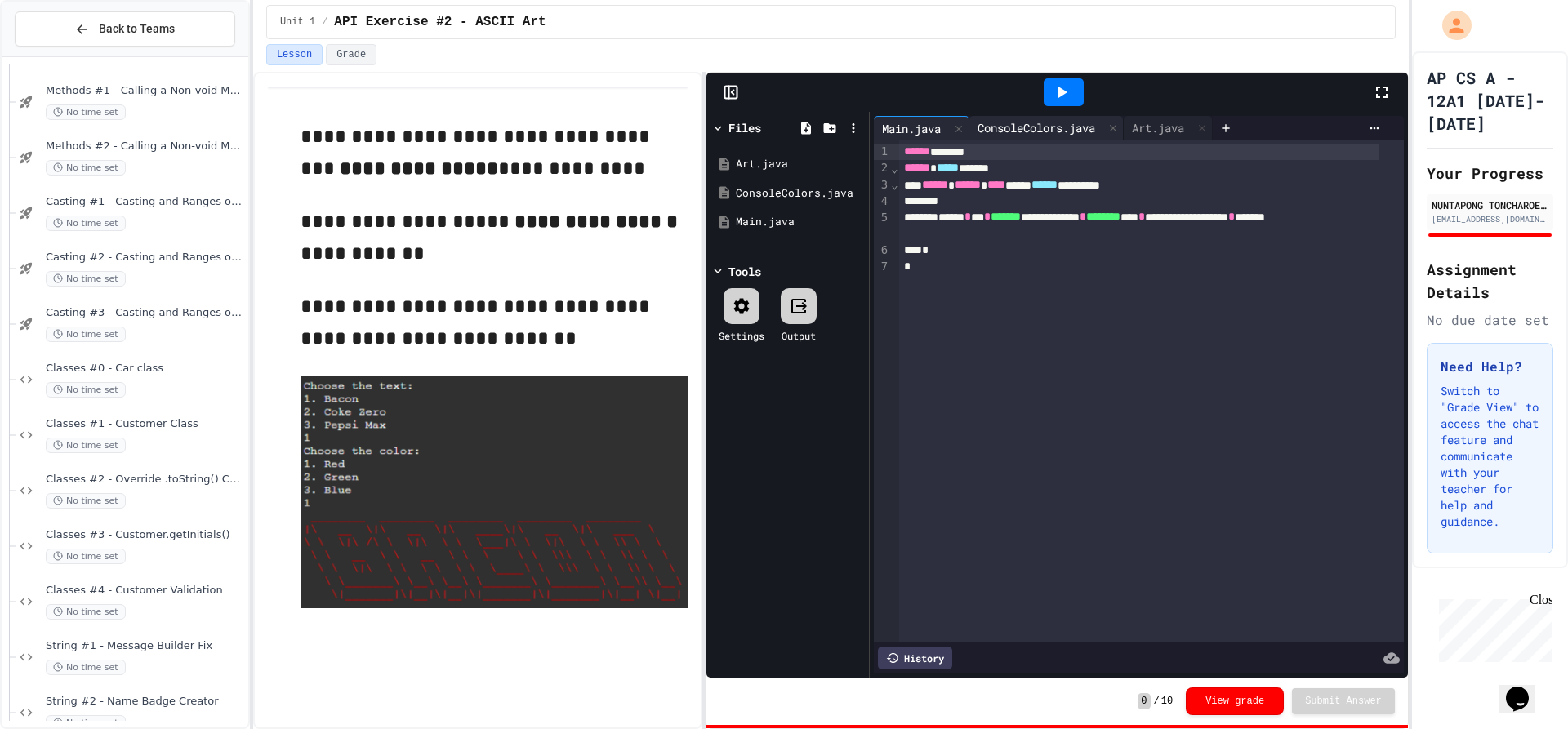
drag, startPoint x: 1065, startPoint y: 128, endPoint x: 1098, endPoint y: 125, distance: 33.1
click at [1064, 129] on div "ConsoleColors.java" at bounding box center [1037, 128] width 134 height 17
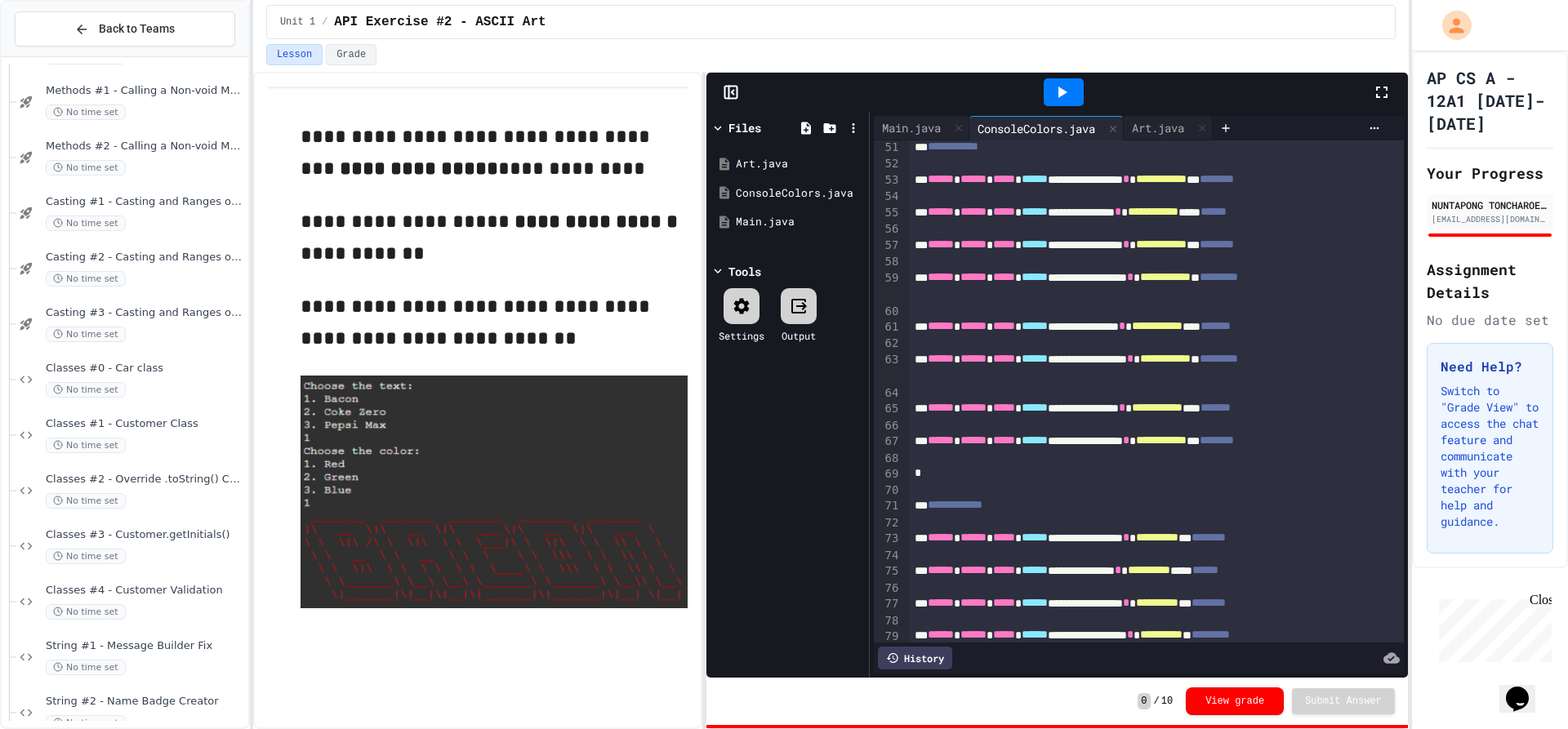
drag, startPoint x: 1167, startPoint y: 128, endPoint x: 1087, endPoint y: 161, distance: 86.5
click at [1163, 128] on div "Main.java ConsoleColors.java Art.java" at bounding box center [1043, 128] width 339 height 24
click at [1188, 121] on div "Art.java" at bounding box center [1158, 128] width 69 height 17
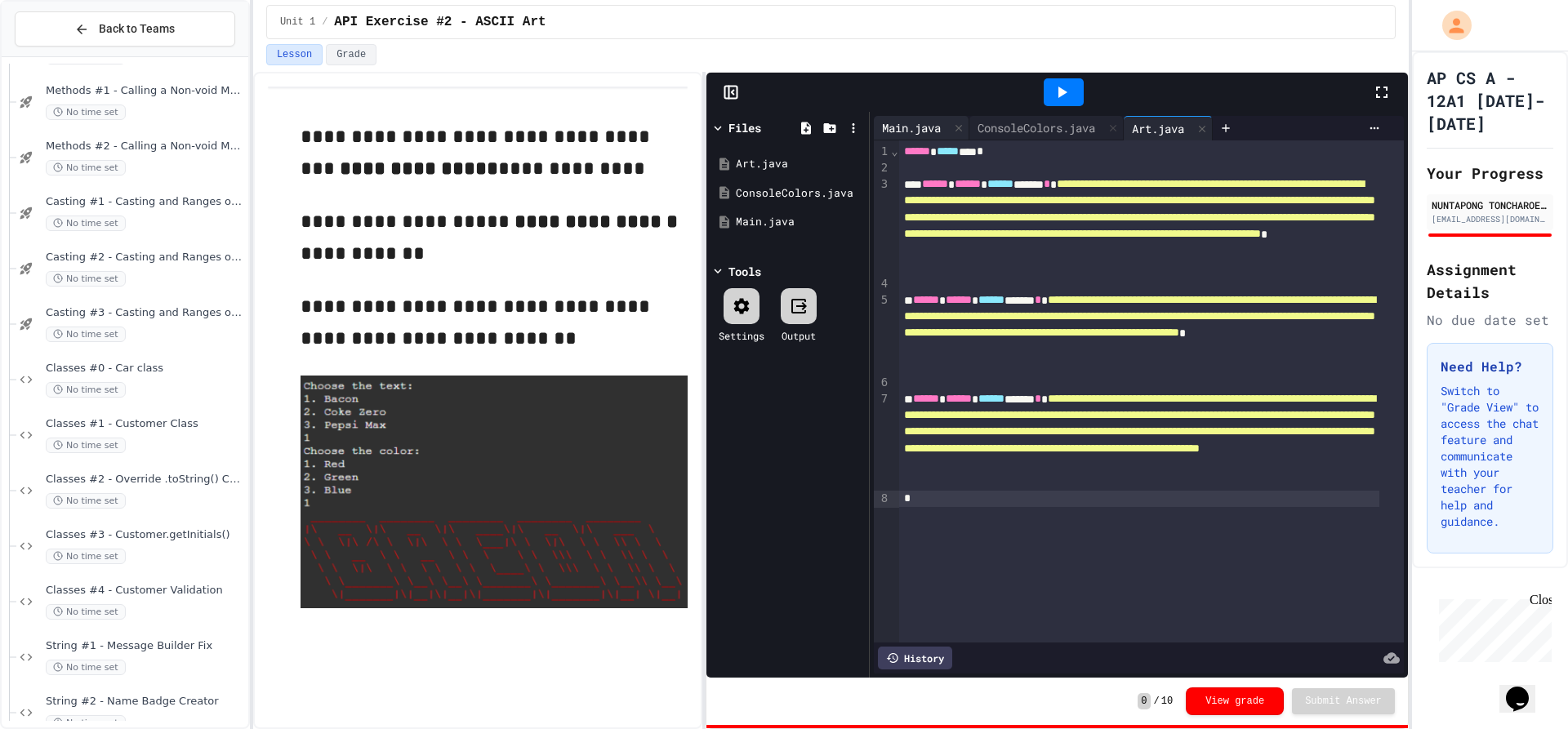
click at [920, 135] on div "Main.java" at bounding box center [911, 128] width 76 height 17
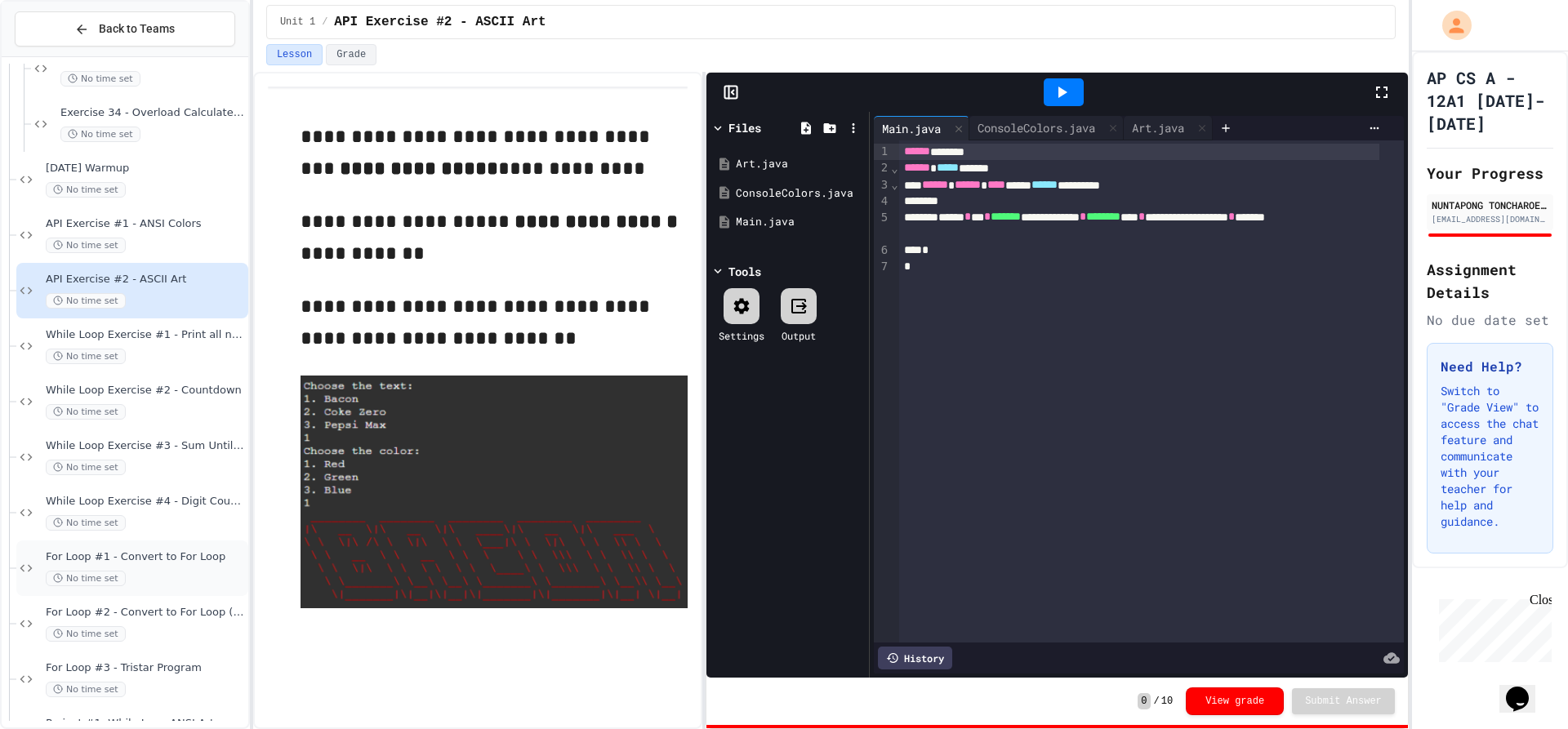
scroll to position [980, 0]
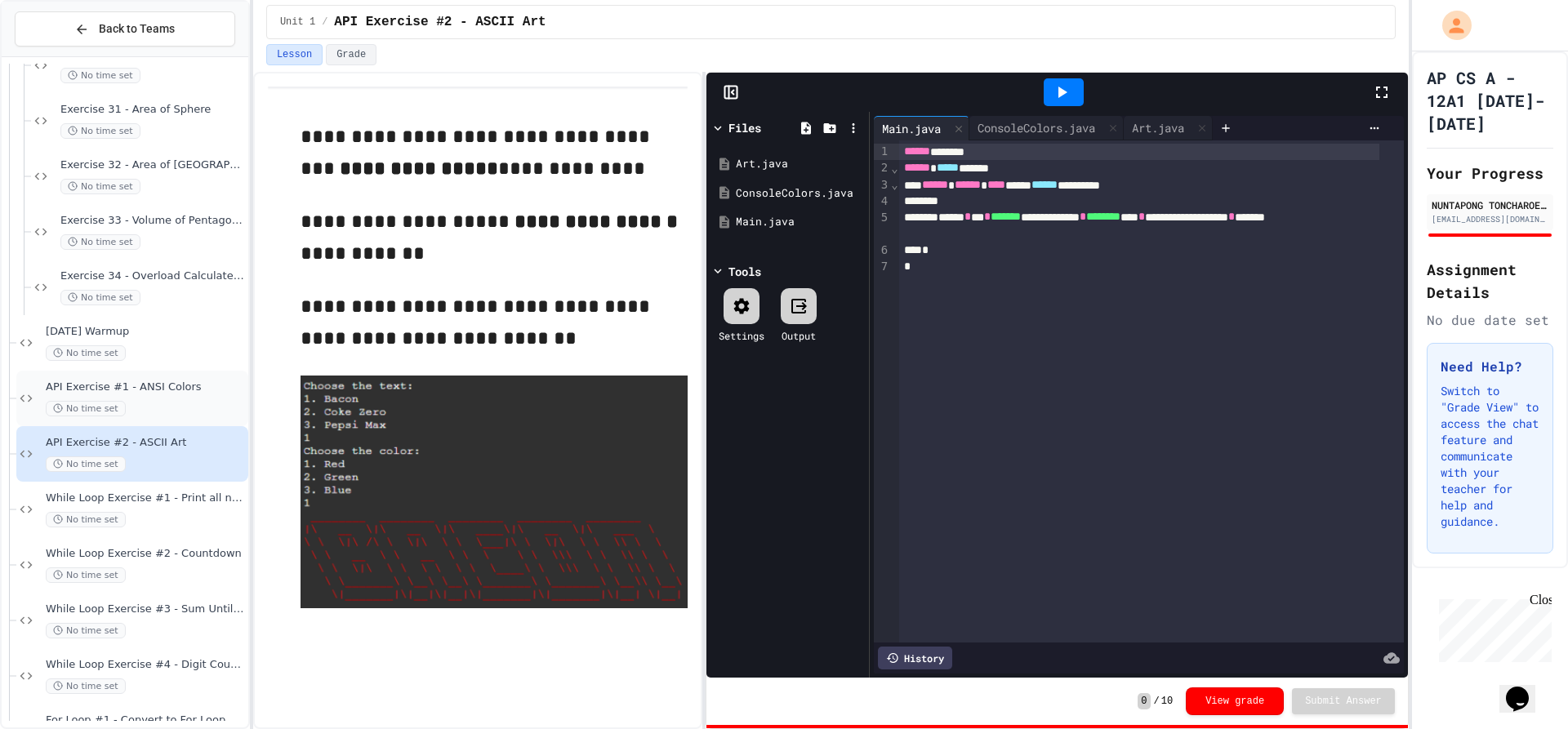
drag, startPoint x: 187, startPoint y: 406, endPoint x: 174, endPoint y: 410, distance: 13.6
click at [204, 412] on div "No time set" at bounding box center [146, 409] width 200 height 16
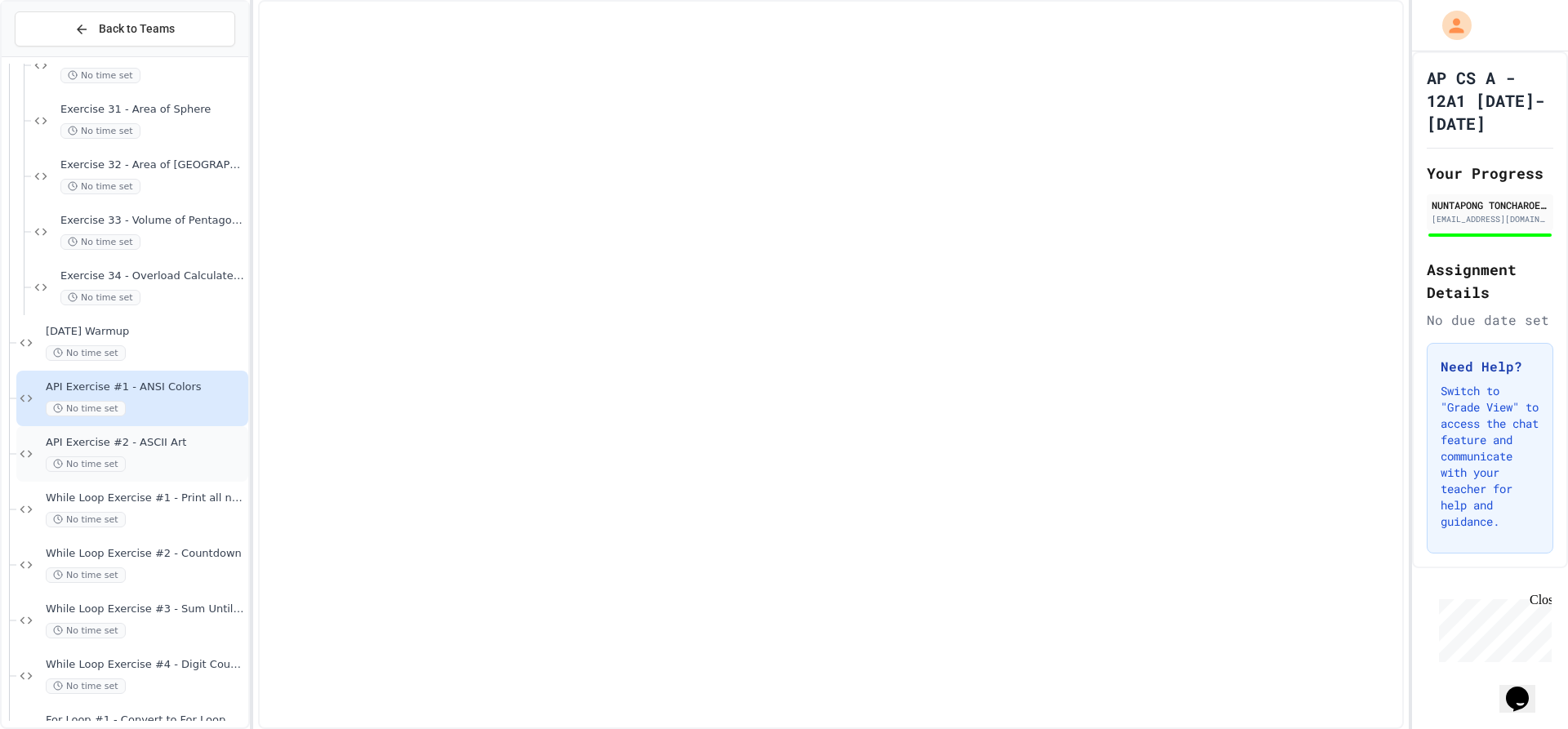
click at [214, 448] on span "API Exercise #2 - ASCII Art" at bounding box center [146, 442] width 200 height 14
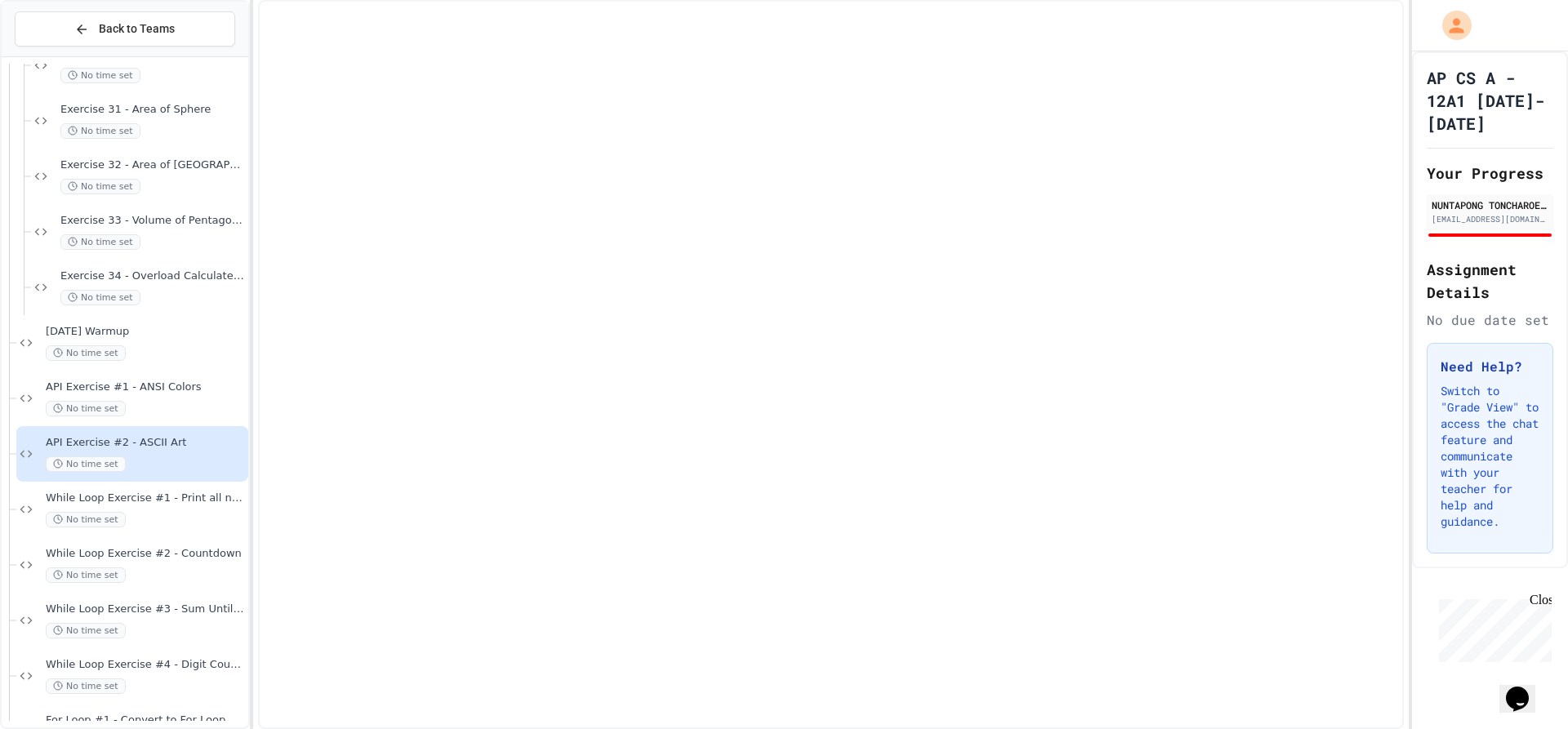
click at [208, 510] on div "While Loop Exercise #1 - Print all numbers No time set" at bounding box center [146, 510] width 200 height 36
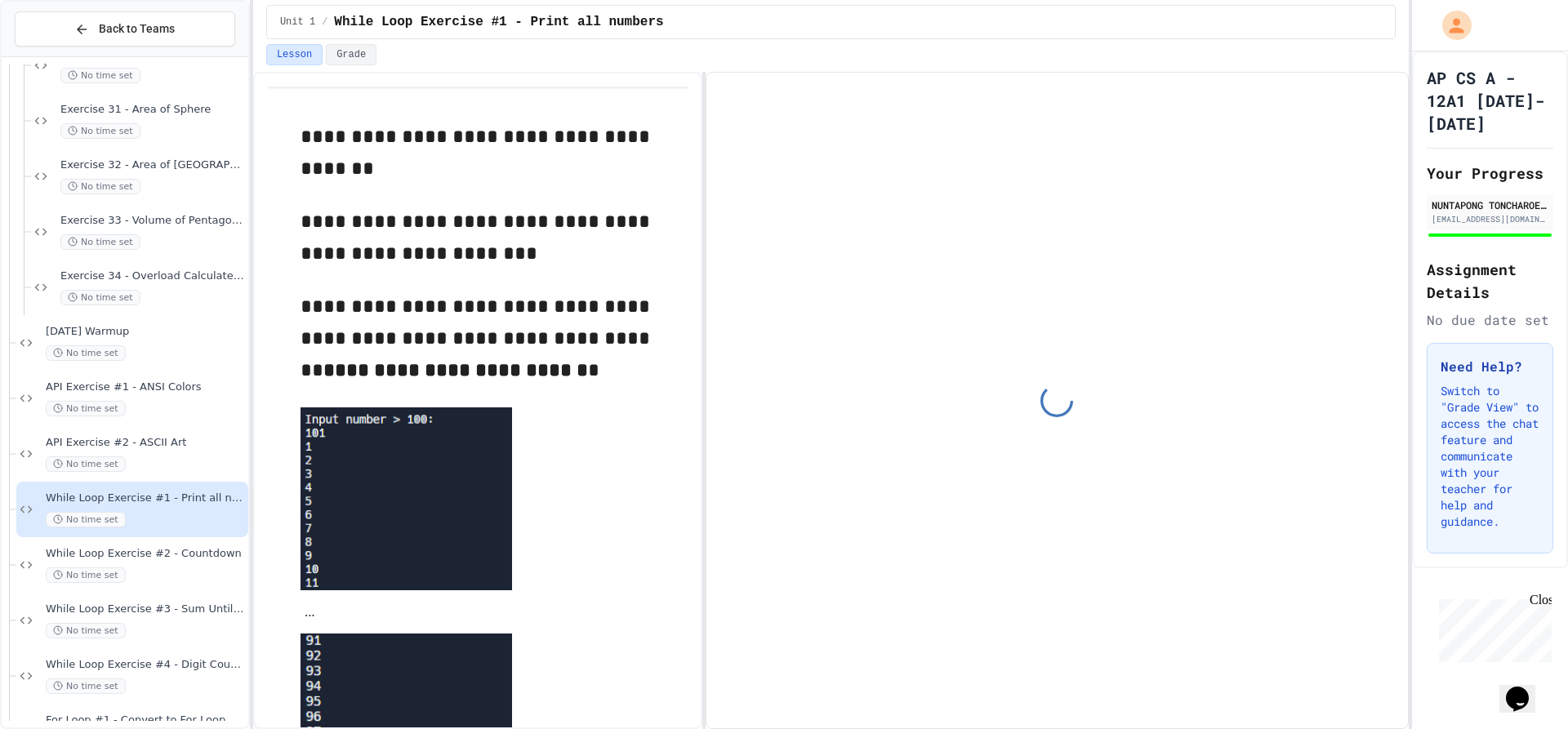
click at [211, 455] on div "API Exercise #2 - ASCII Art No time set" at bounding box center [146, 454] width 200 height 36
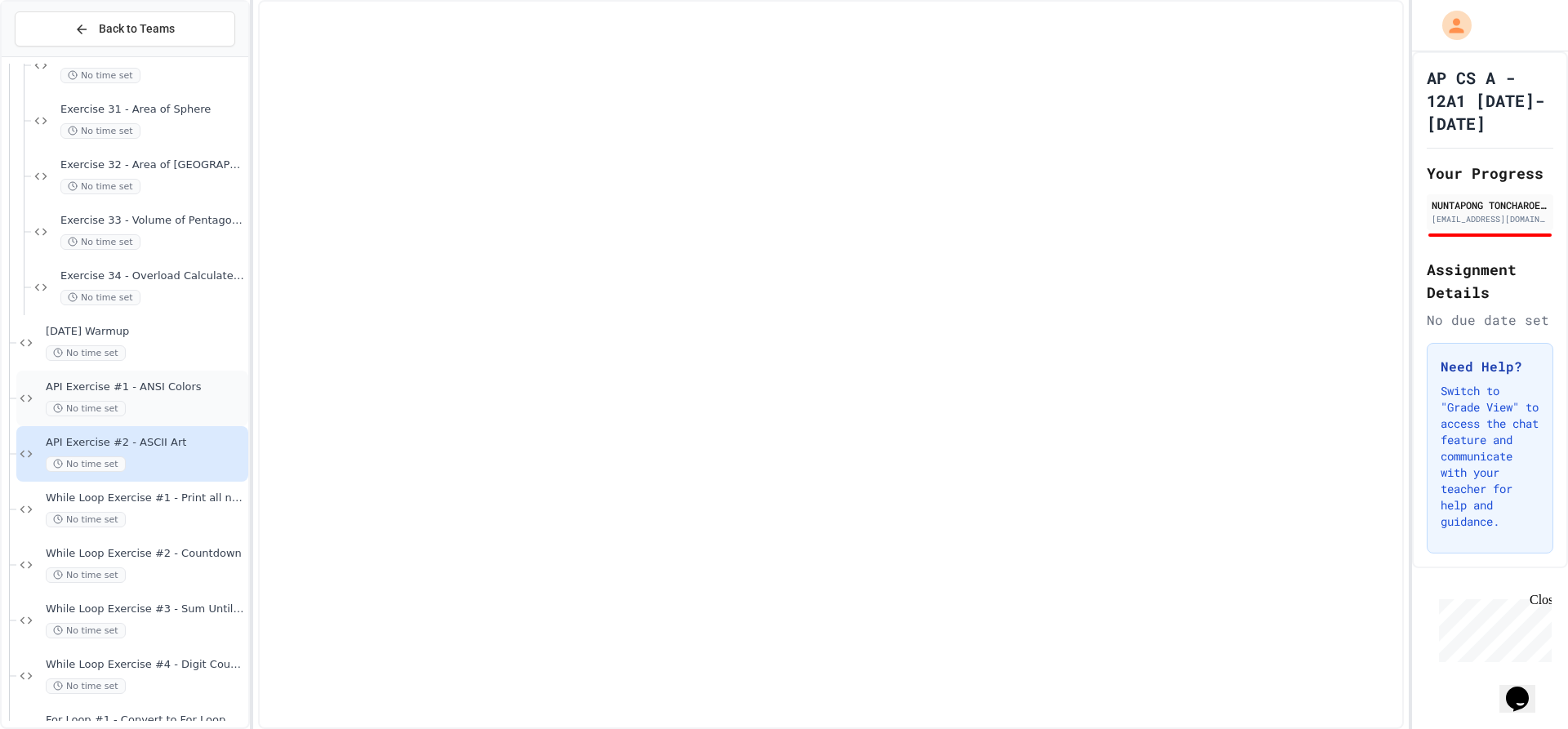
click at [187, 386] on span "API Exercise #1 - ANSI Colors" at bounding box center [146, 387] width 200 height 14
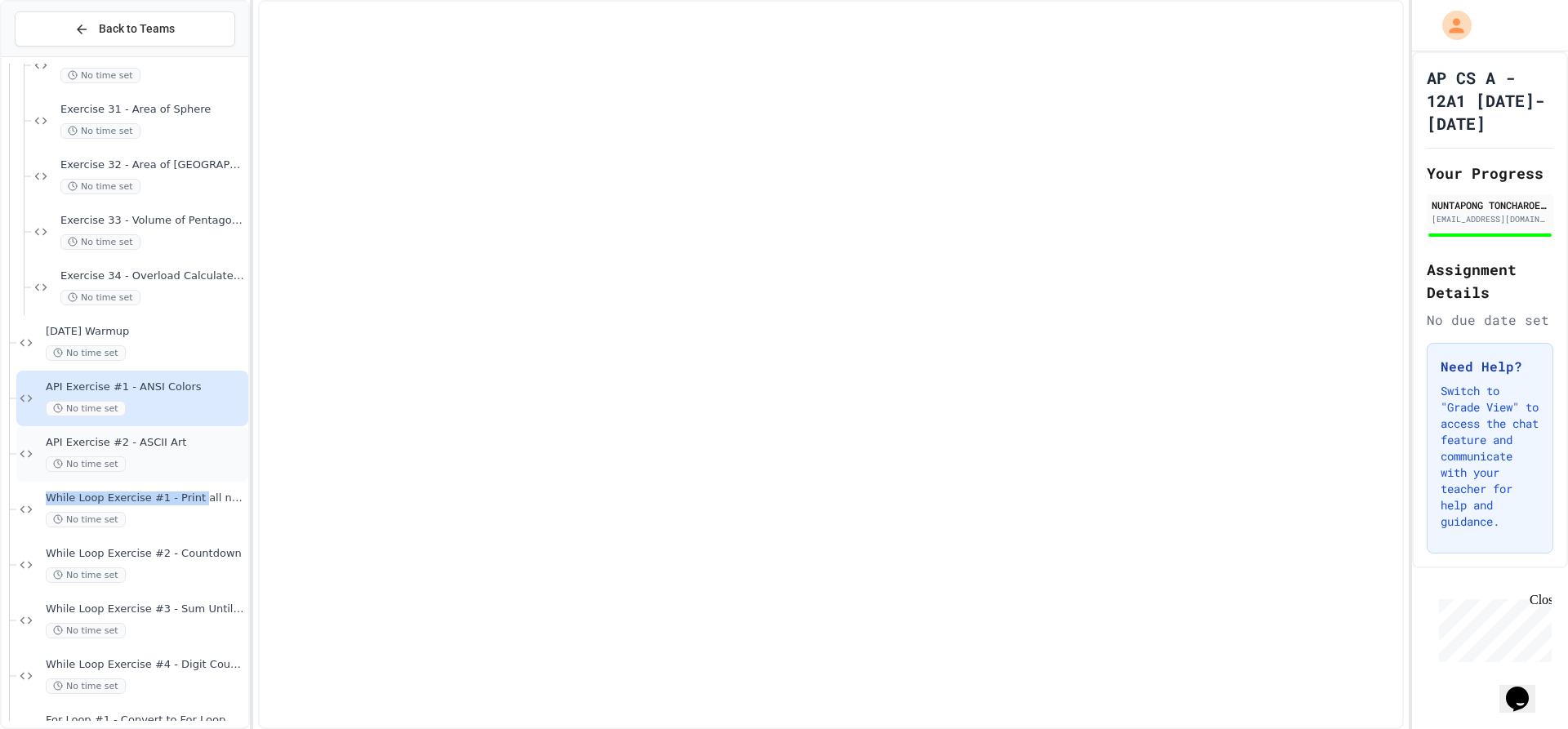
click at [198, 457] on div "No time set" at bounding box center [146, 464] width 200 height 16
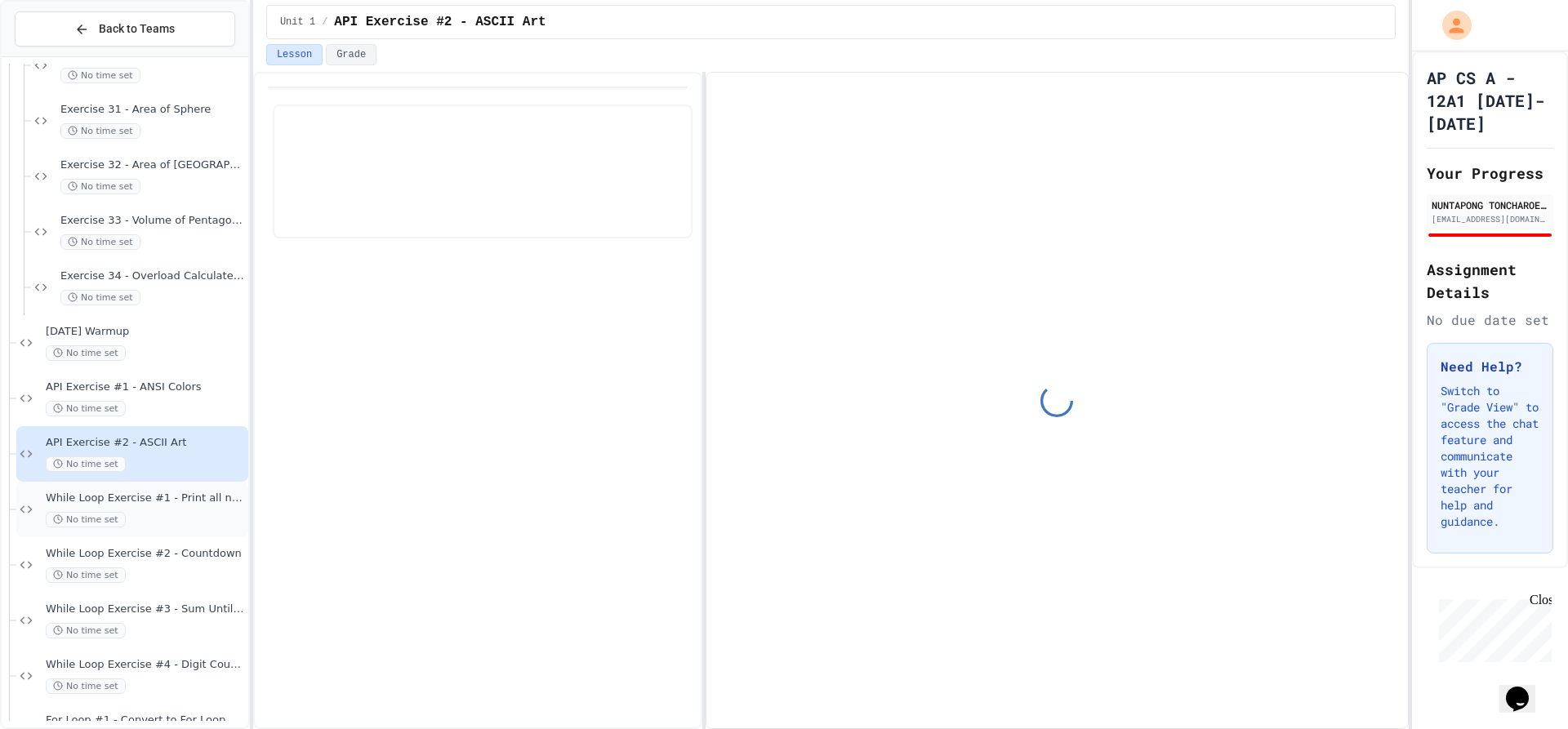
click at [200, 495] on span "While Loop Exercise #1 - Print all numbers" at bounding box center [146, 498] width 200 height 14
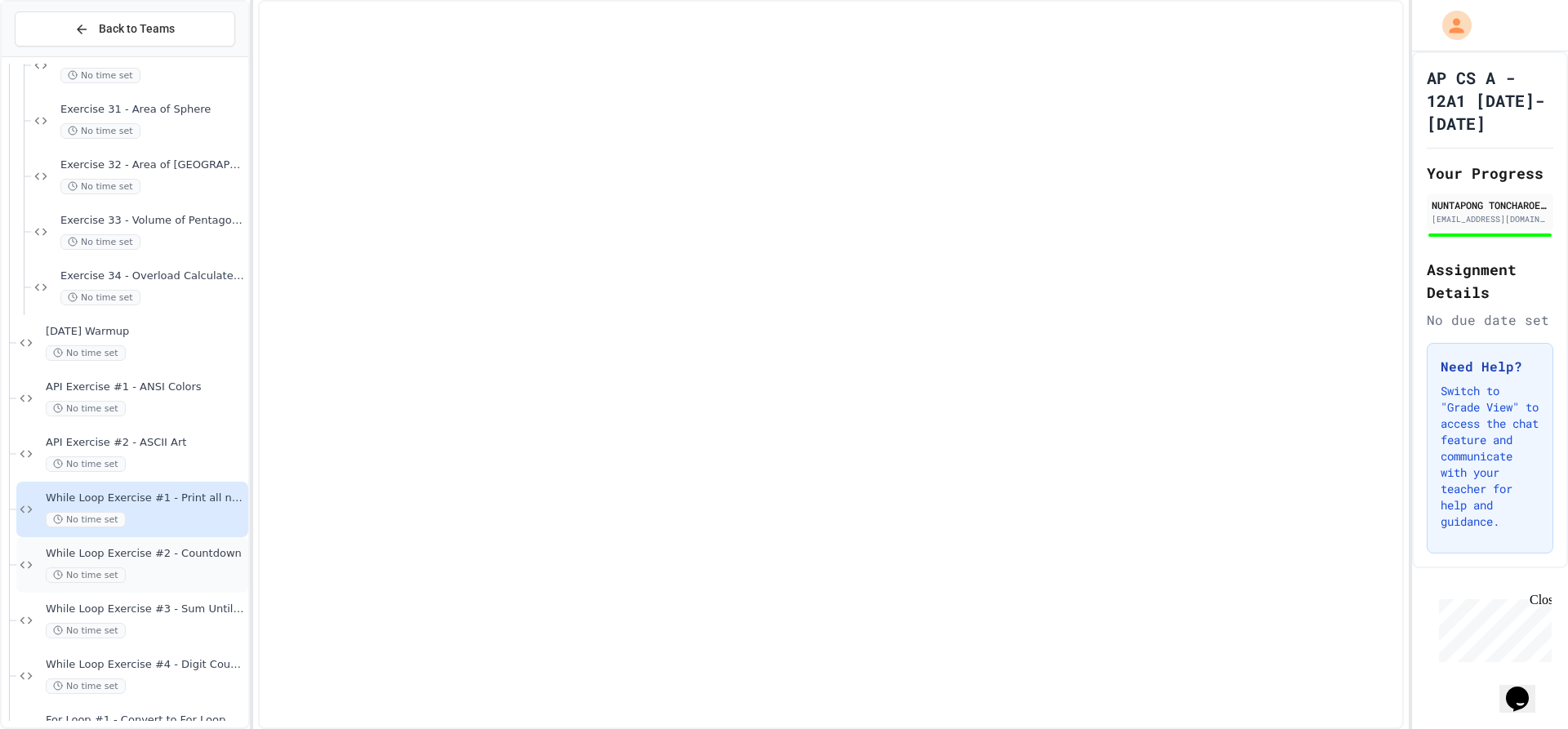
click at [207, 550] on span "While Loop Exercise #2 - Countdown" at bounding box center [146, 554] width 200 height 14
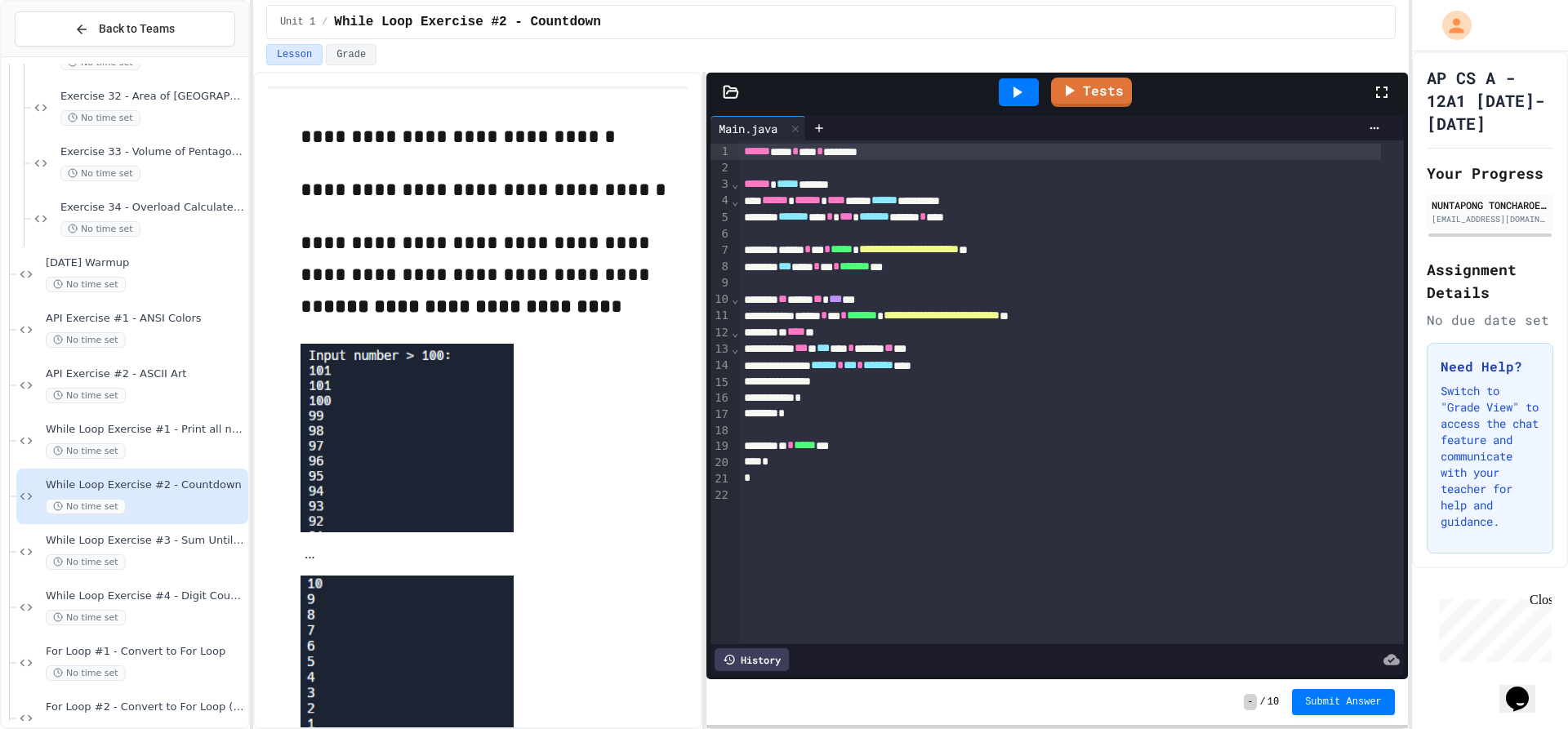
scroll to position [1143, 0]
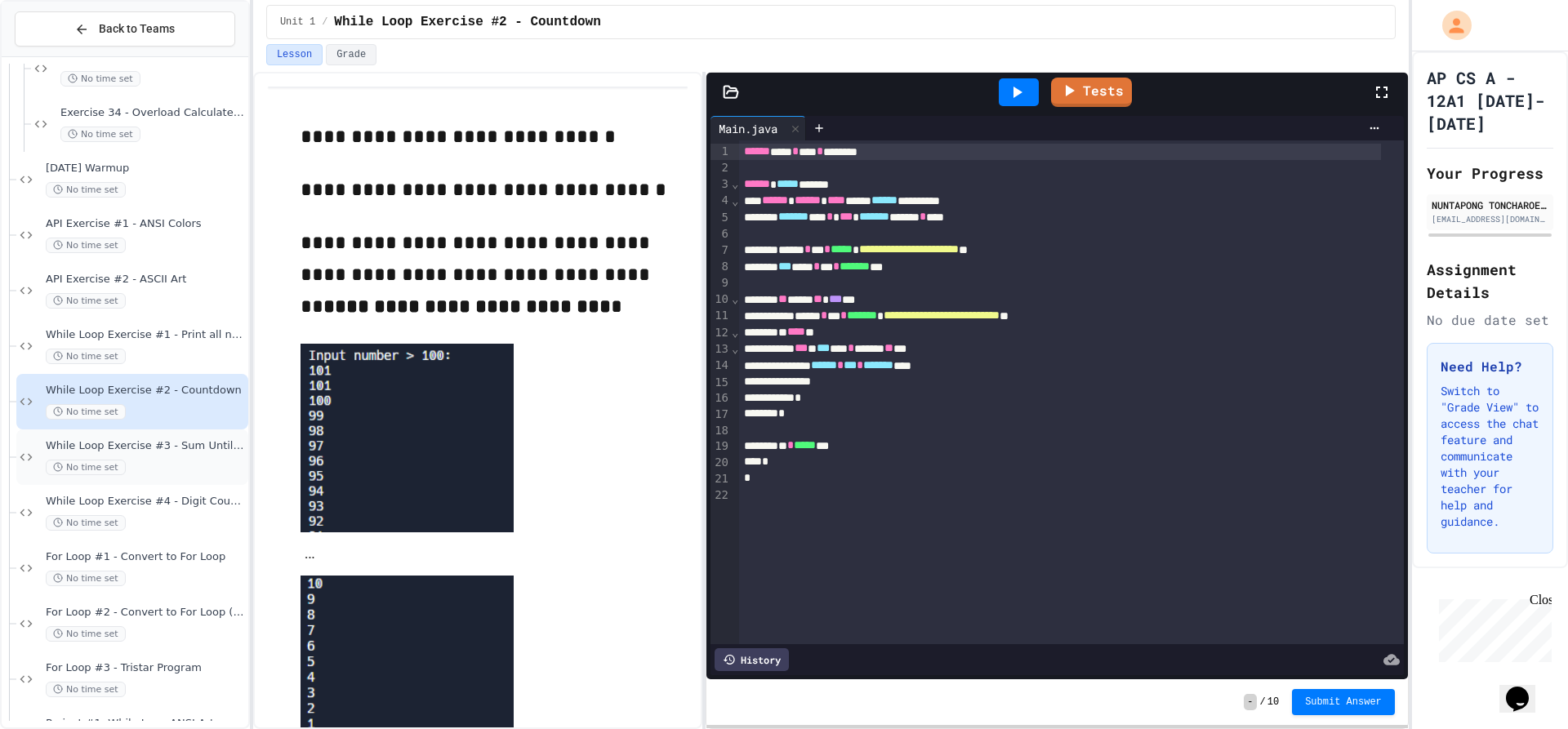
click at [148, 452] on span "While Loop Exercise #3 - Sum Until Zero" at bounding box center [146, 446] width 200 height 14
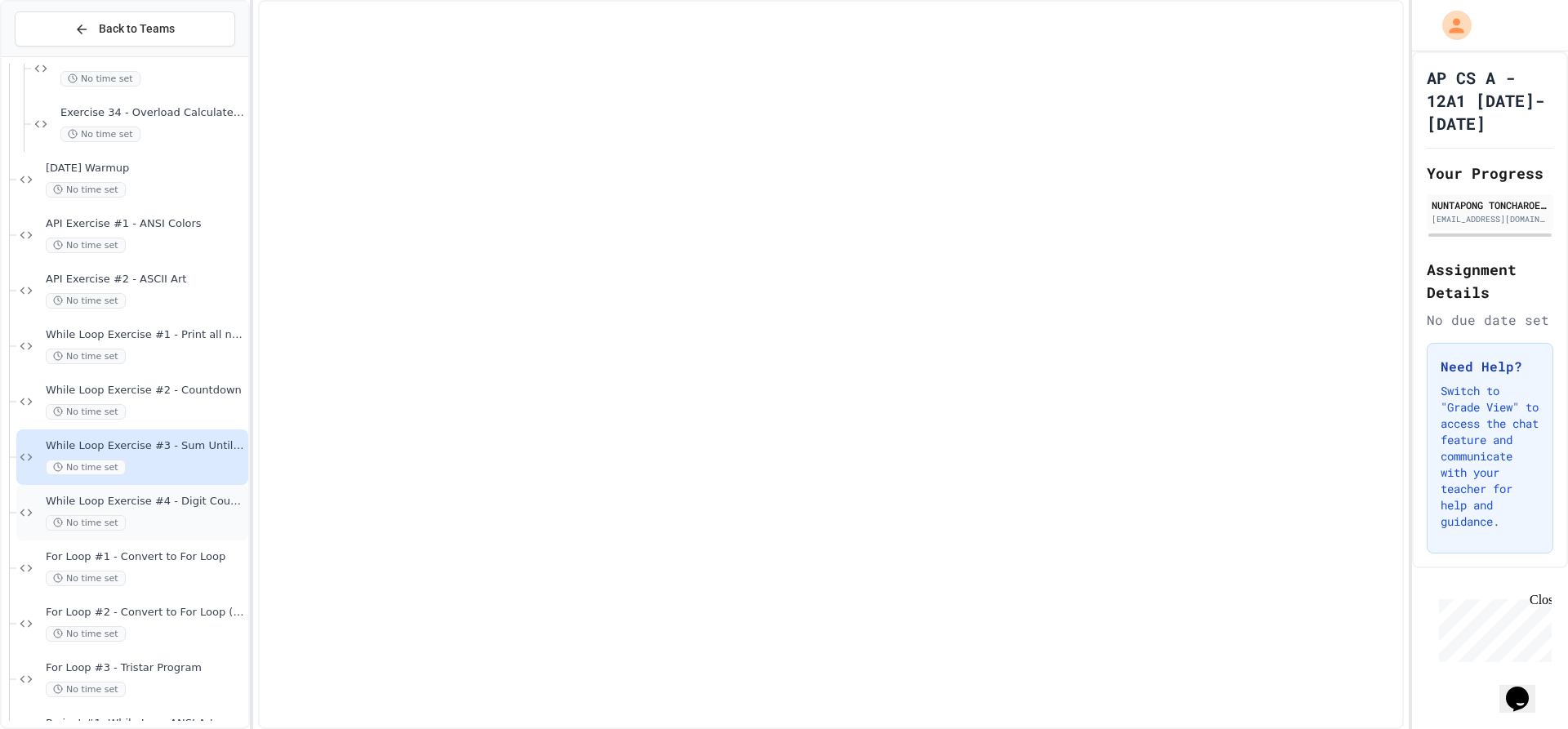
click at [221, 515] on div "No time set" at bounding box center [146, 523] width 200 height 16
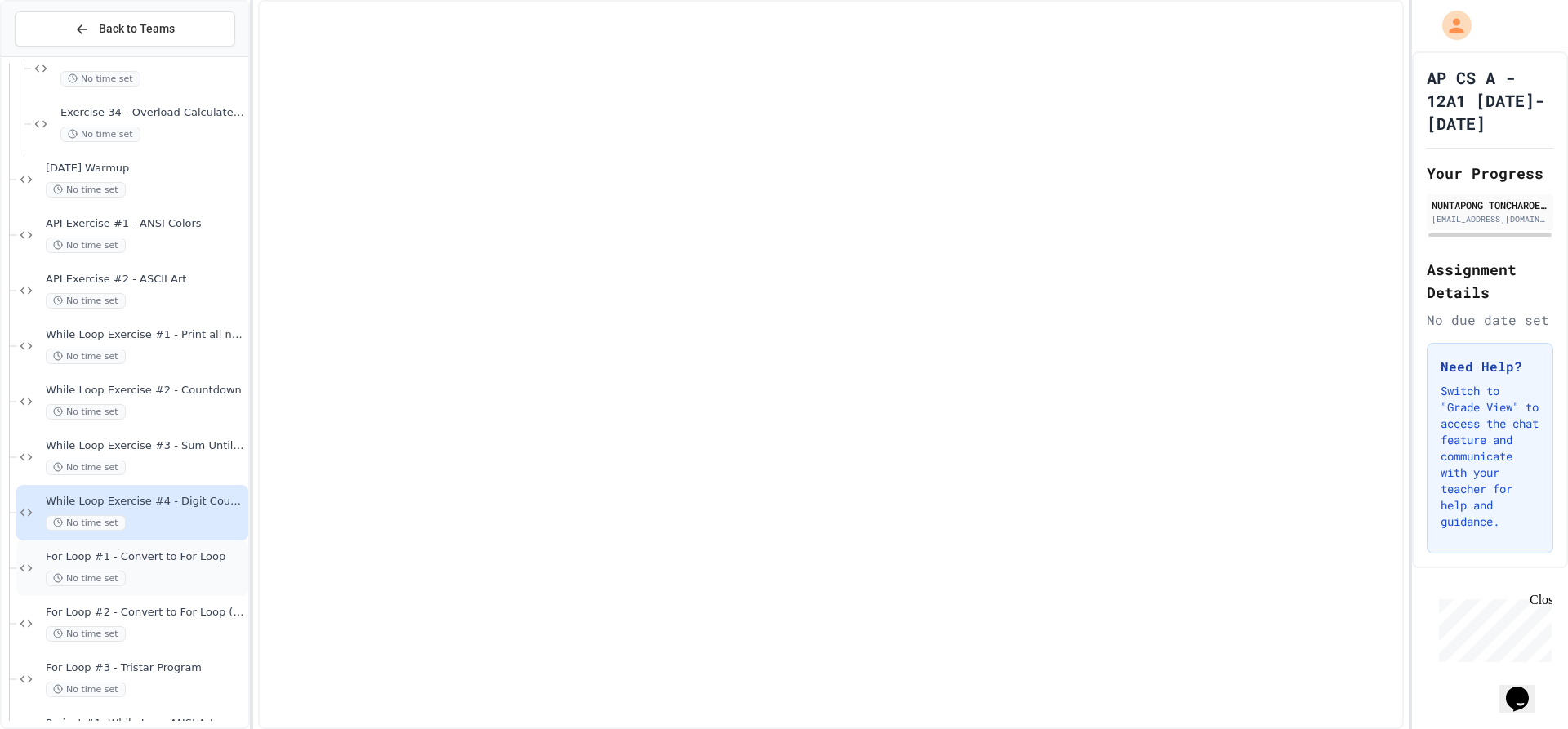
scroll to position [1633, 0]
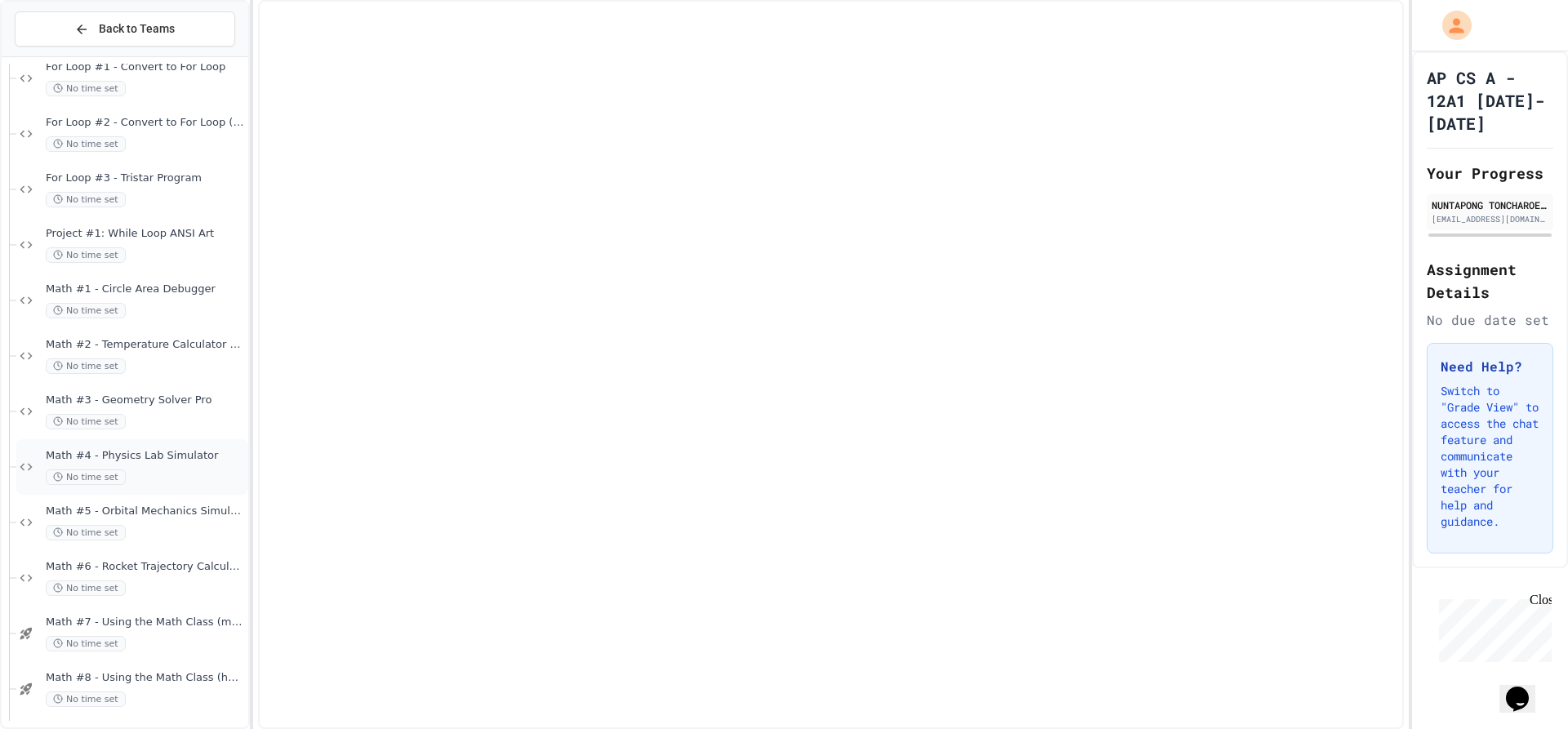
click at [175, 454] on span "Math #4 - Physics Lab Simulator" at bounding box center [146, 456] width 200 height 14
click at [203, 409] on div "Math #3 - Geometry Solver Pro No time set" at bounding box center [146, 412] width 200 height 36
click at [191, 515] on span "Math #5 - Orbital Mechanics Simulator" at bounding box center [146, 512] width 200 height 14
click at [186, 355] on div "Math #2 - Temperature Calculator Helper No time set" at bounding box center [146, 356] width 200 height 36
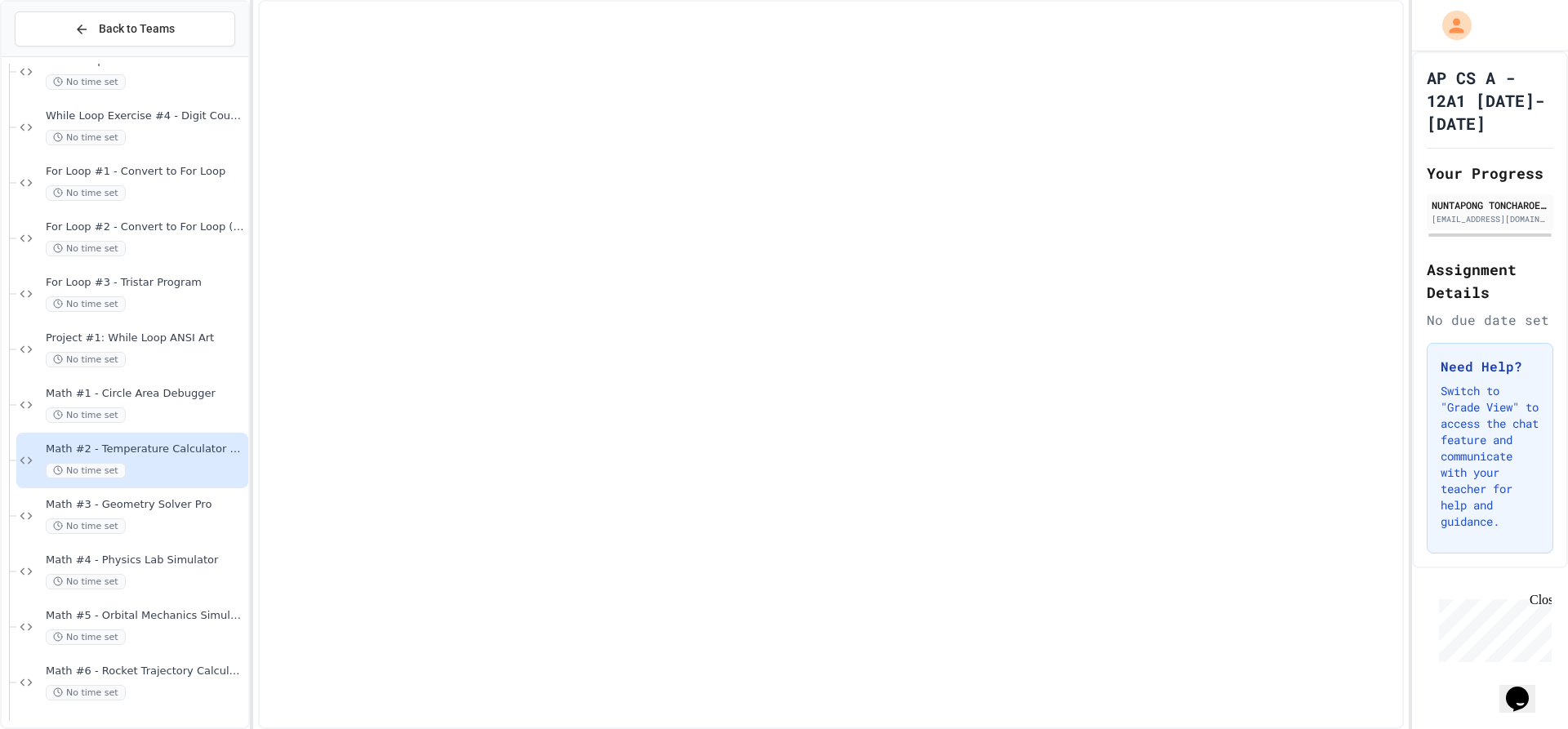
scroll to position [1307, 0]
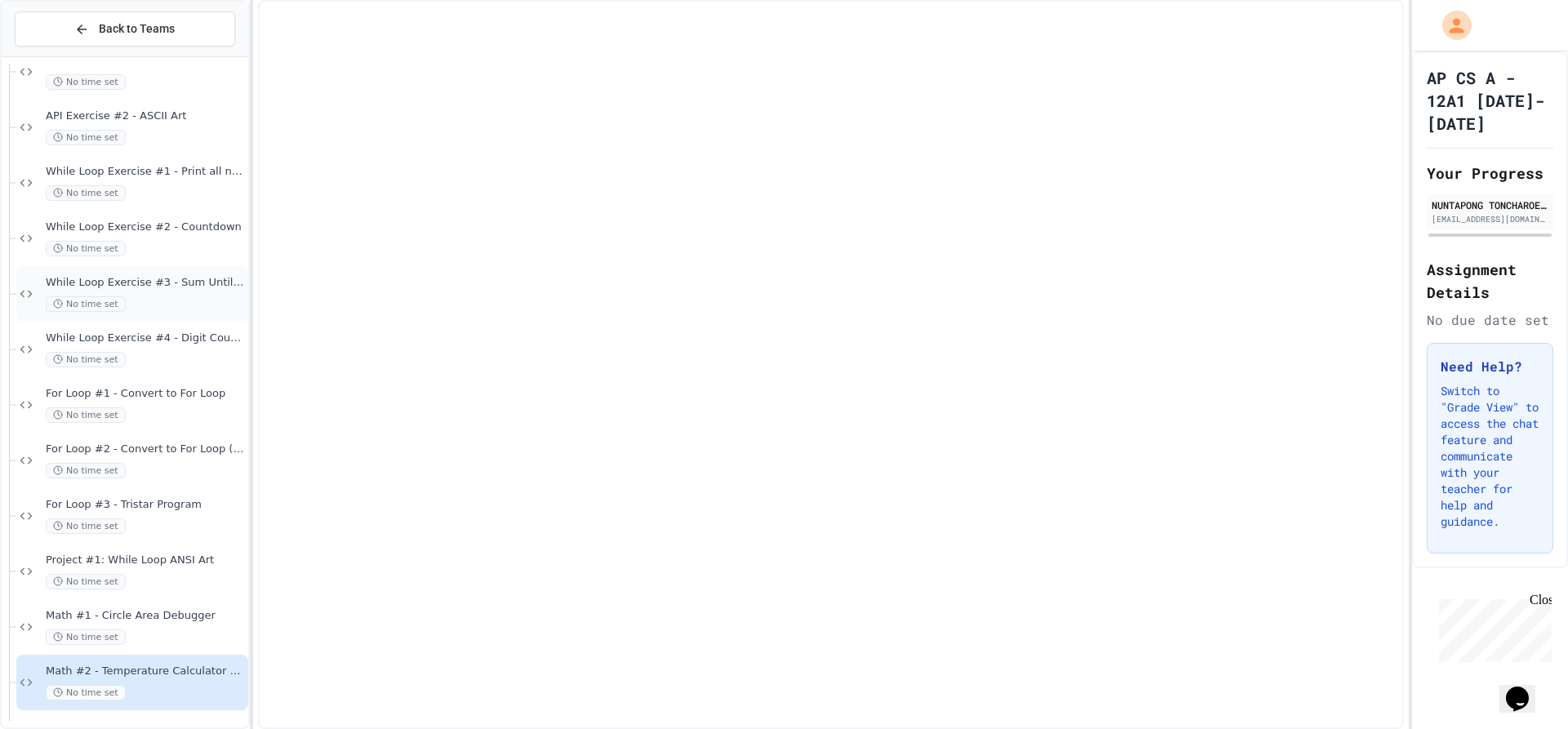
click at [171, 293] on div "While Loop Exercise #3 - Sum Until Zero No time set" at bounding box center [146, 294] width 200 height 36
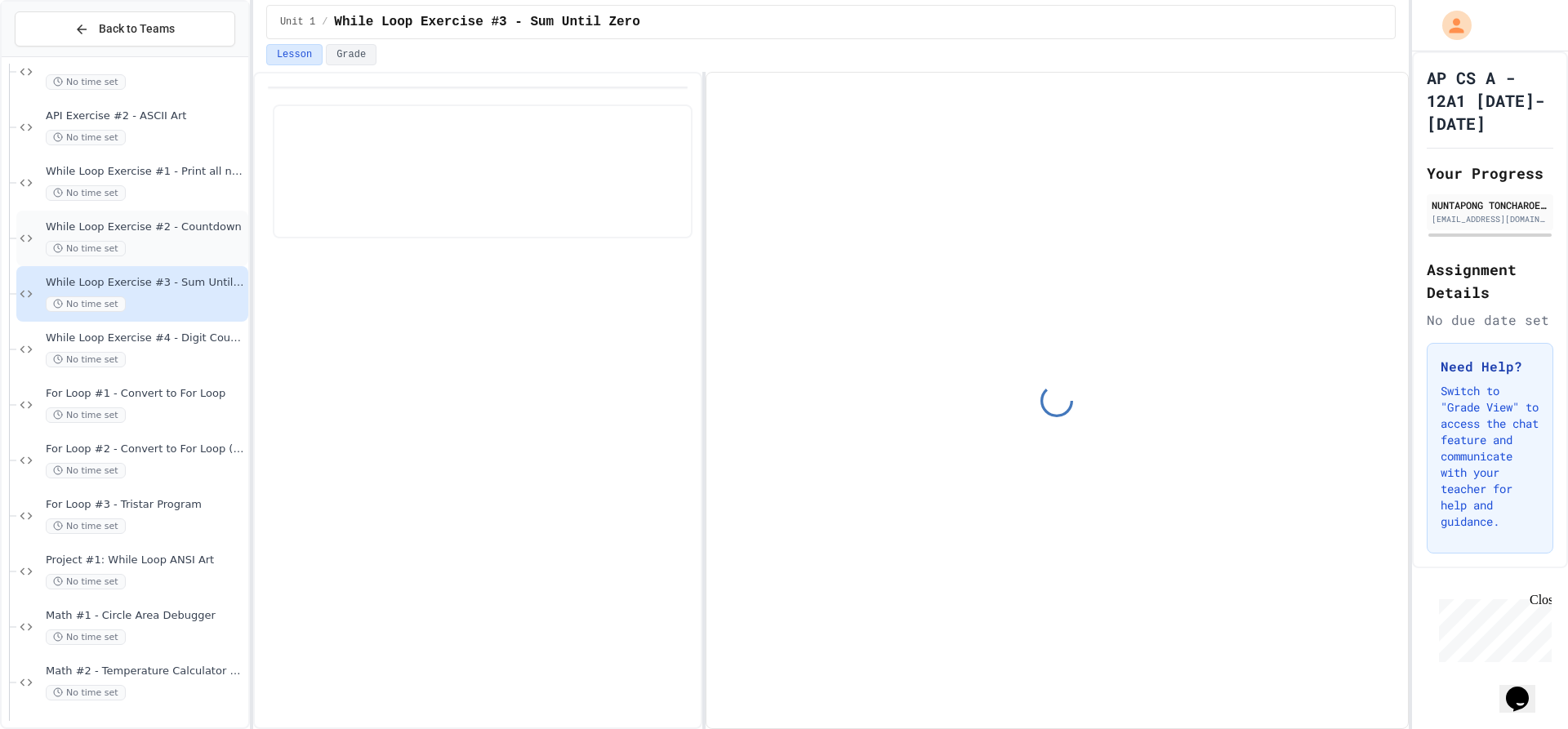
click at [173, 228] on span "While Loop Exercise #2 - Countdown" at bounding box center [146, 227] width 200 height 14
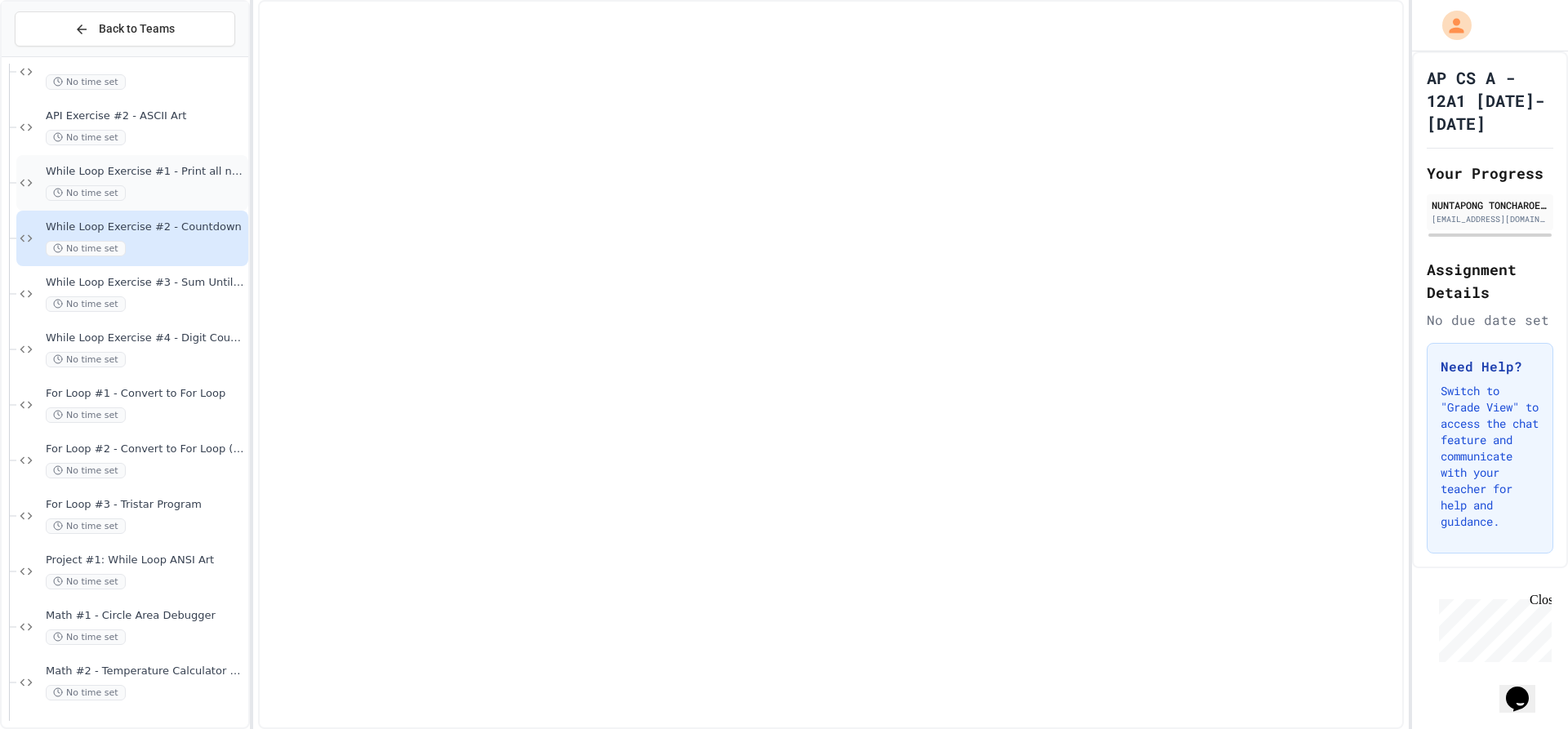
click at [162, 183] on div "While Loop Exercise #1 - Print all numbers No time set" at bounding box center [146, 183] width 200 height 36
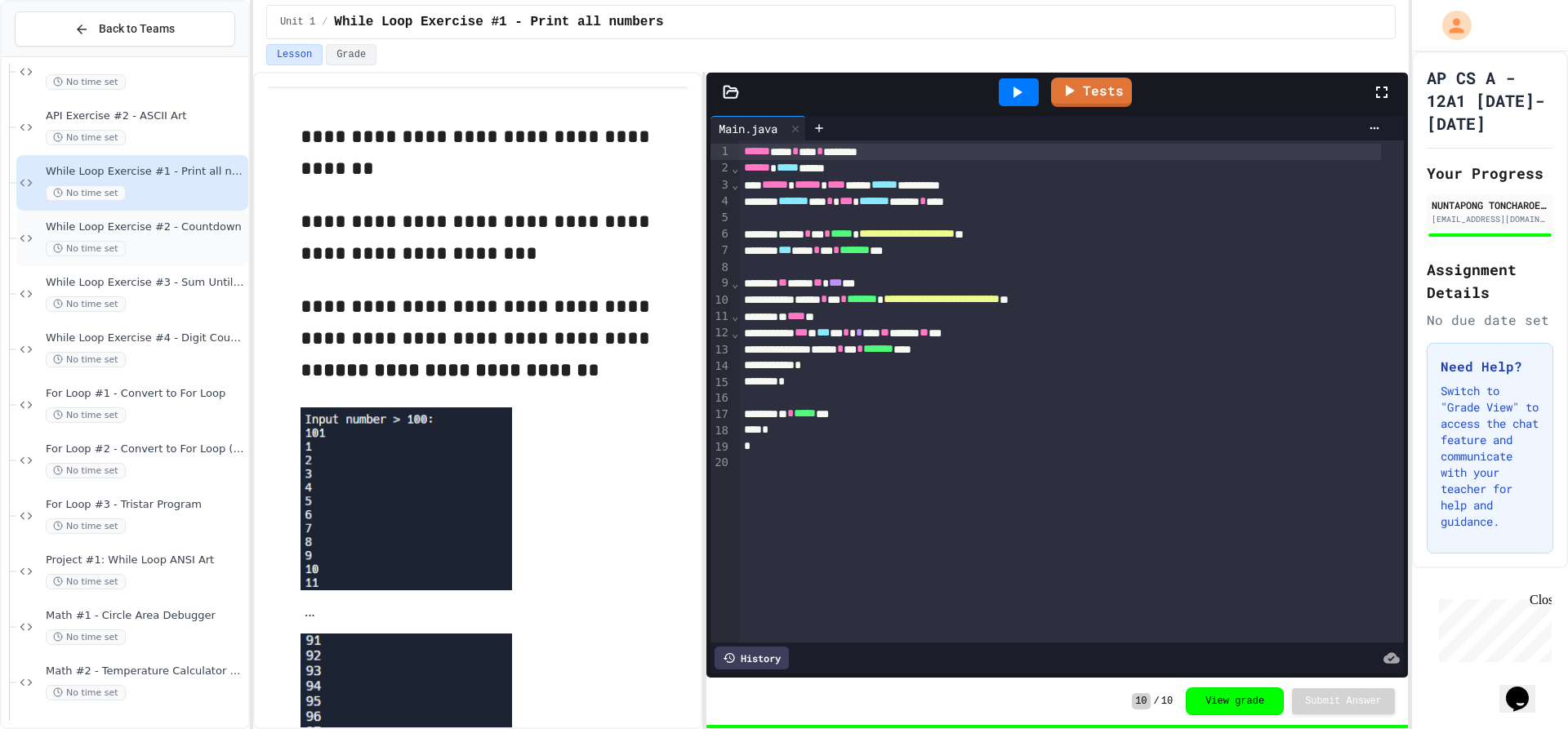
click at [154, 226] on span "While Loop Exercise #2 - Countdown" at bounding box center [146, 227] width 200 height 14
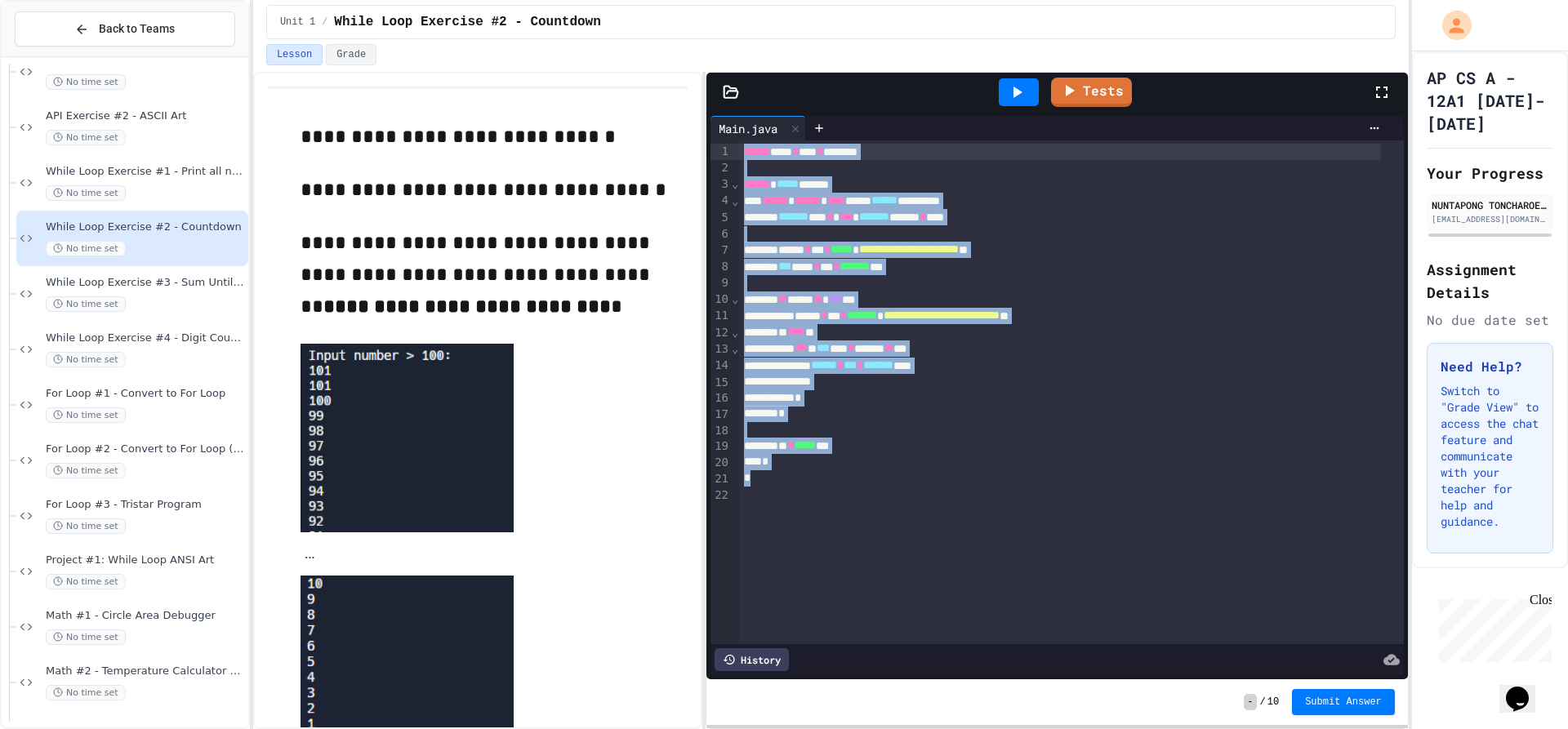
drag, startPoint x: 946, startPoint y: 553, endPoint x: 641, endPoint y: -49, distance: 674.9
click at [641, 0] on html "**********" at bounding box center [784, 364] width 1568 height 729
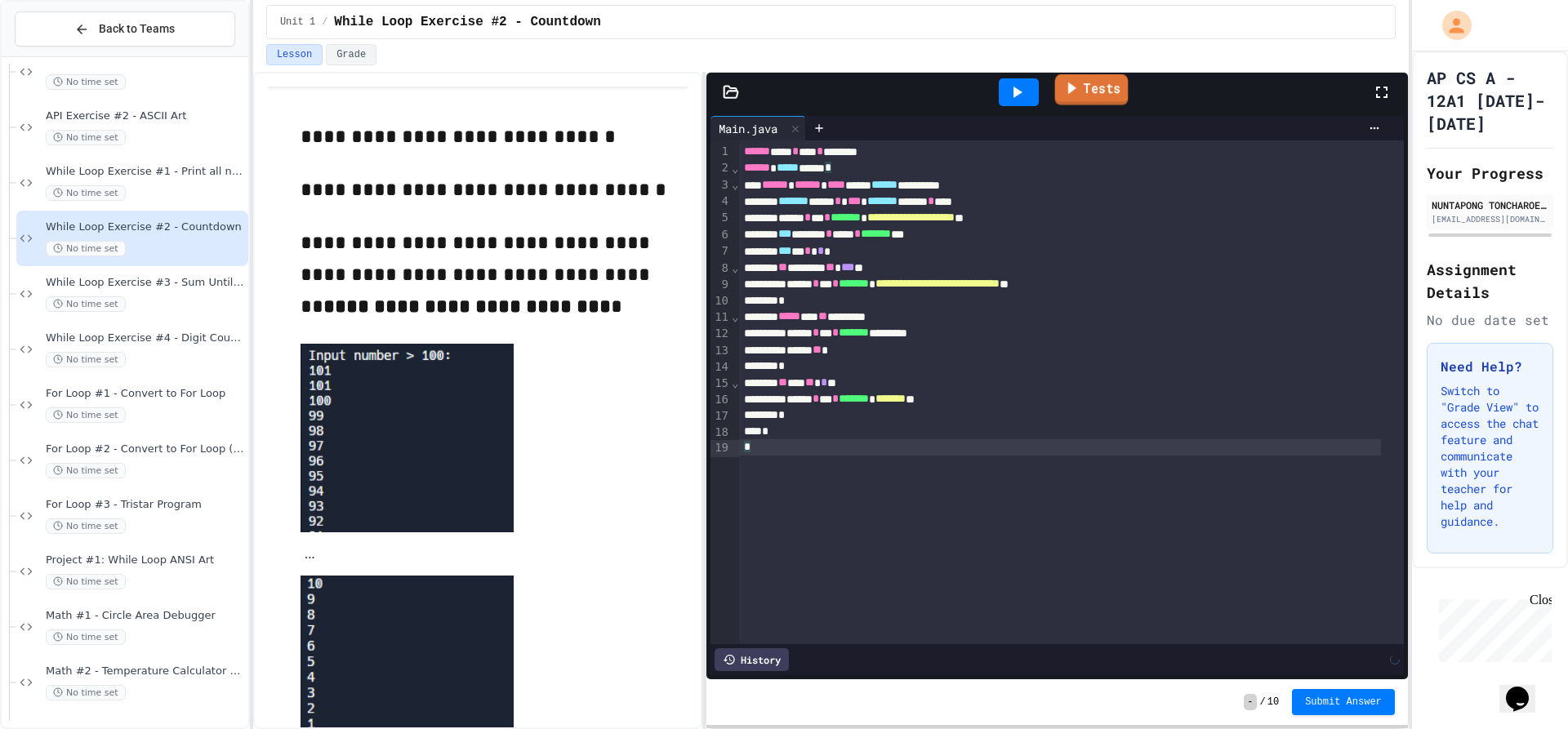
click at [1077, 85] on icon at bounding box center [1071, 88] width 18 height 21
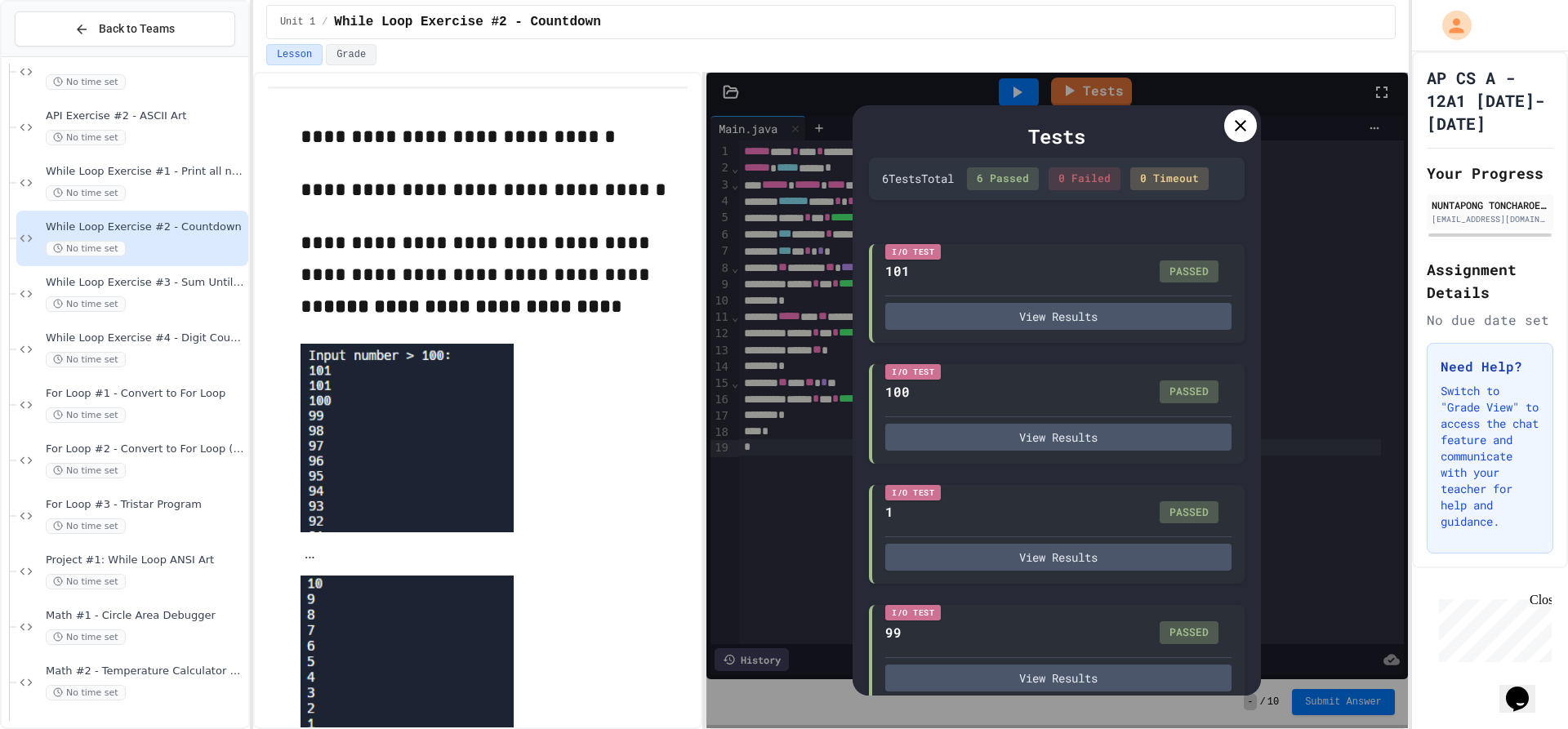
click at [1243, 121] on icon at bounding box center [1240, 125] width 20 height 20
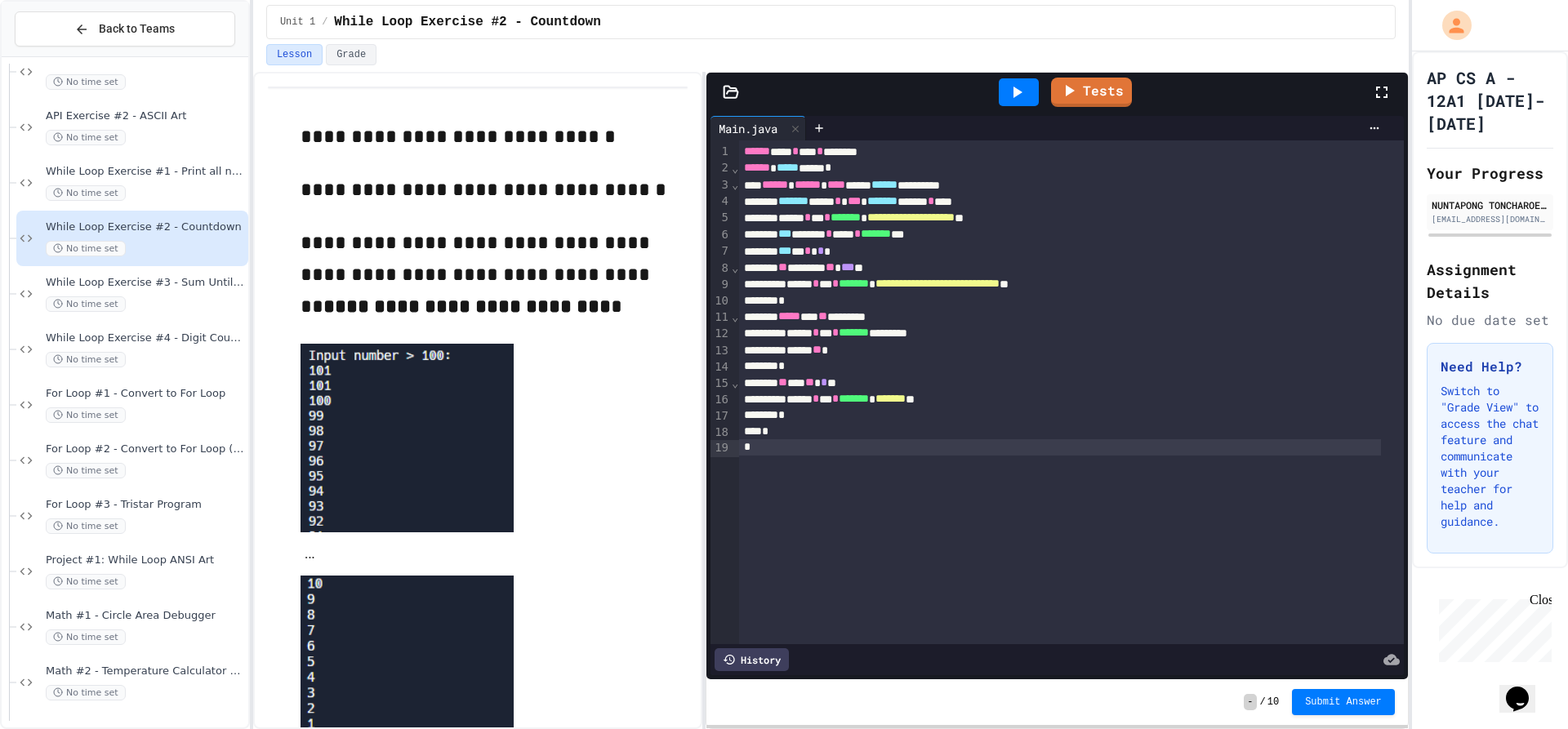
click at [1339, 689] on div "- / 10 Submit Answer" at bounding box center [1057, 702] width 702 height 46
click at [1344, 694] on button "Submit Answer" at bounding box center [1343, 702] width 103 height 26
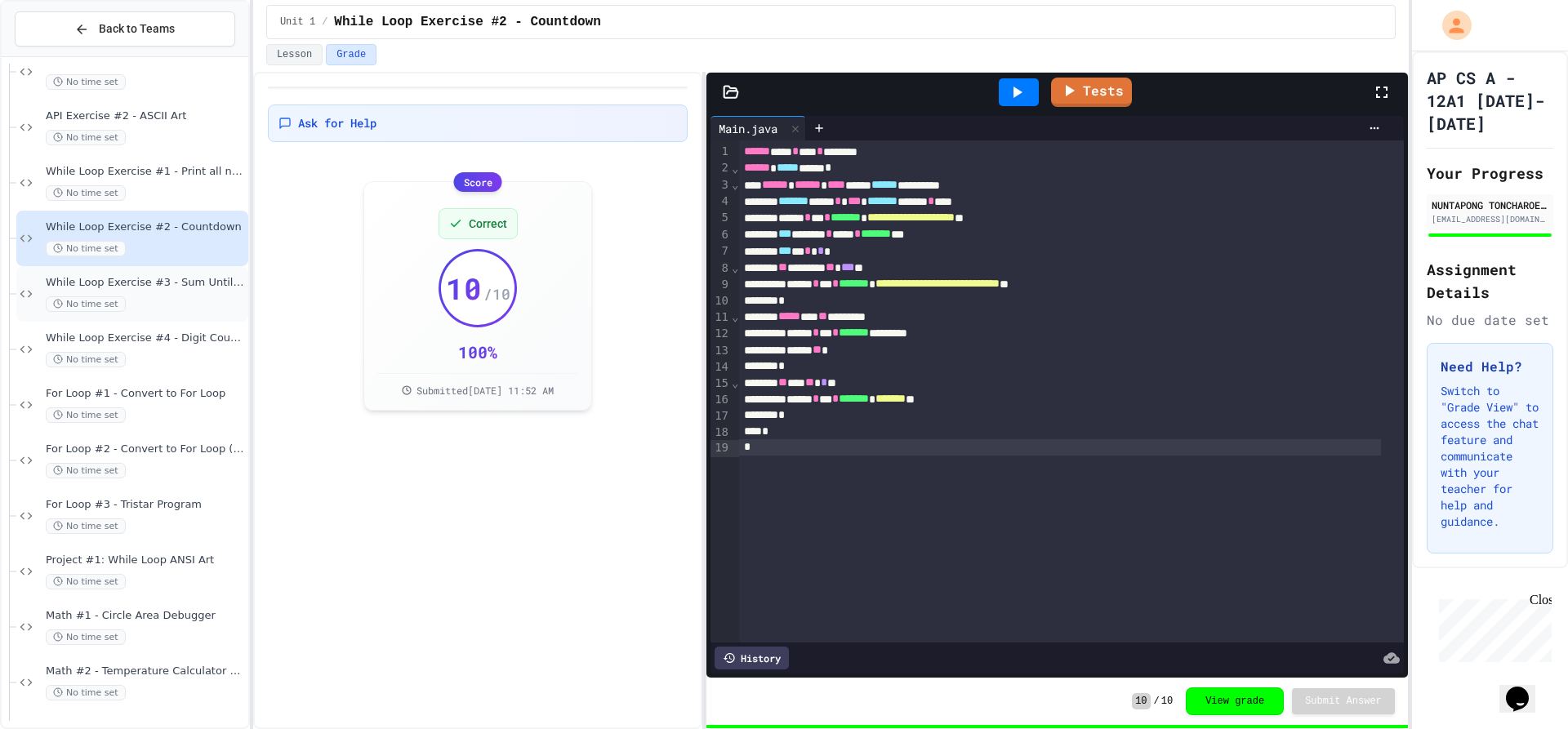
click at [121, 290] on div "While Loop Exercise #3 - Sum Until Zero No time set" at bounding box center [146, 294] width 200 height 36
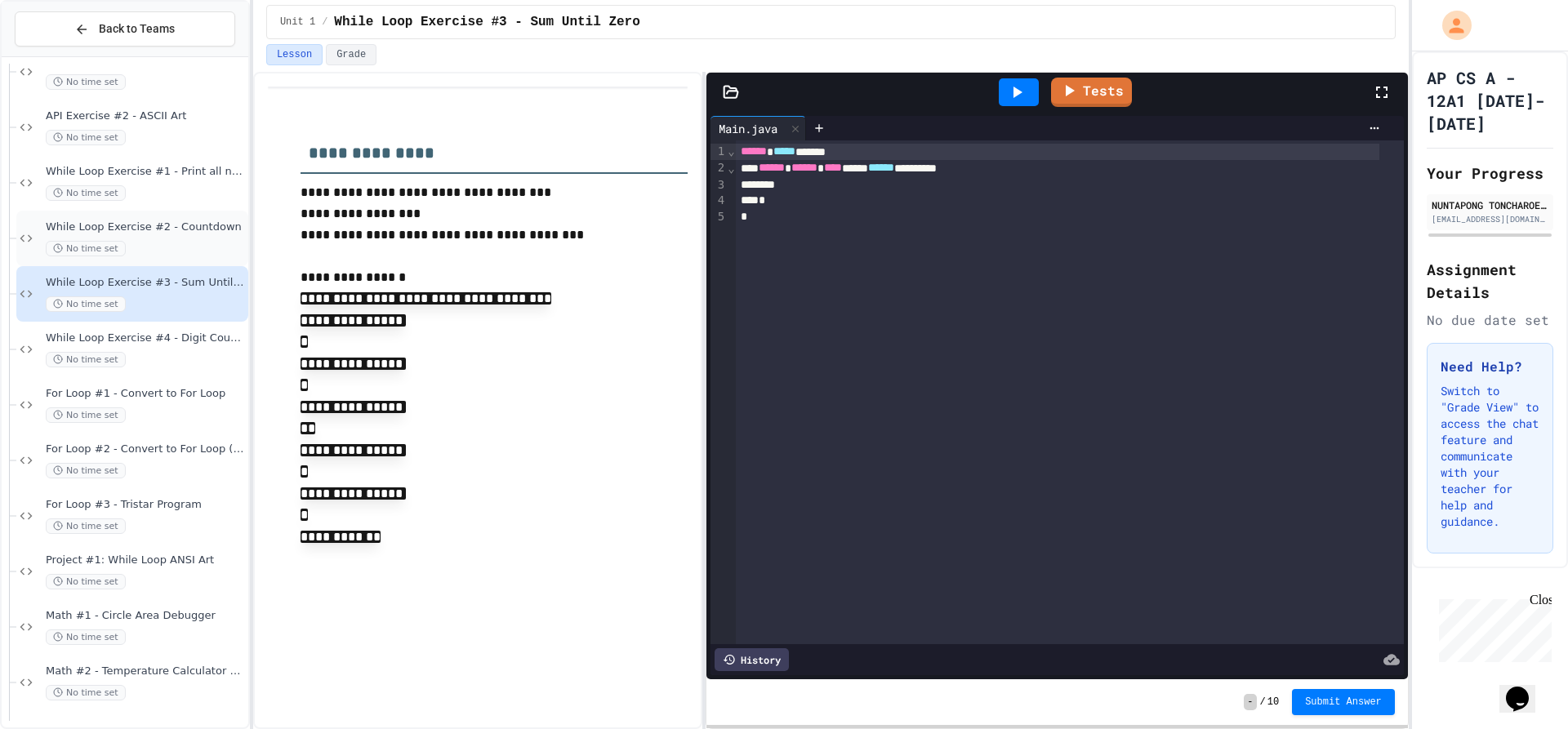
click at [190, 223] on span "While Loop Exercise #2 - Countdown" at bounding box center [146, 227] width 200 height 14
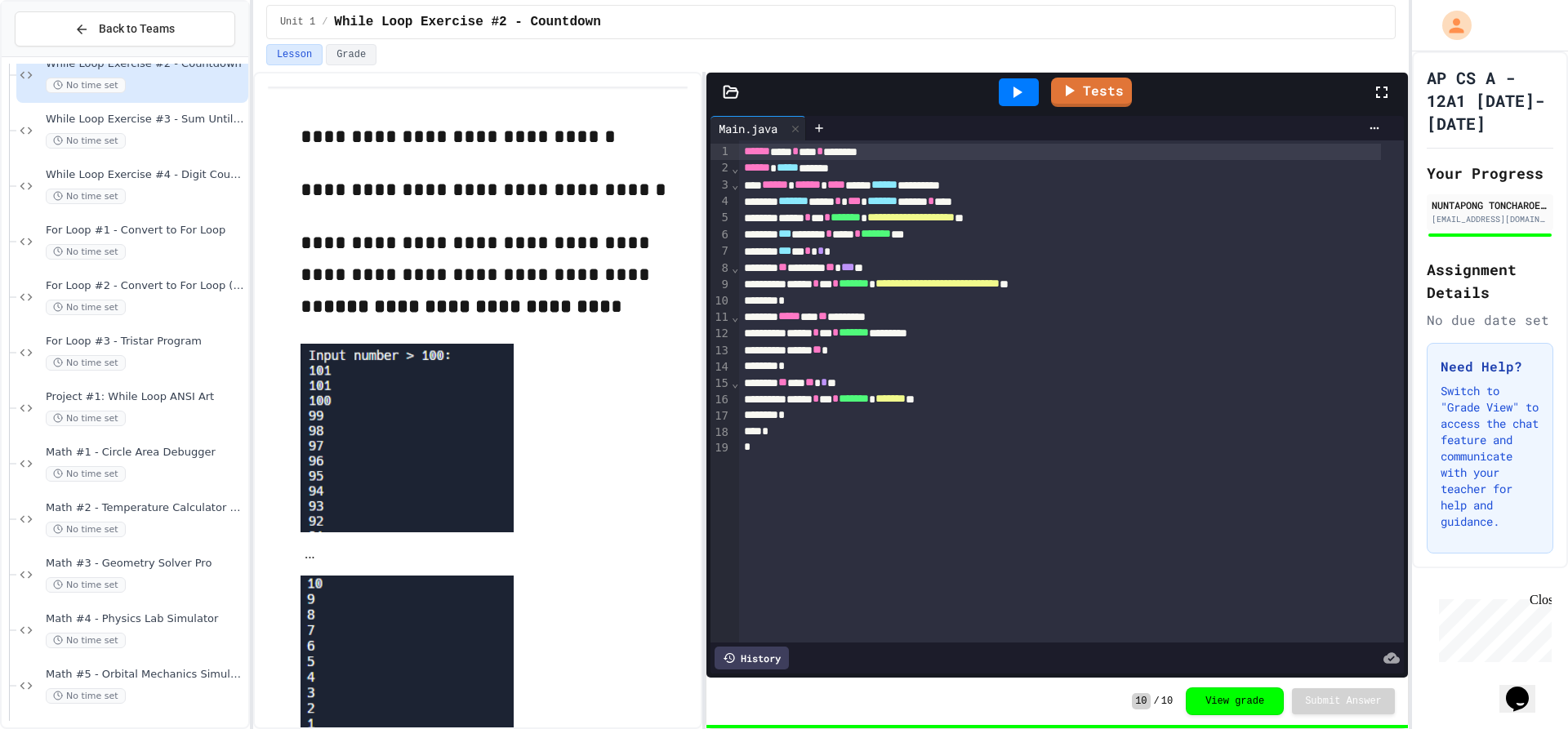
scroll to position [1552, 0]
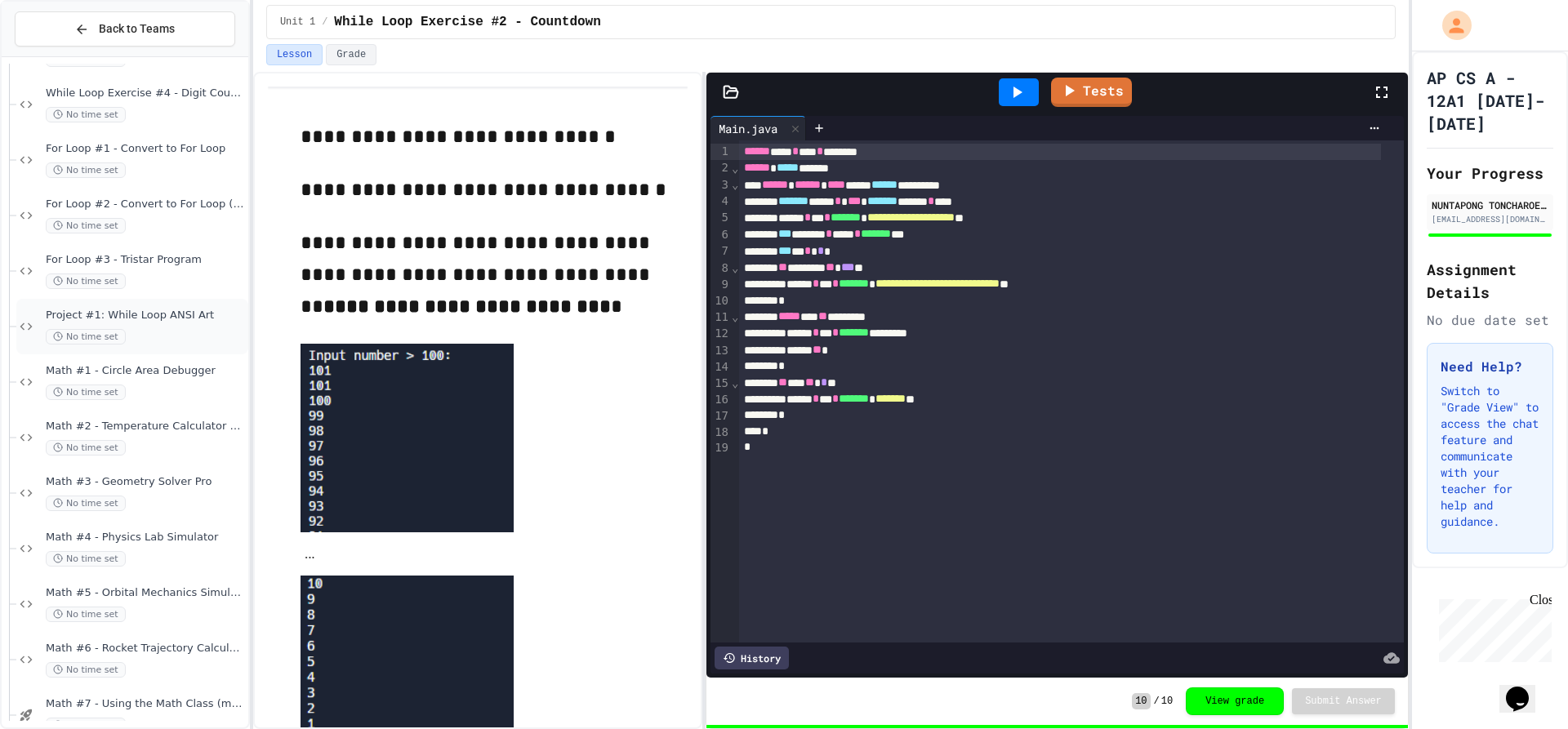
click at [175, 321] on span "Project #1: While Loop ANSI Art" at bounding box center [146, 315] width 200 height 14
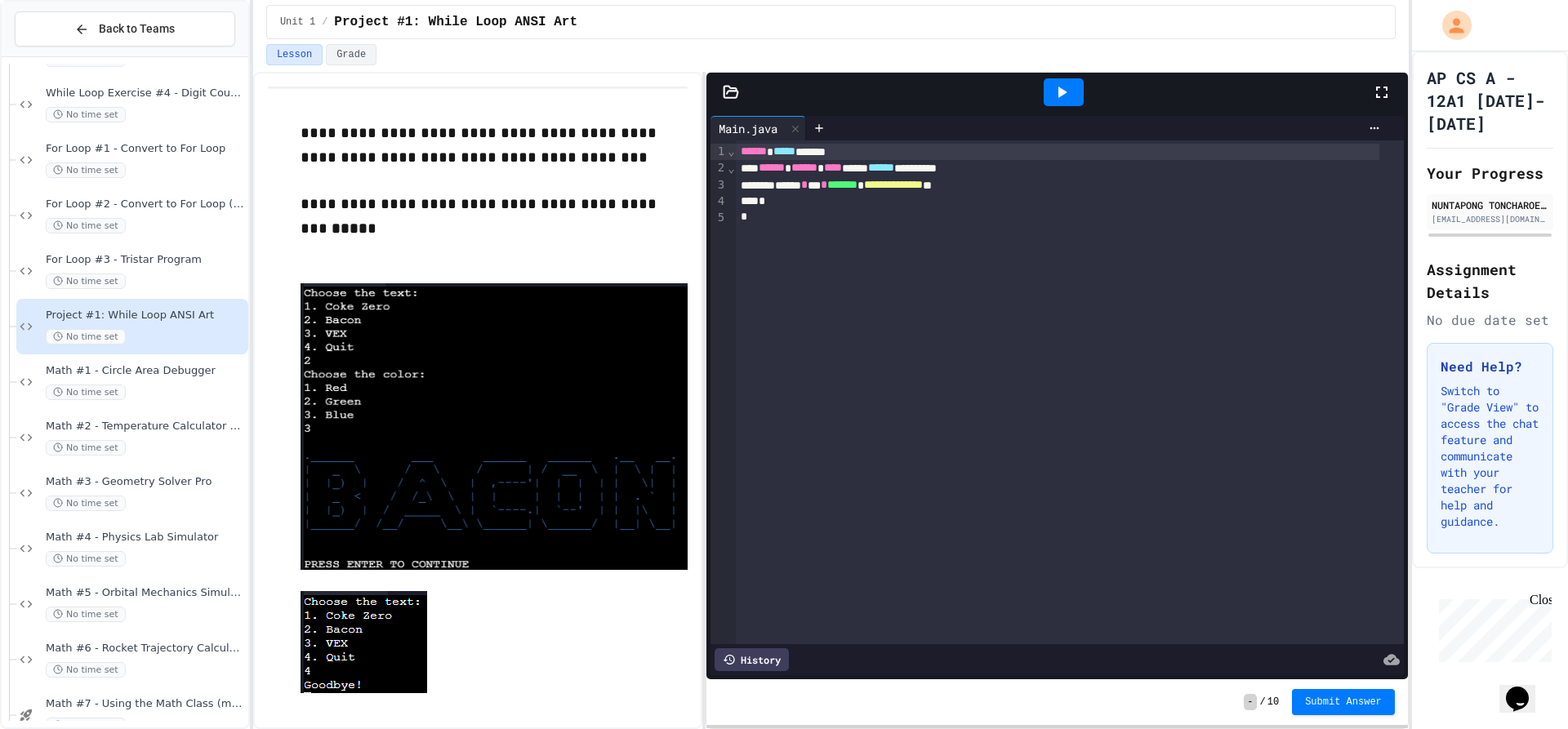
click at [735, 100] on icon at bounding box center [731, 92] width 17 height 17
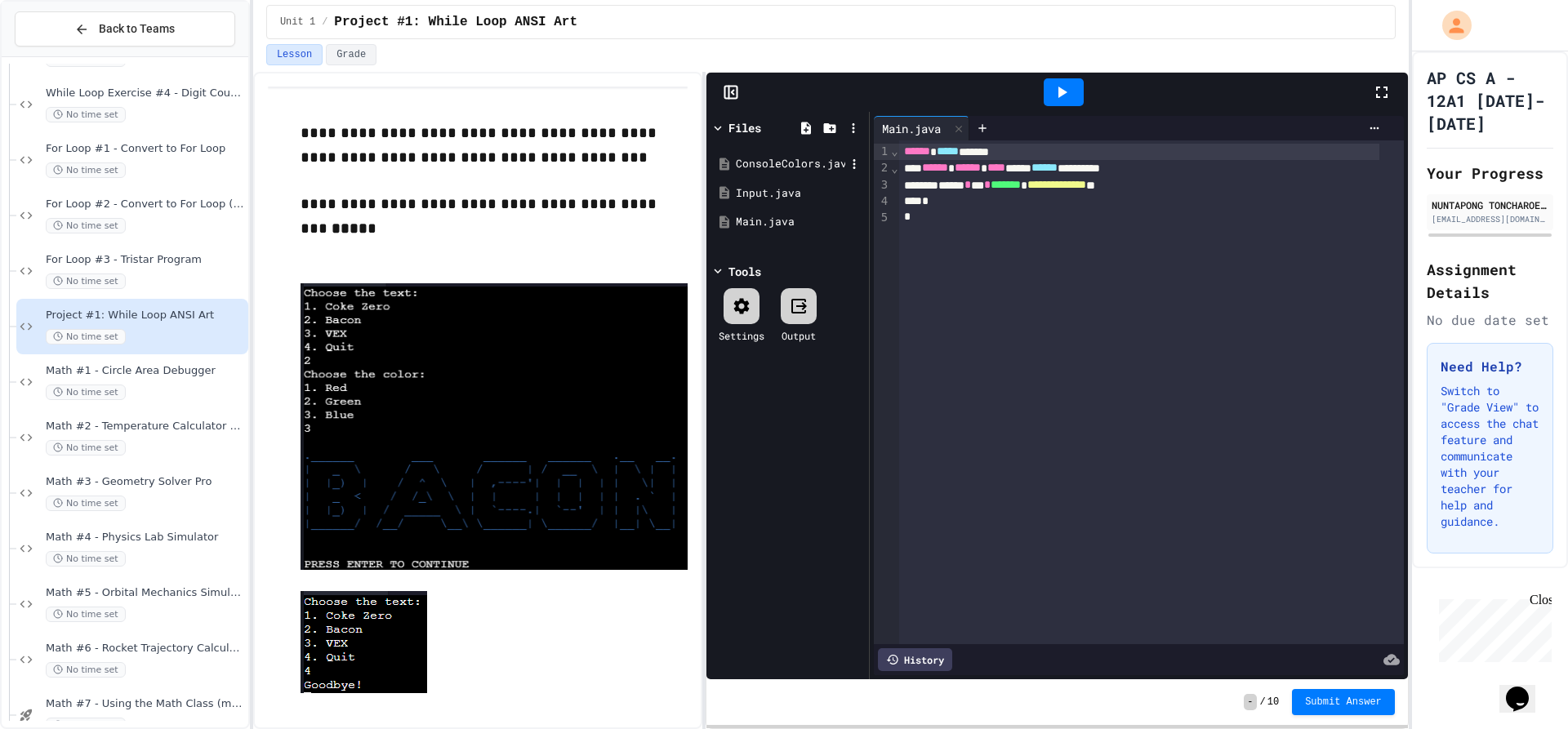
click at [775, 155] on div "ConsoleColors.java" at bounding box center [787, 164] width 154 height 30
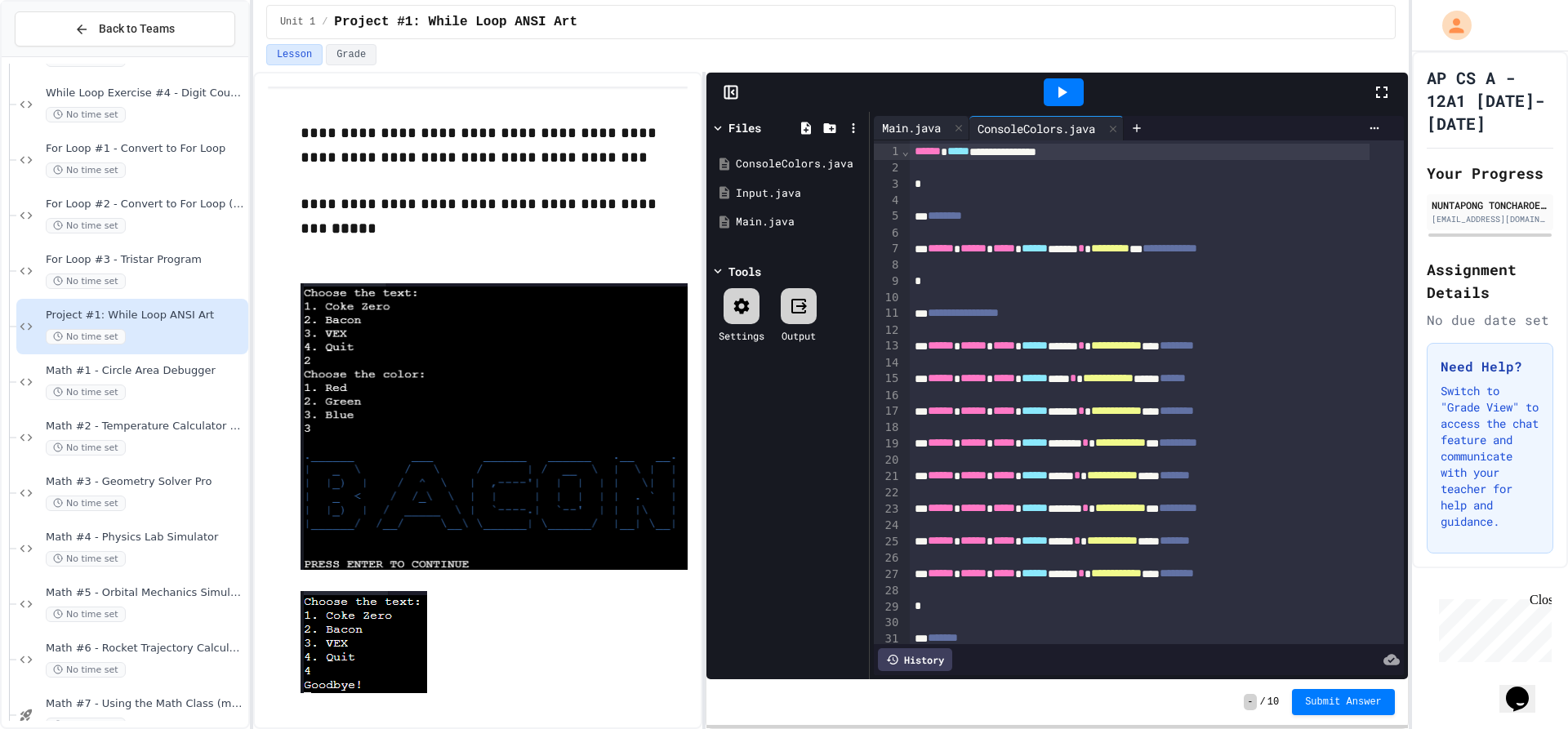
click at [899, 121] on div "Main.java" at bounding box center [911, 128] width 76 height 17
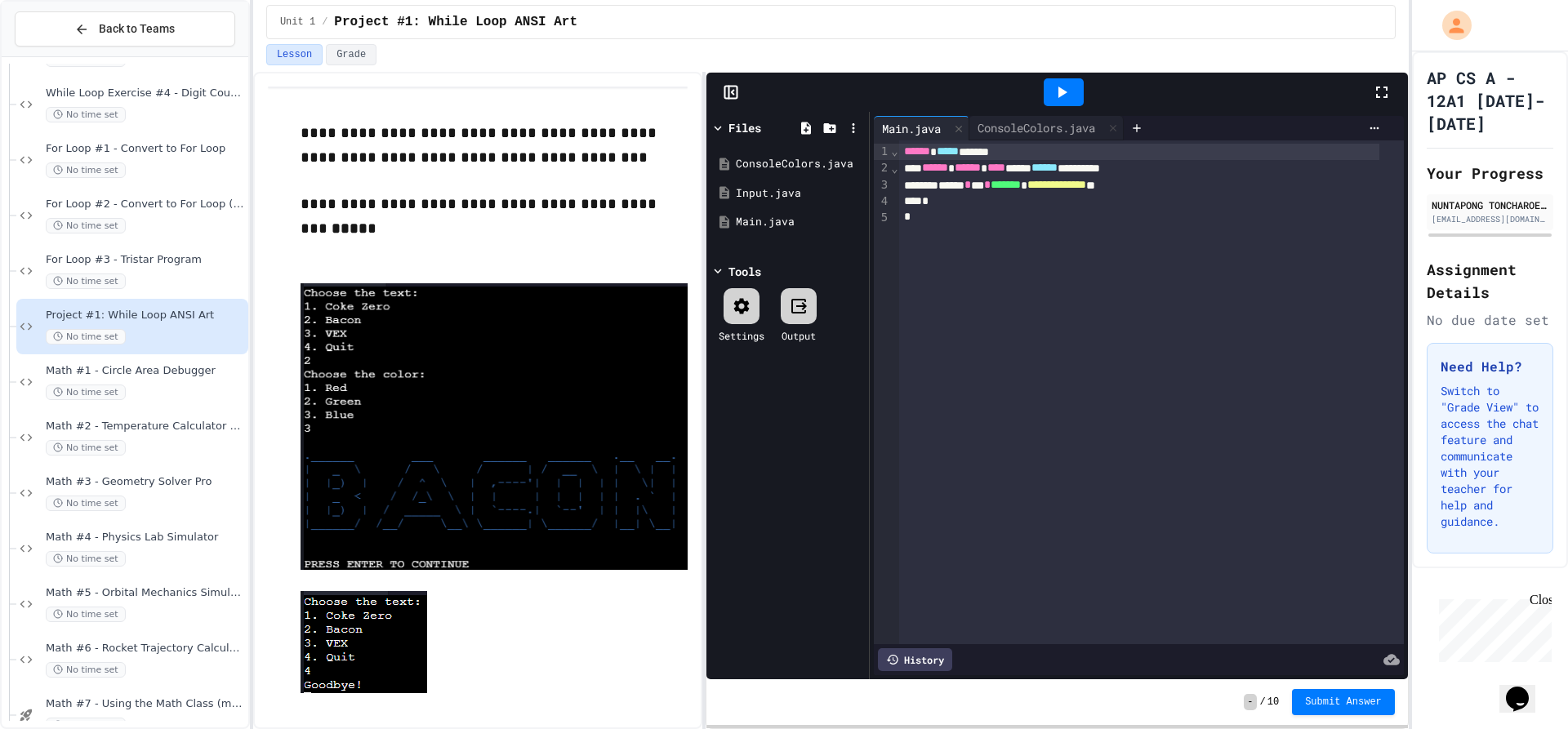
click at [733, 99] on rect at bounding box center [731, 92] width 12 height 12
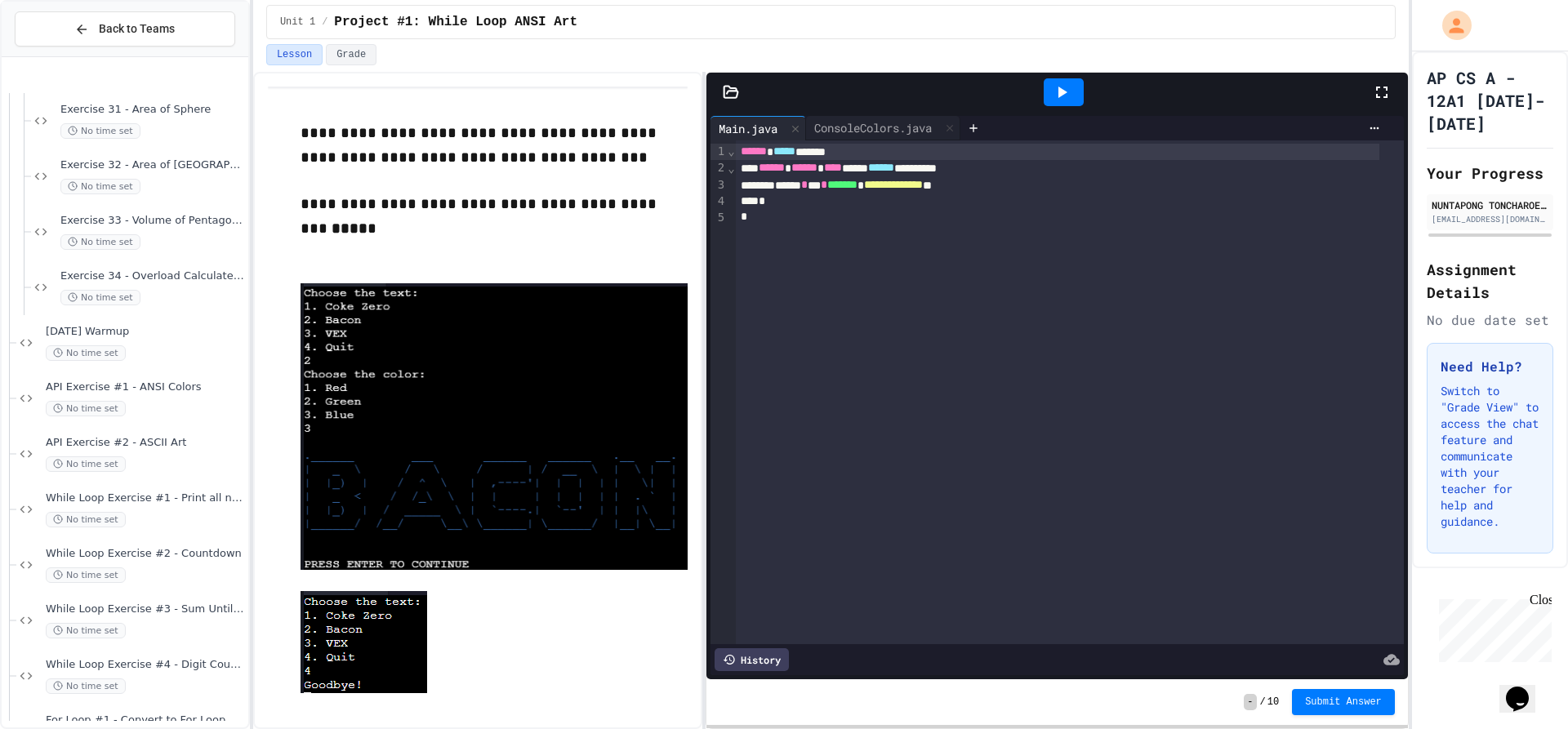
scroll to position [1143, 0]
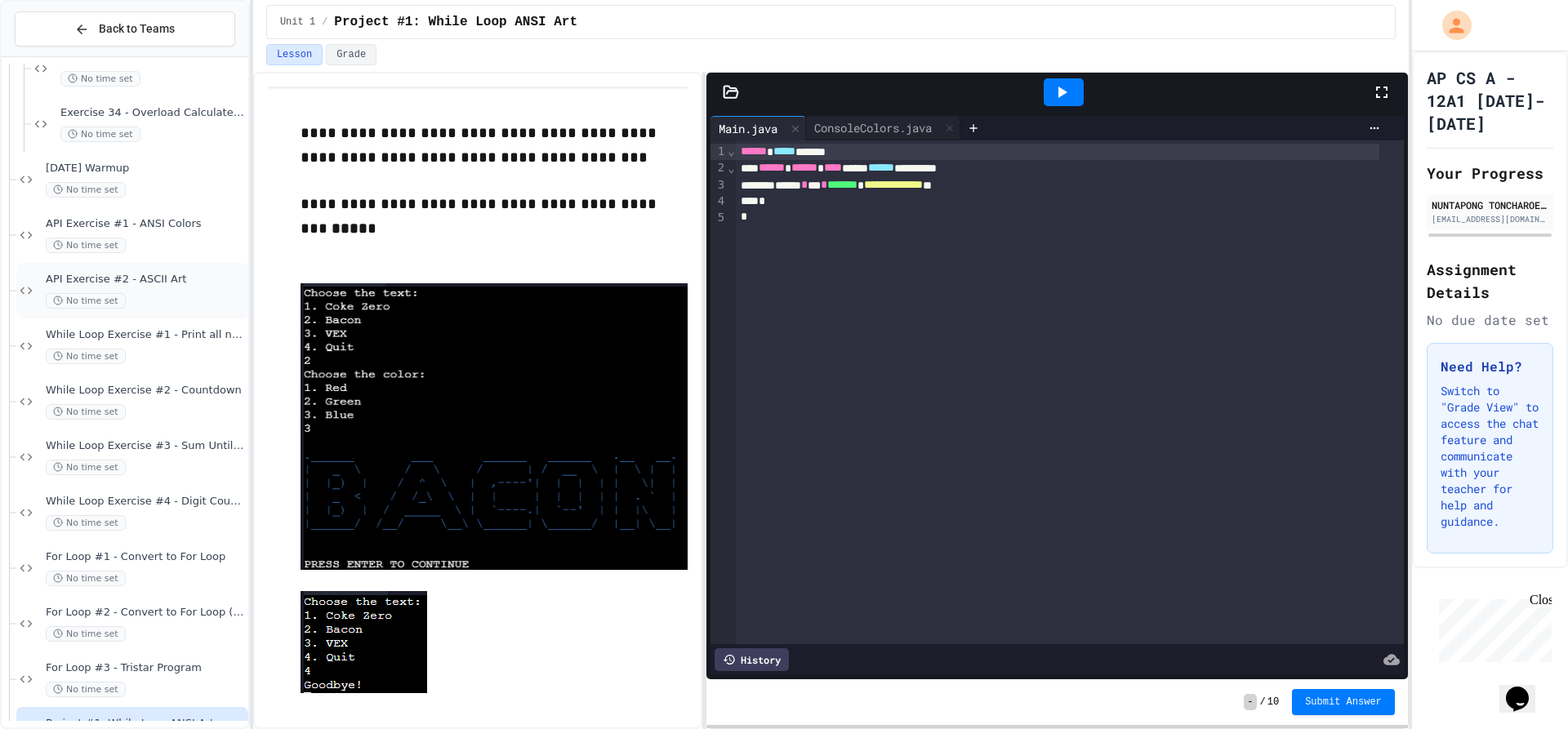
click at [164, 286] on span "API Exercise #2 - ASCII Art" at bounding box center [146, 279] width 200 height 14
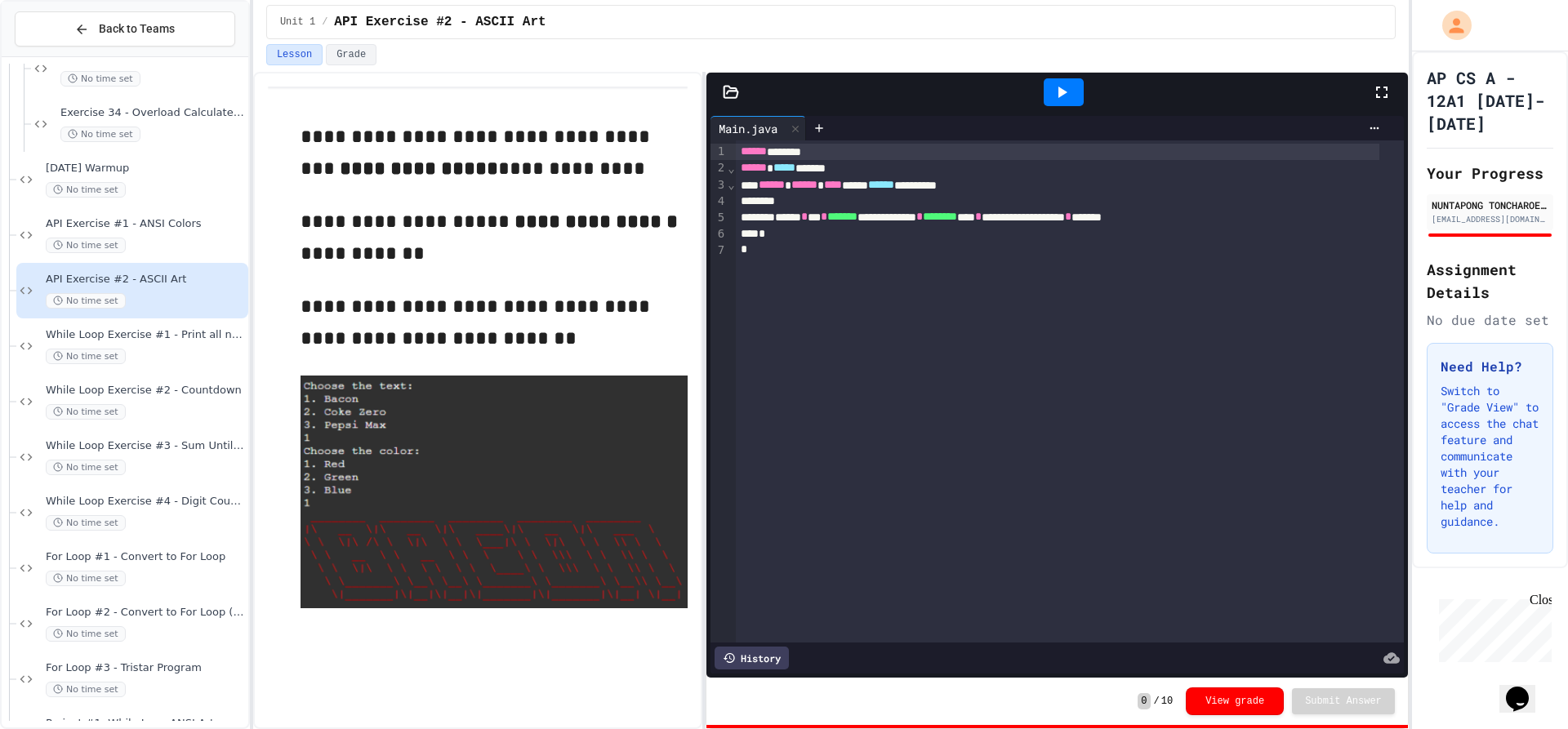
click at [729, 89] on icon at bounding box center [731, 92] width 17 height 17
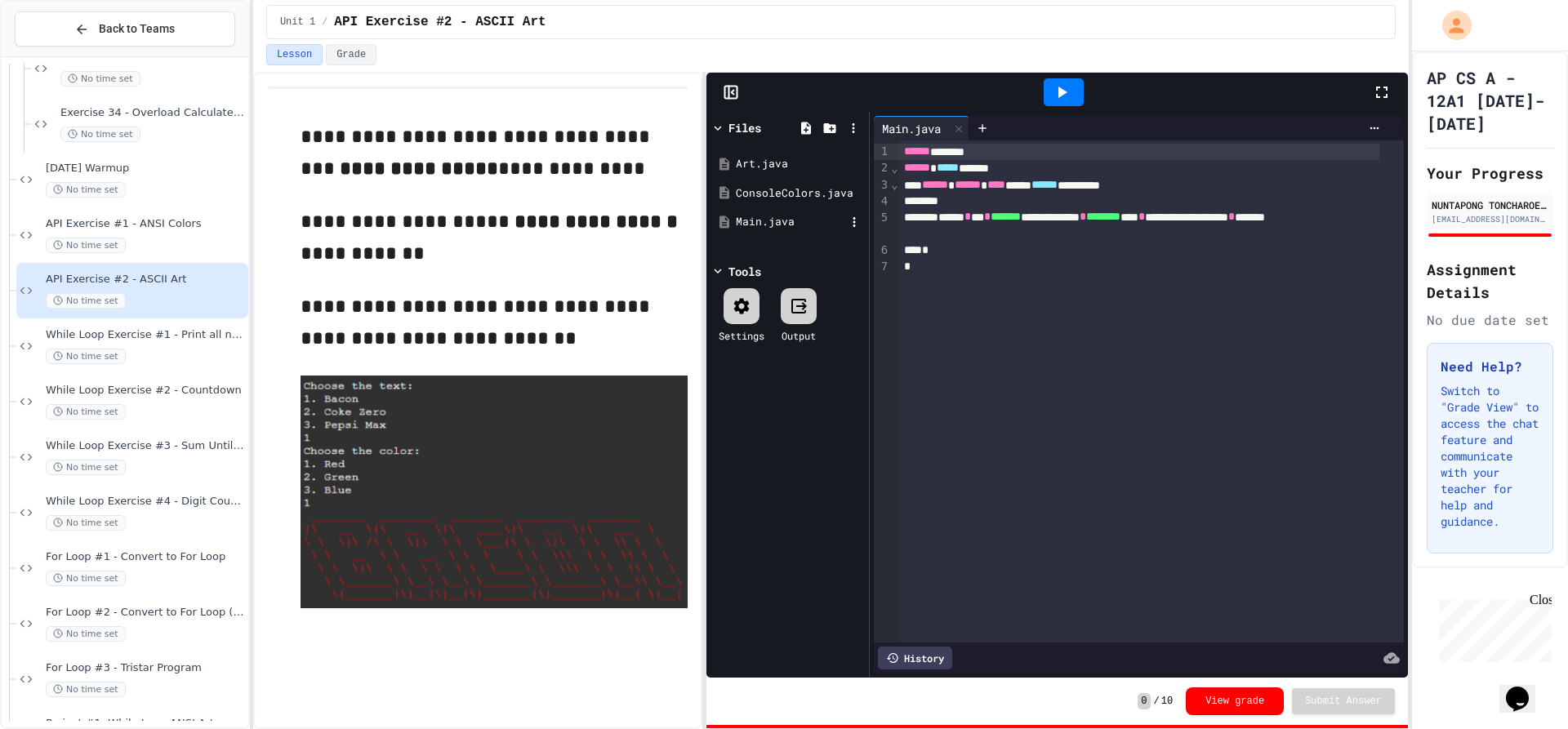
click at [776, 228] on div "Main.java" at bounding box center [790, 222] width 109 height 17
click at [775, 161] on div "Art.java" at bounding box center [790, 164] width 109 height 17
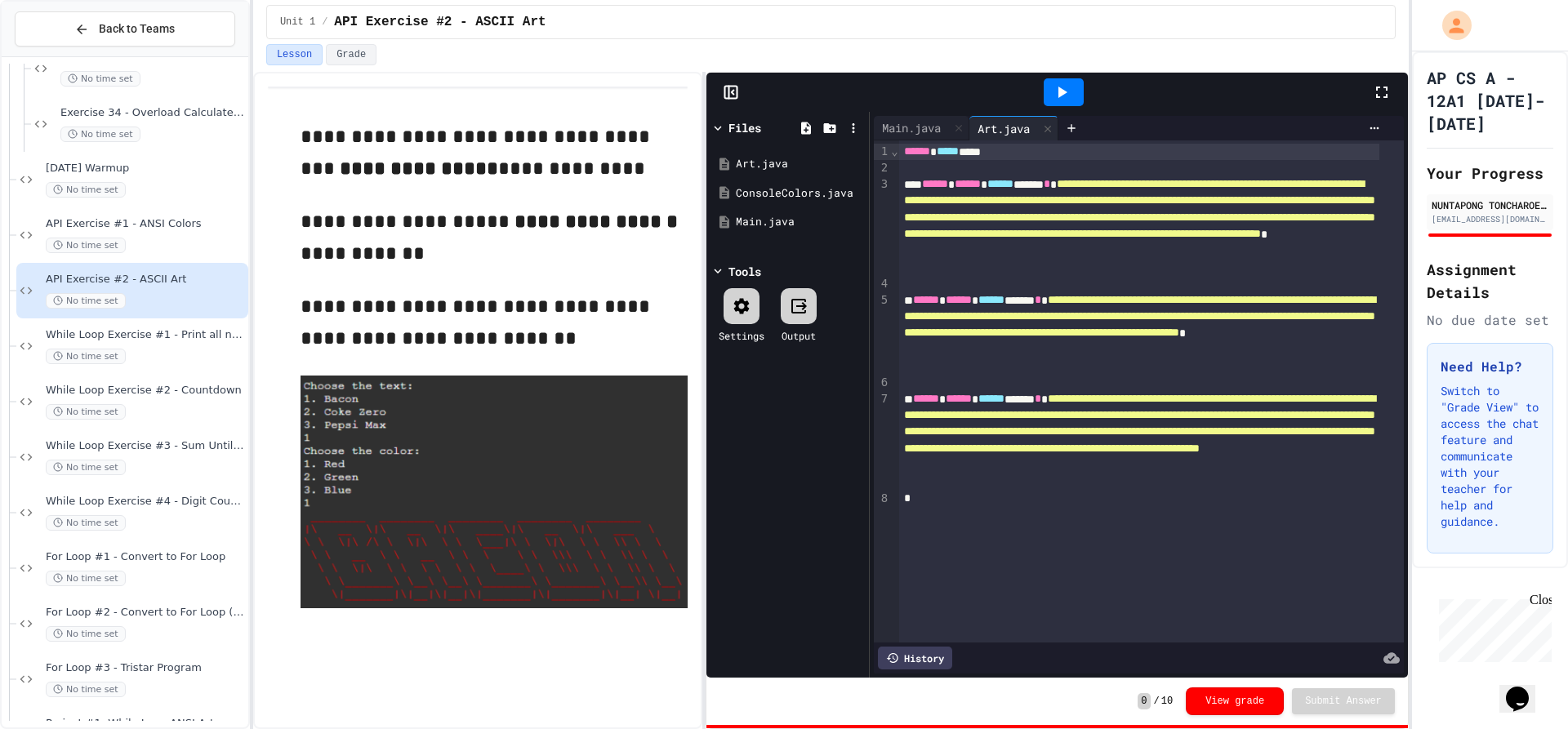
click at [1215, 540] on div "**********" at bounding box center [1151, 392] width 505 height 502
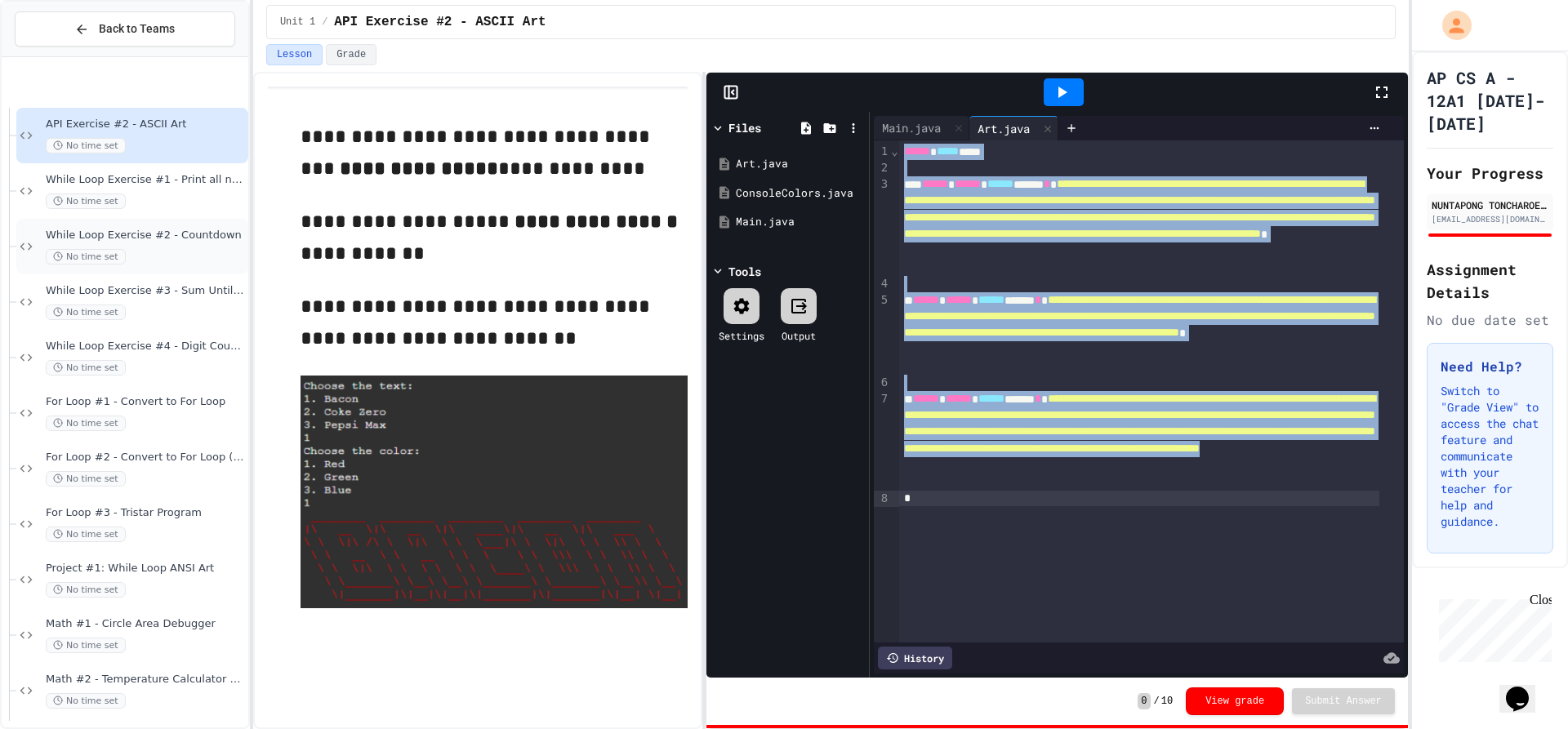
scroll to position [1470, 0]
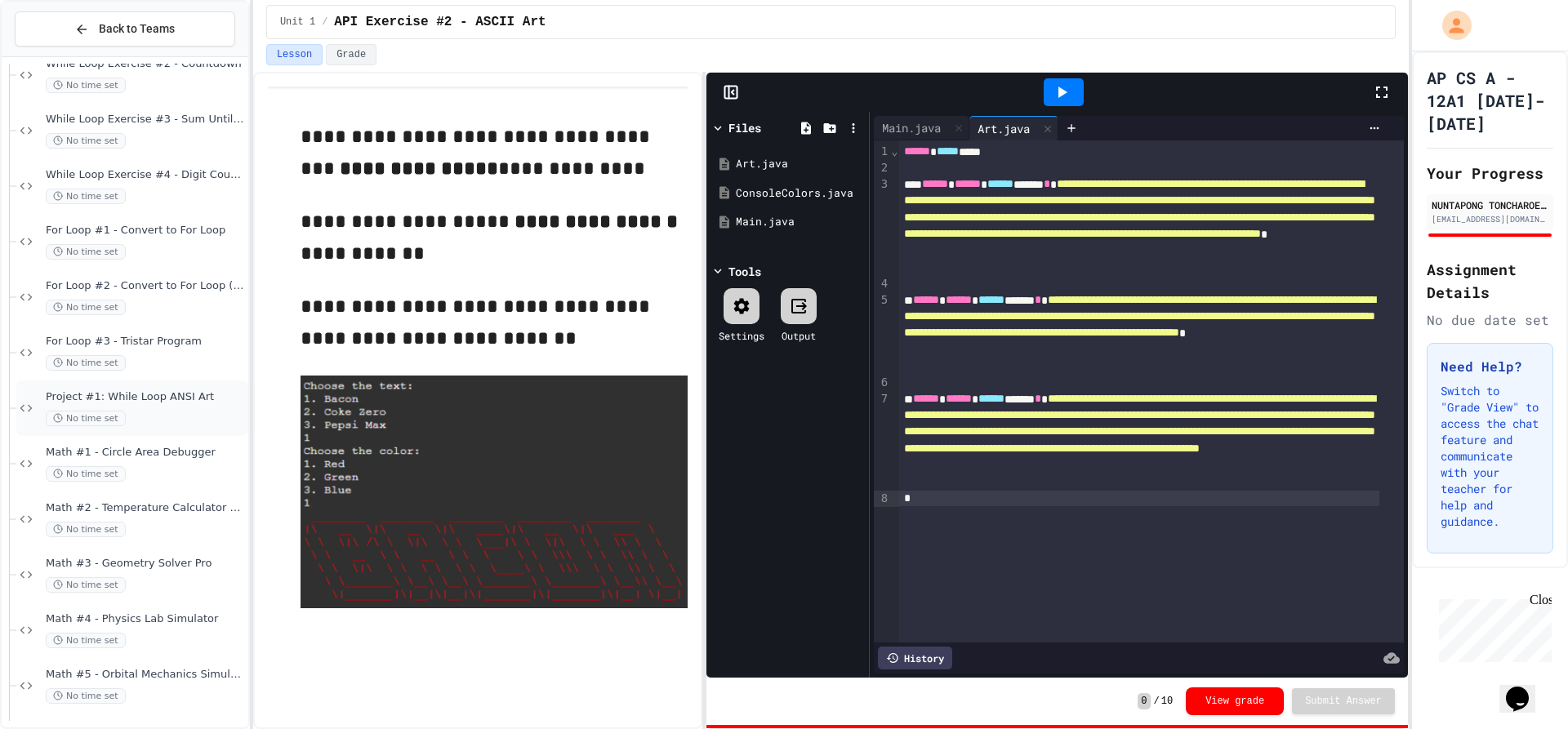
click at [147, 398] on span "Project #1: While Loop ANSI Art" at bounding box center [146, 397] width 200 height 14
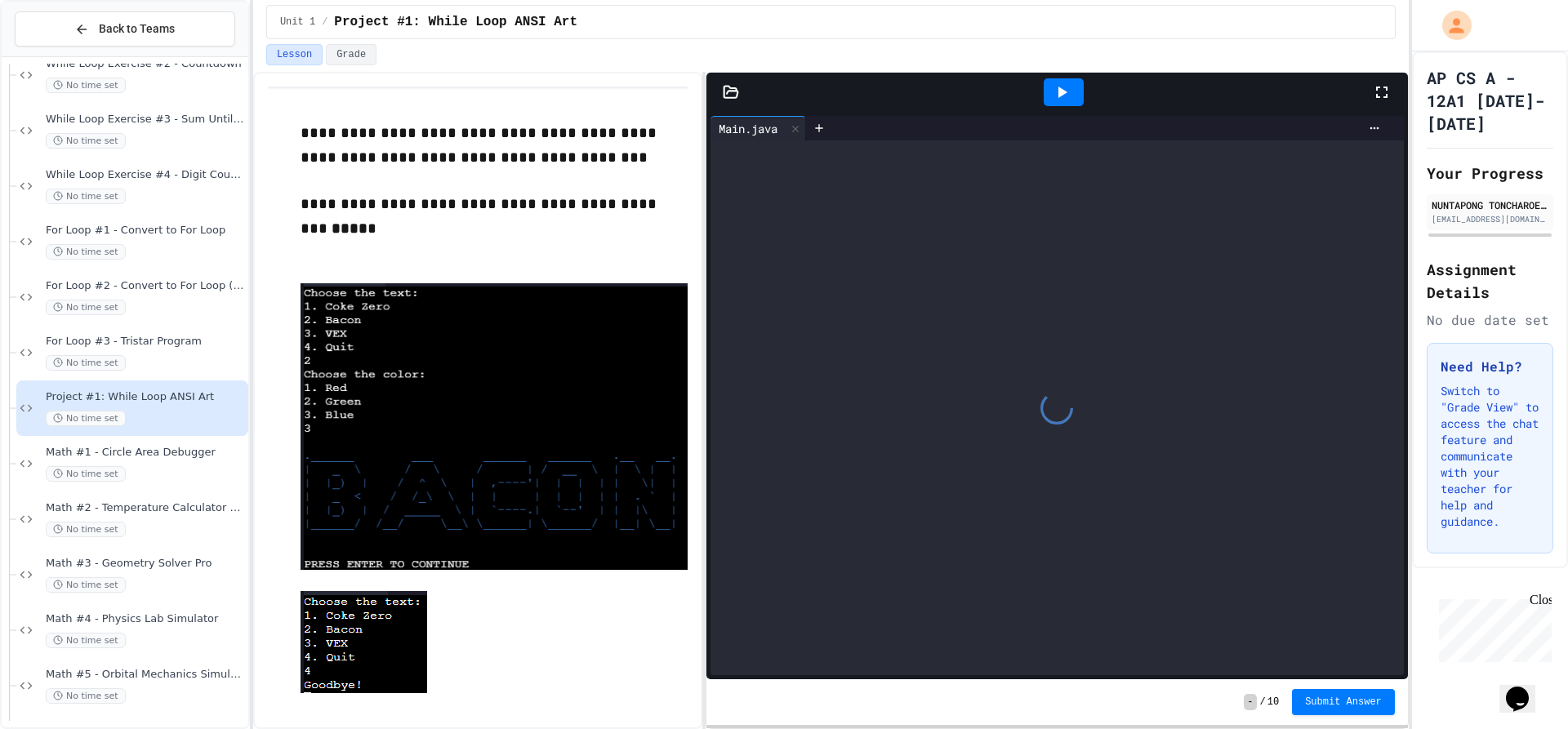
click at [730, 107] on div at bounding box center [1057, 92] width 702 height 39
click at [735, 99] on icon at bounding box center [731, 92] width 17 height 17
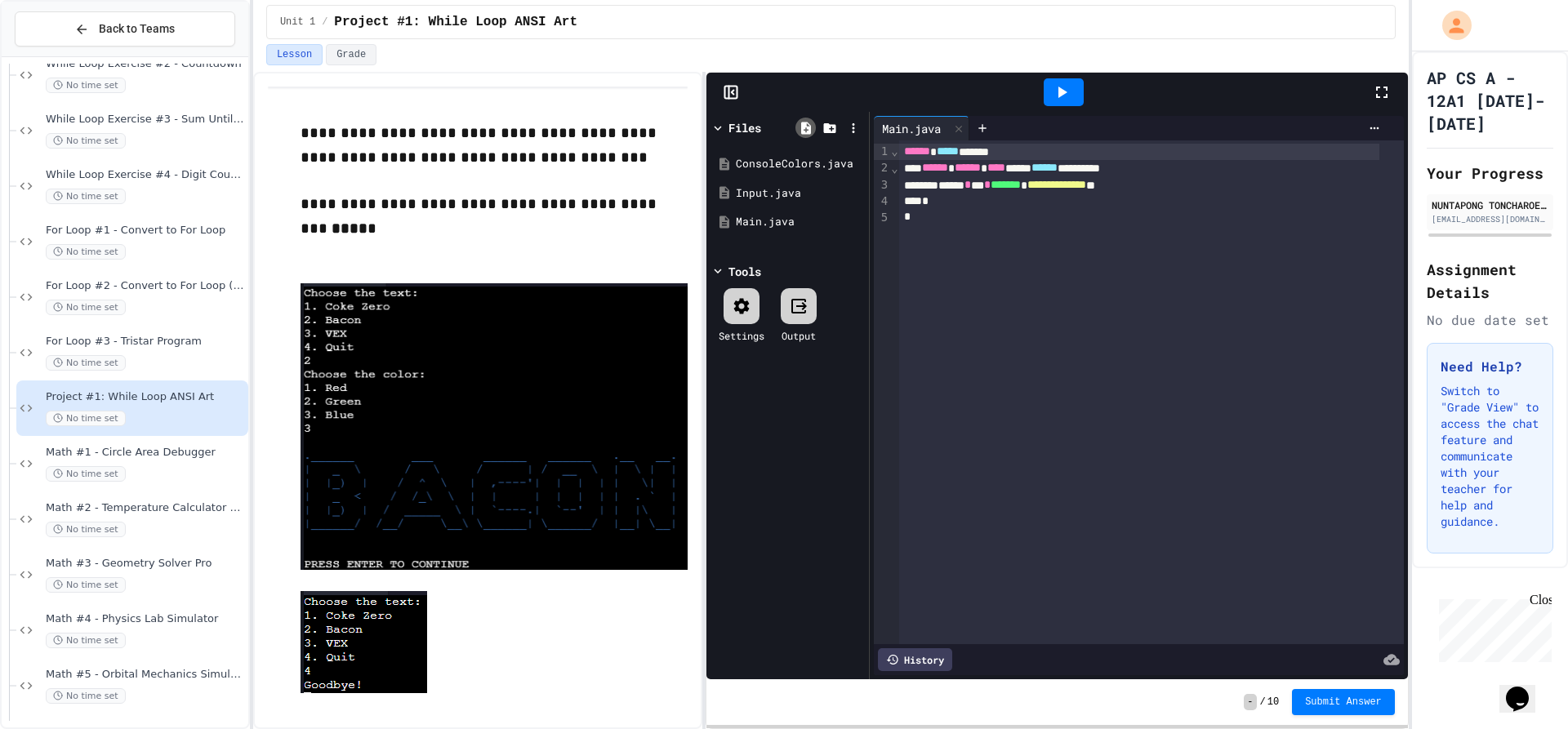
click at [805, 130] on icon at bounding box center [806, 129] width 15 height 15
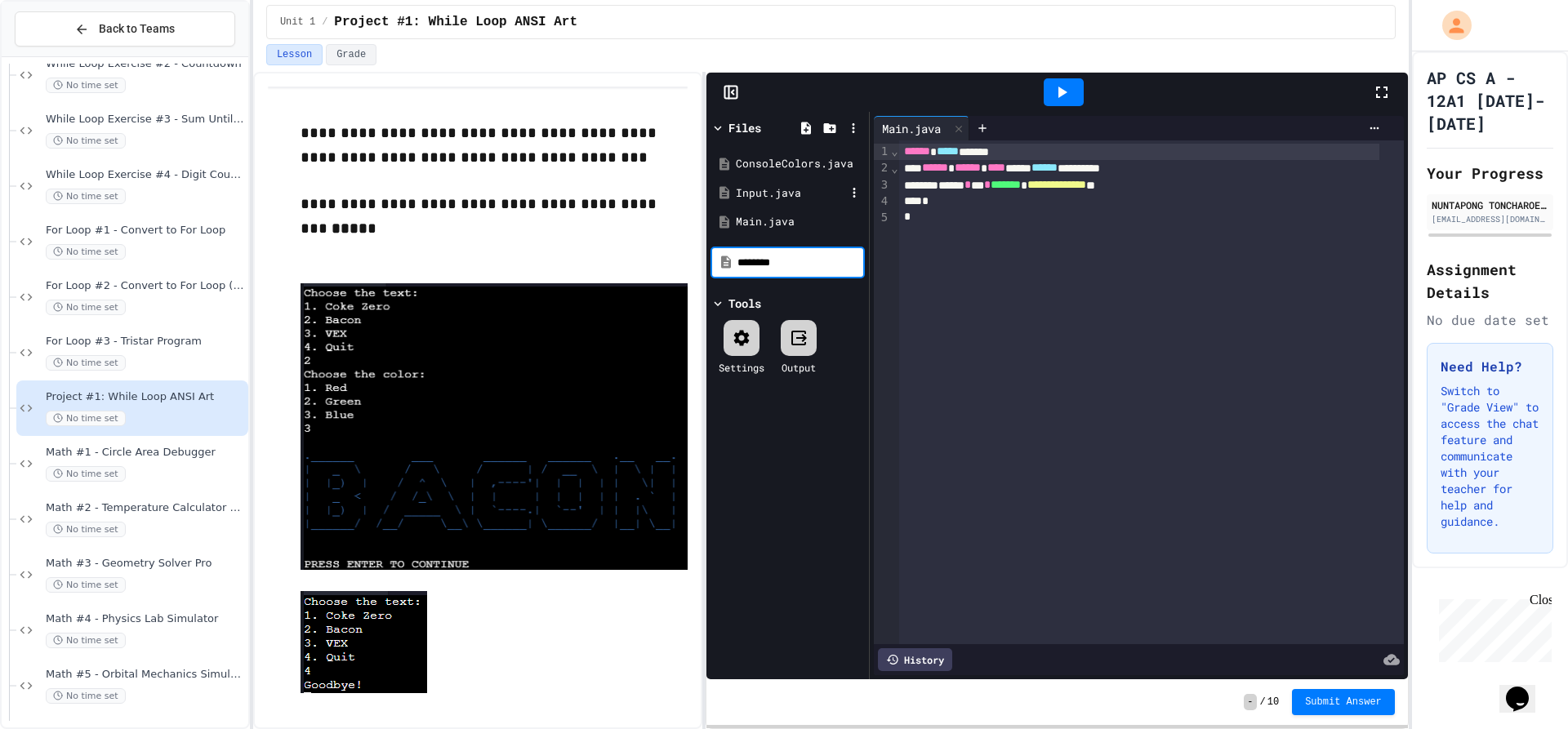
type input "********"
click at [791, 166] on div "Art.java" at bounding box center [790, 164] width 109 height 17
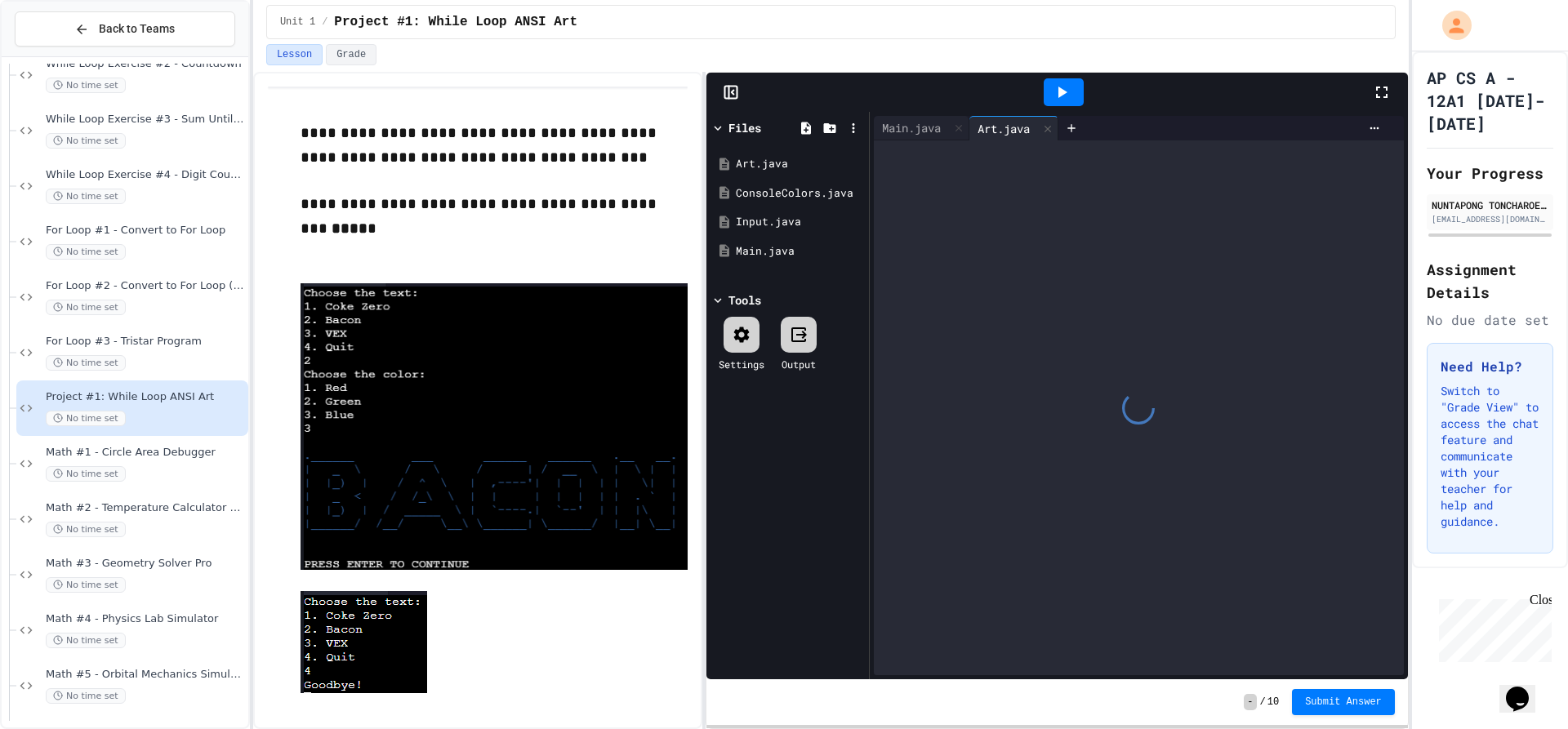
click at [1085, 192] on div at bounding box center [1139, 408] width 530 height 535
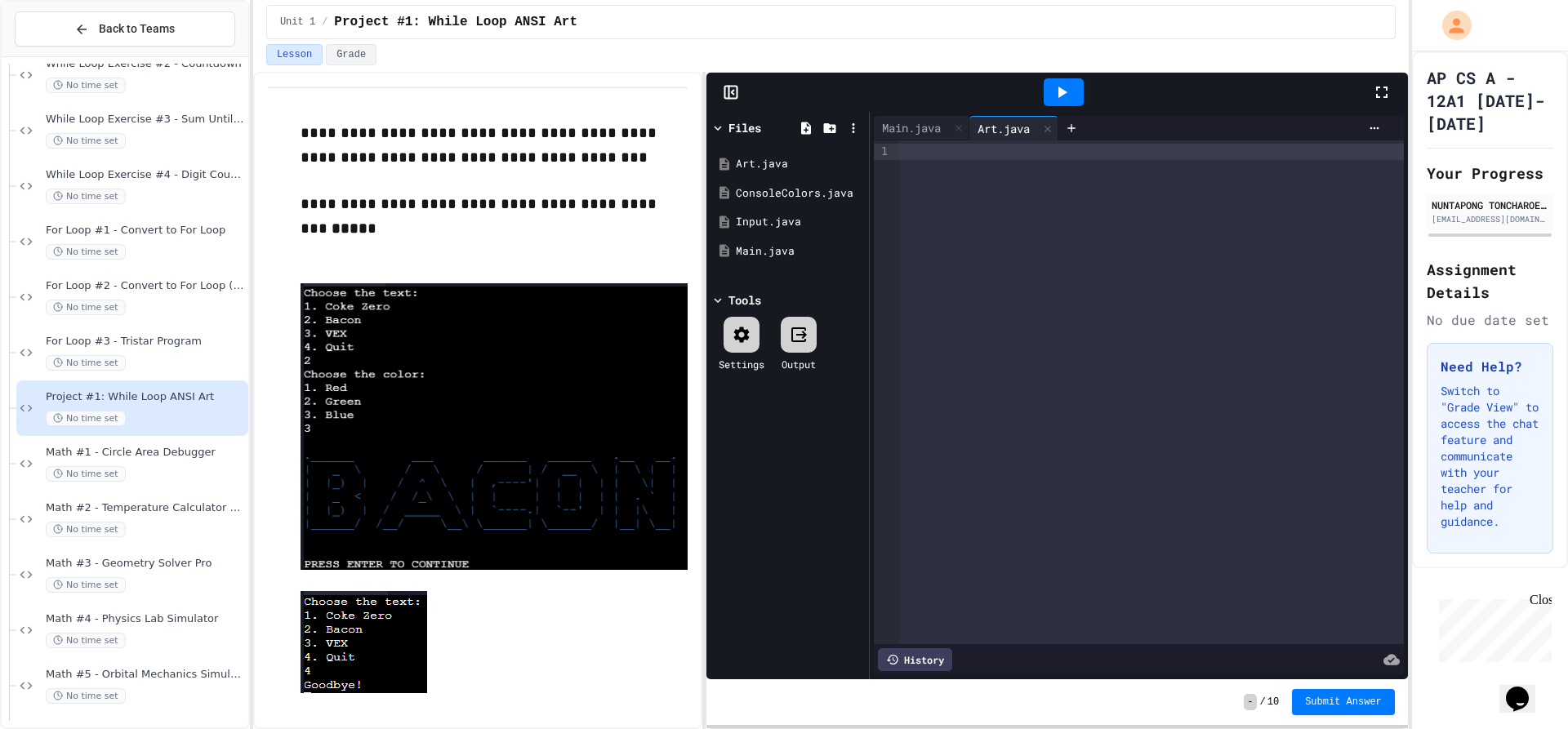
click at [1085, 192] on div at bounding box center [1151, 393] width 505 height 504
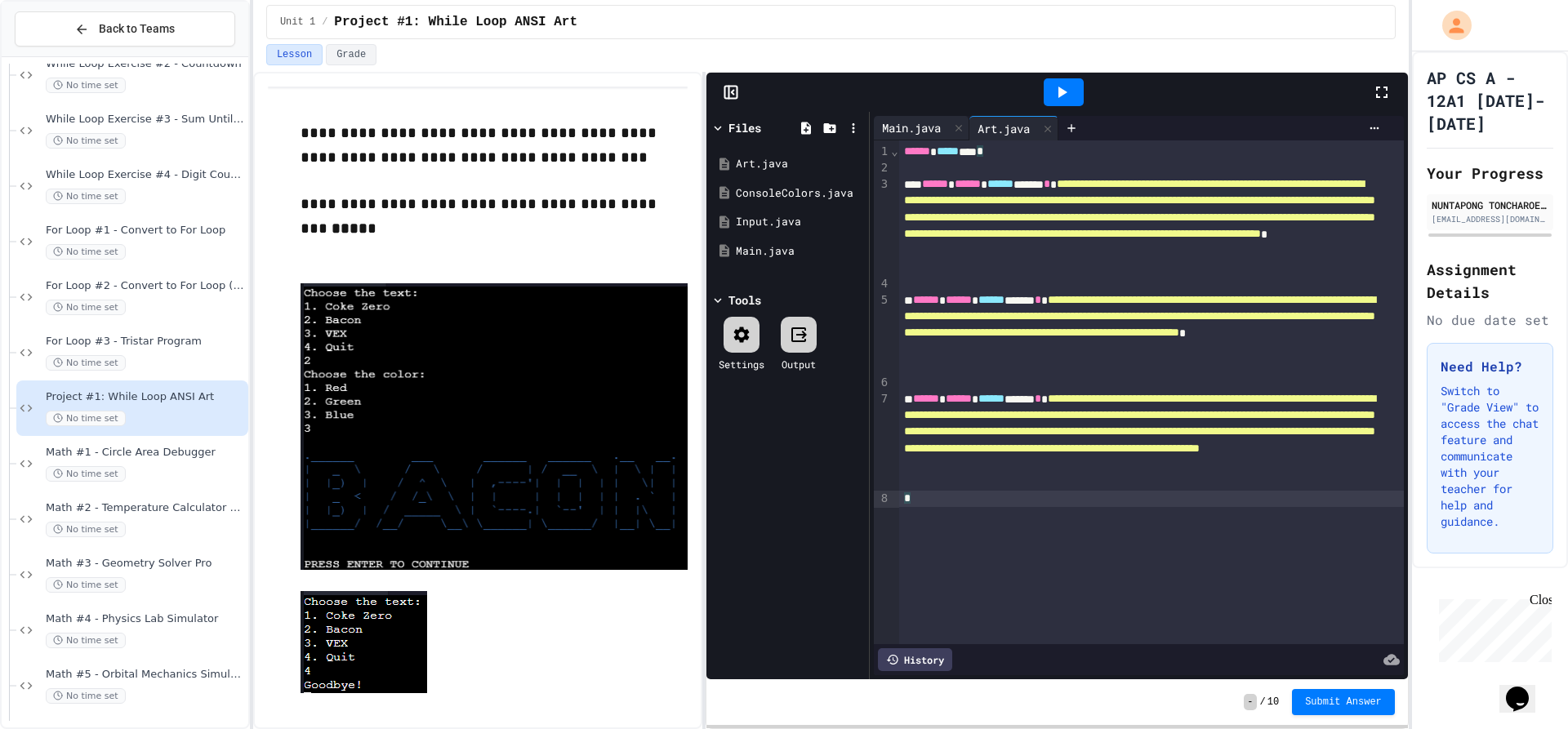
click at [909, 131] on div "Main.java" at bounding box center [911, 128] width 76 height 17
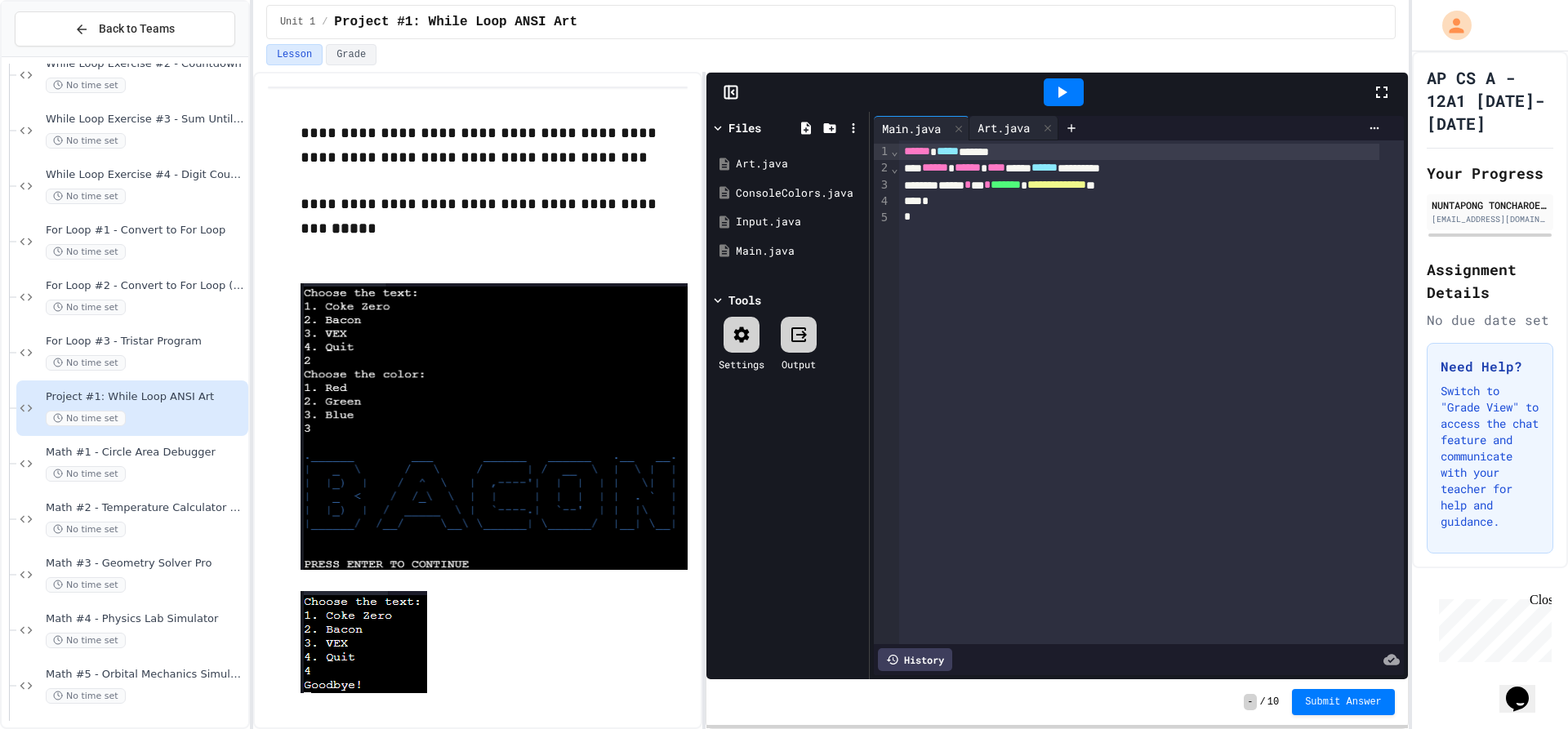
click at [1023, 128] on div "Art.java" at bounding box center [1004, 128] width 69 height 17
